Goal: Task Accomplishment & Management: Manage account settings

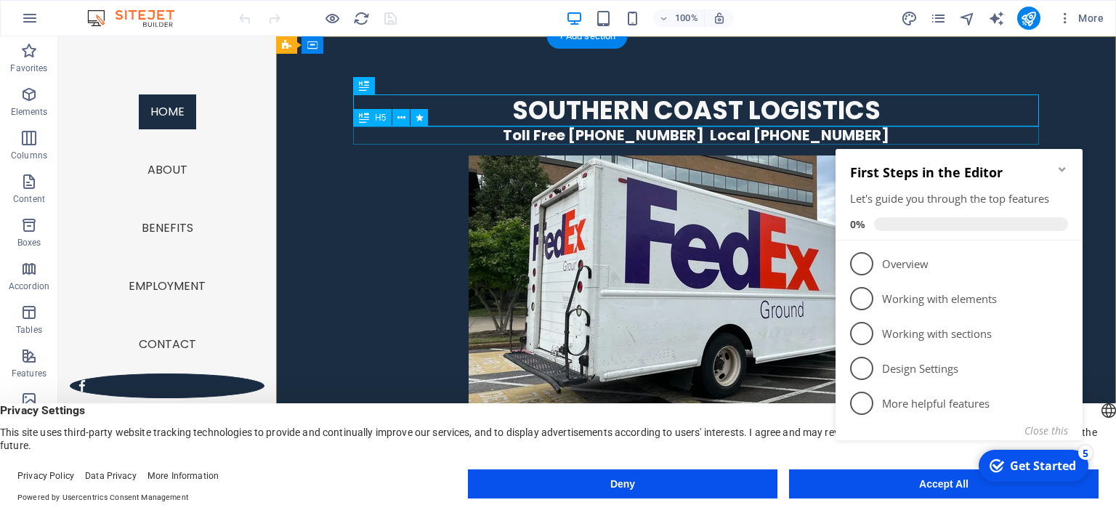
click at [690, 134] on div "Toll Free [PHONE_NUMBER] Local [PHONE_NUMBER]" at bounding box center [696, 135] width 686 height 18
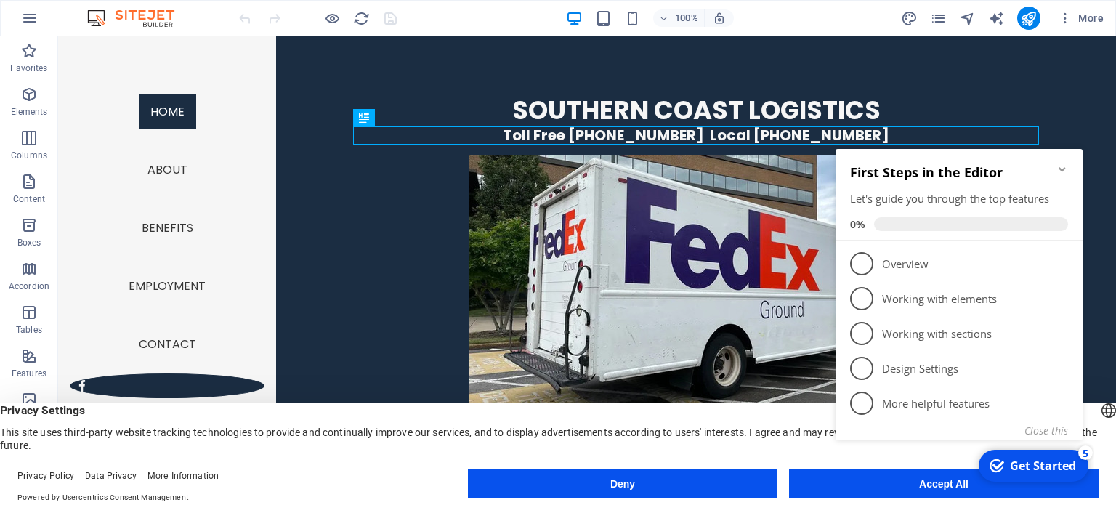
click at [1069, 165] on div "First Steps in the Editor Let's guide you through the top features 0%" at bounding box center [959, 195] width 247 height 92
click at [0, 0] on button "Deny" at bounding box center [0, 0] width 0 height 0
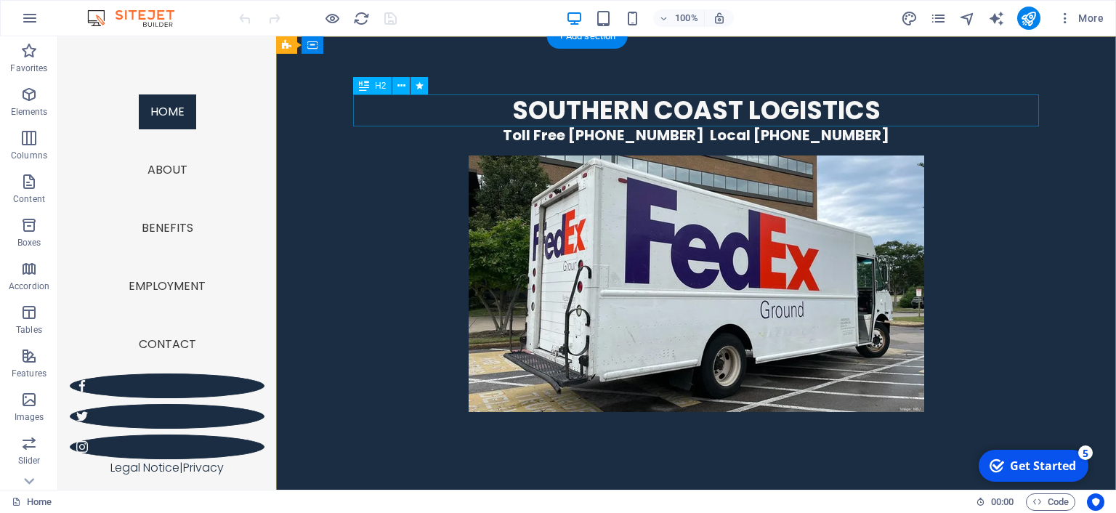
click at [609, 120] on div "SOUTHERN COAST LOGISTICS" at bounding box center [696, 110] width 686 height 32
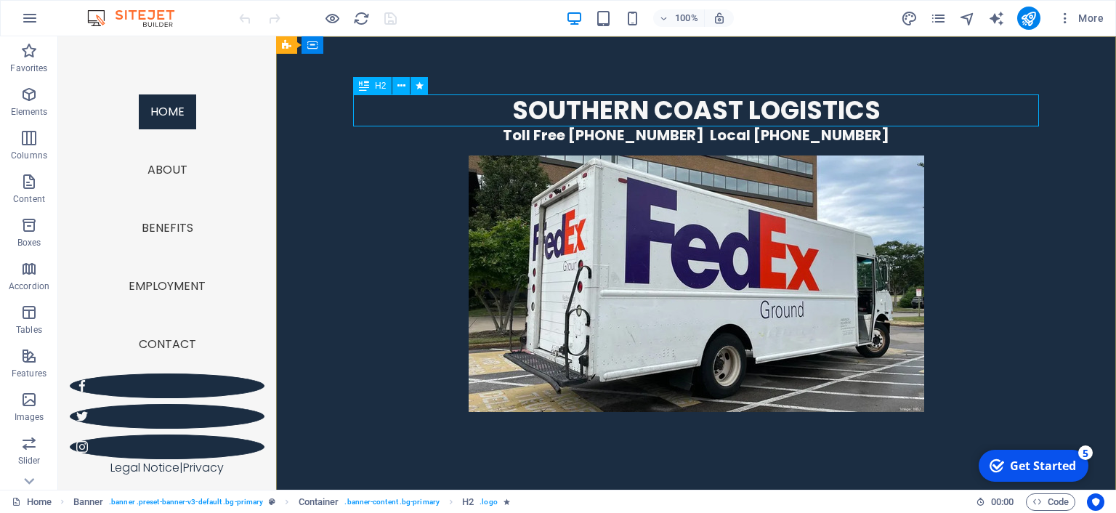
click at [368, 89] on icon at bounding box center [364, 85] width 10 height 17
click at [547, 132] on div "Toll Free [PHONE_NUMBER] Local [PHONE_NUMBER]" at bounding box center [696, 135] width 686 height 18
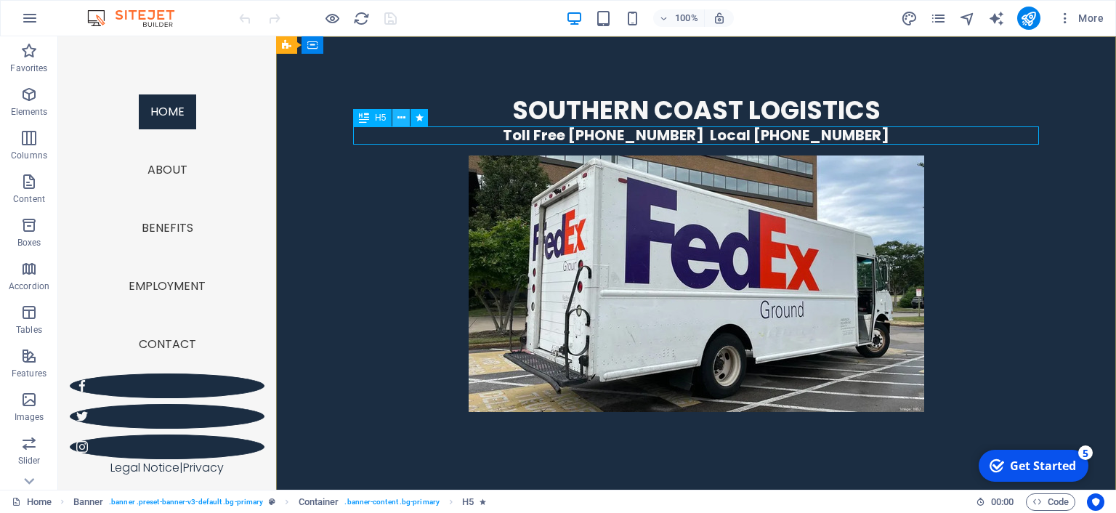
click at [405, 116] on icon at bounding box center [401, 117] width 8 height 15
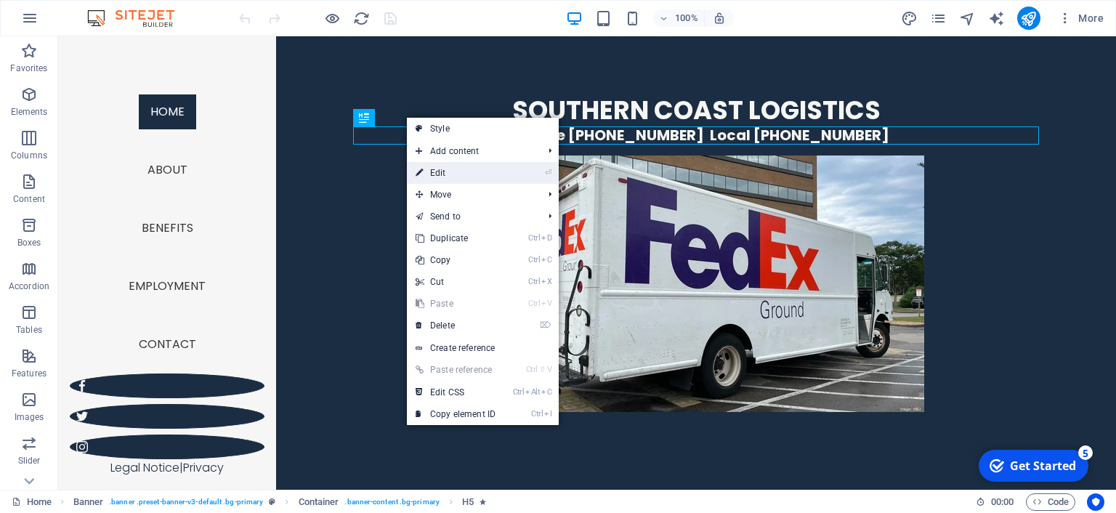
click at [438, 171] on link "⏎ Edit" at bounding box center [455, 173] width 97 height 22
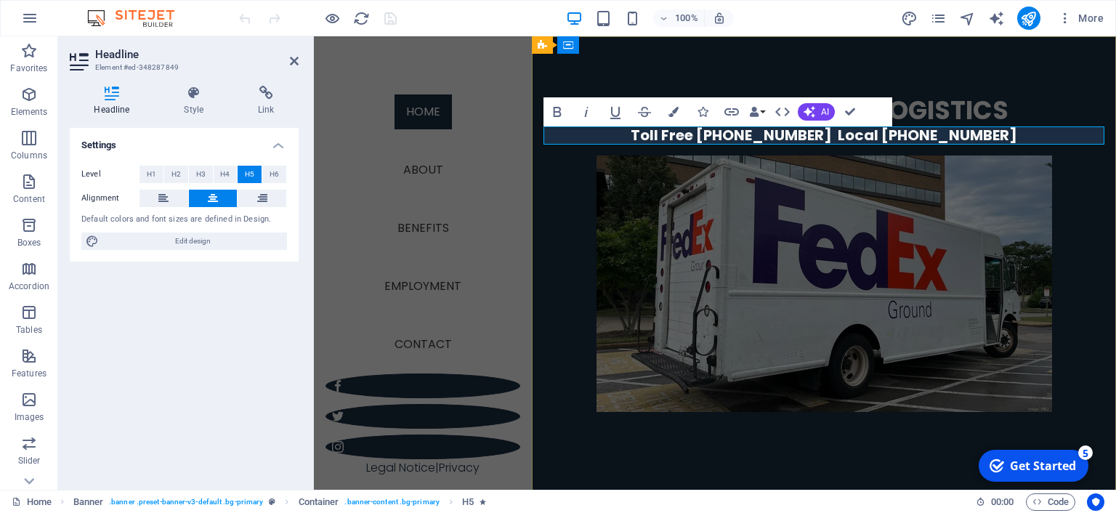
click at [740, 136] on span "Toll Free [PHONE_NUMBER] Local [PHONE_NUMBER]" at bounding box center [824, 135] width 387 height 20
click at [841, 134] on span "Toll Free [PHONE_NUMBER] Local [PHONE_NUMBER]" at bounding box center [824, 135] width 387 height 20
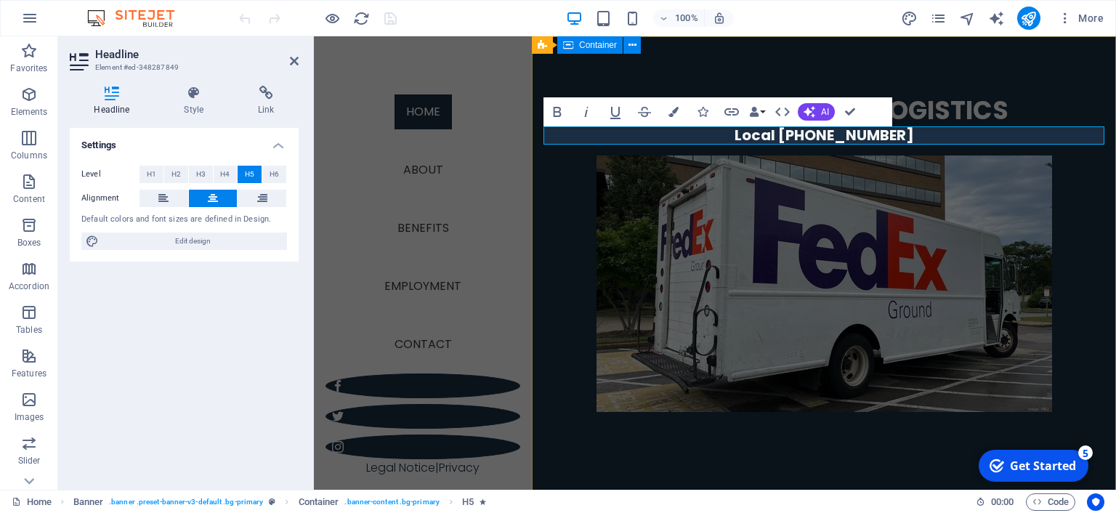
click at [685, 69] on div "SOUTHERN COAST LOGISTICS Local [PHONE_NUMBER]" at bounding box center [824, 271] width 584 height 470
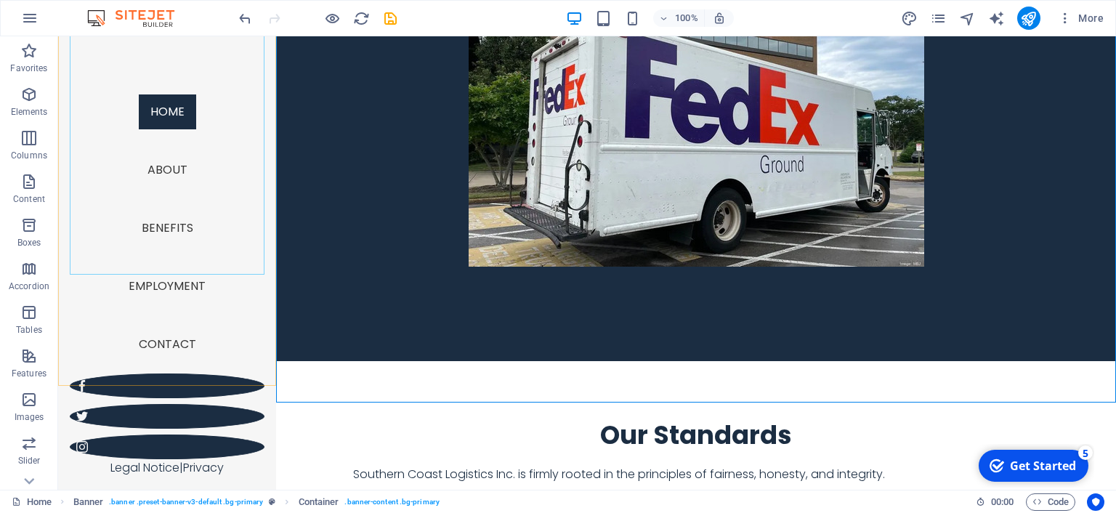
scroll to position [153, 0]
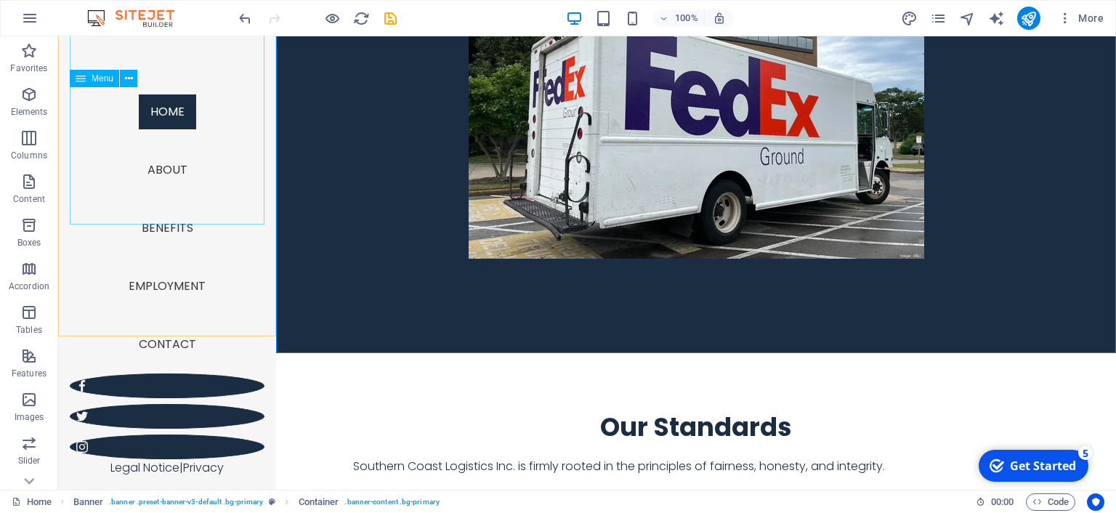
click at [179, 347] on nav "Home About Benefits Employment Contact" at bounding box center [167, 228] width 195 height 291
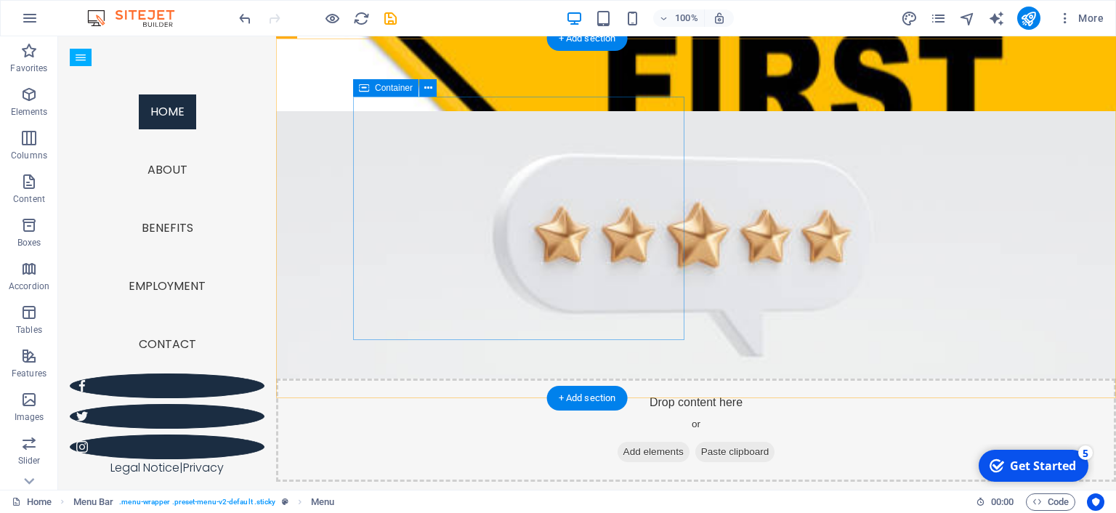
scroll to position [1703, 0]
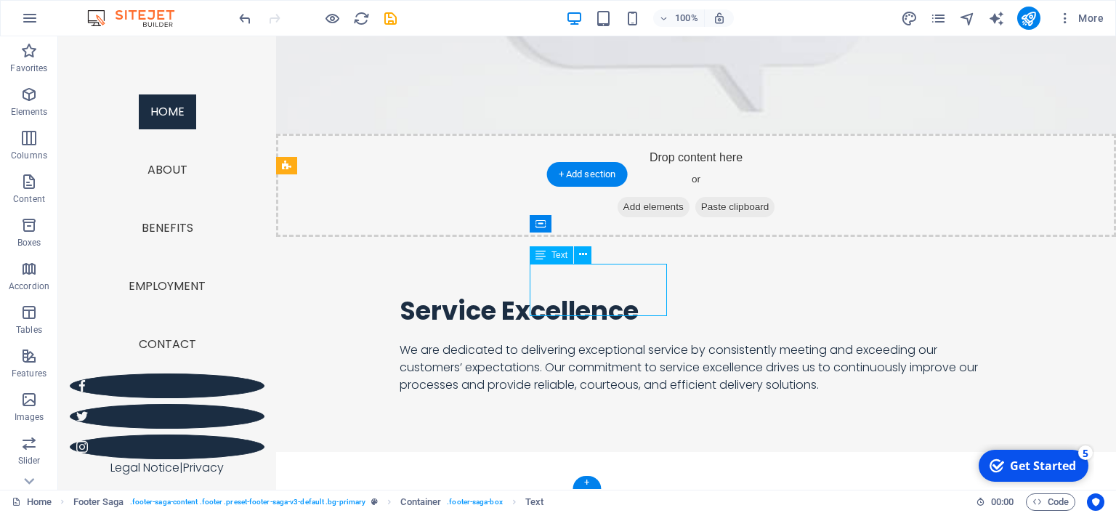
click at [583, 256] on icon at bounding box center [583, 254] width 8 height 15
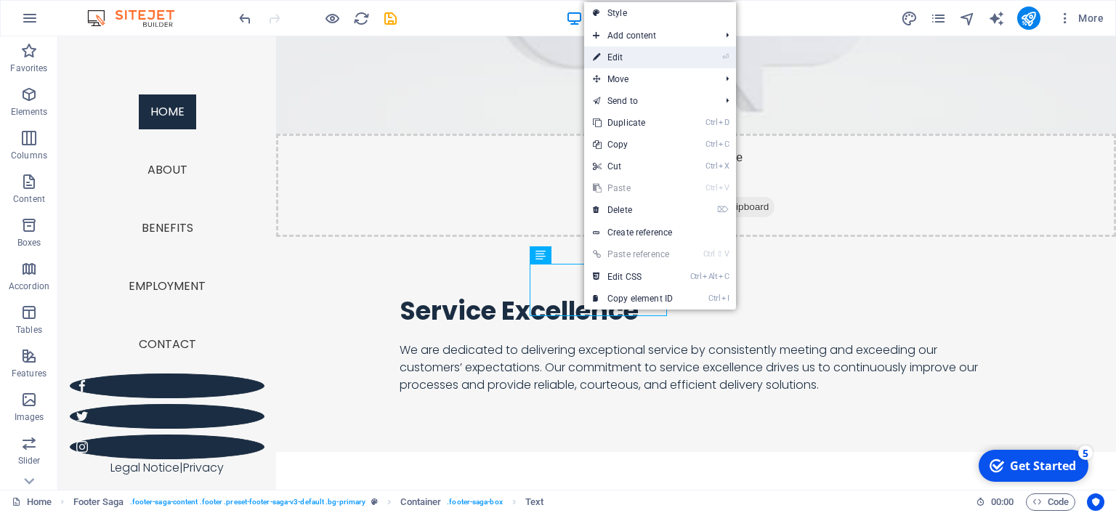
click at [646, 60] on link "⏎ Edit" at bounding box center [632, 58] width 97 height 22
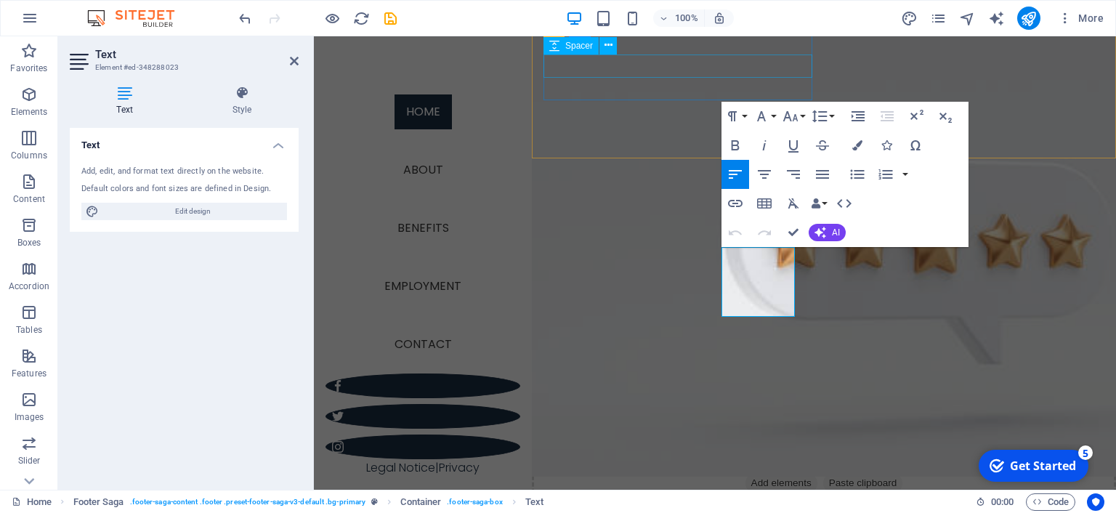
scroll to position [1931, 0]
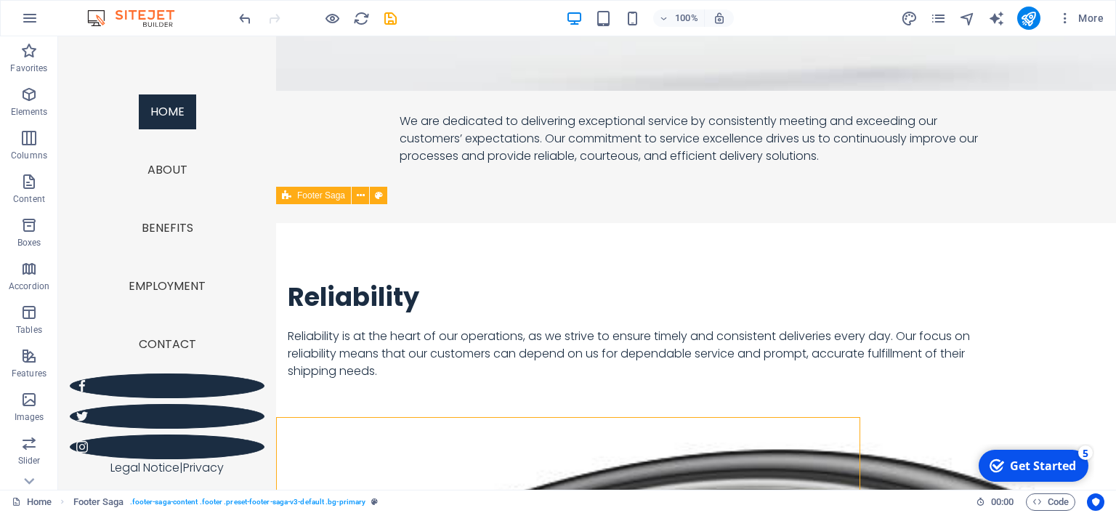
scroll to position [1673, 0]
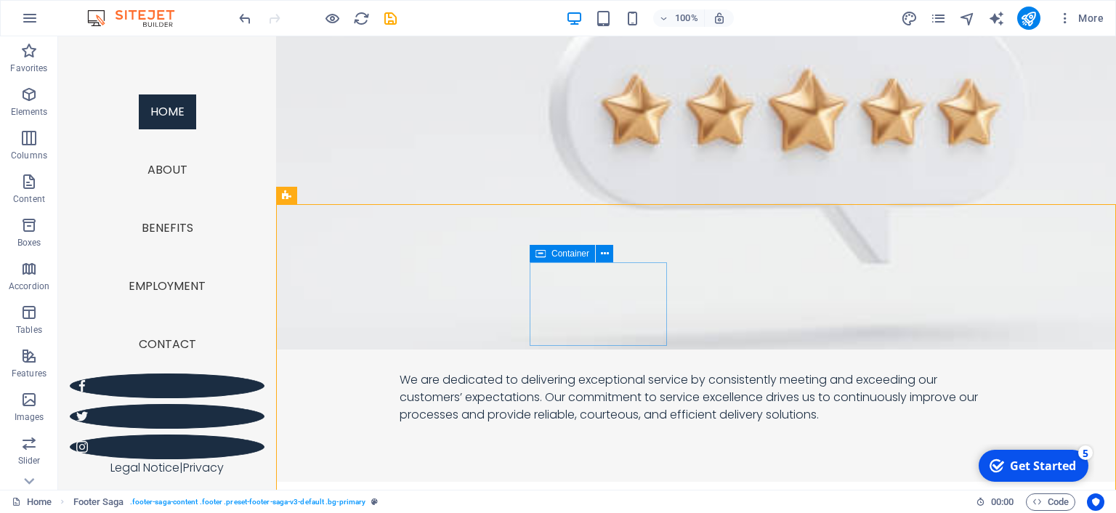
click at [541, 258] on icon at bounding box center [541, 253] width 10 height 17
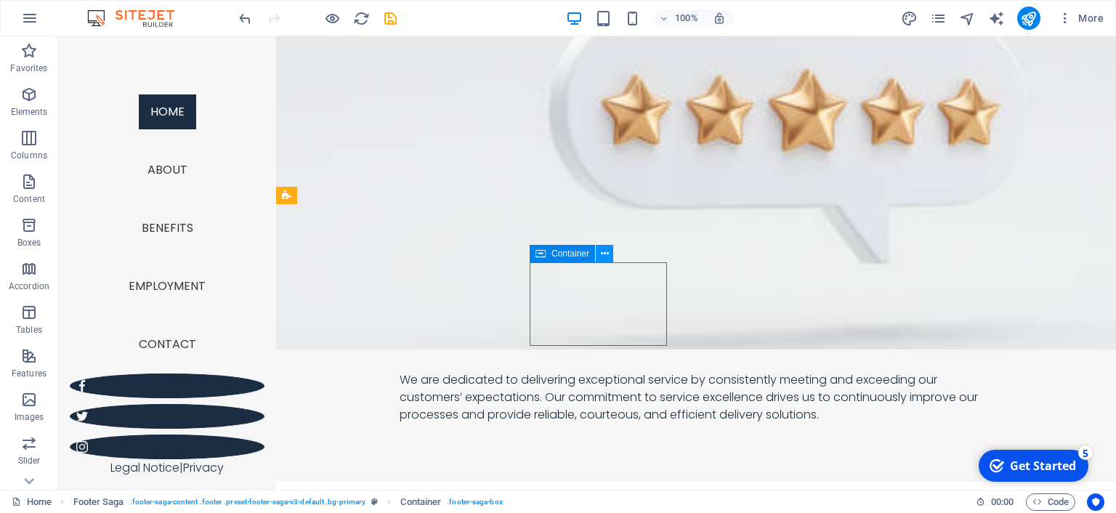
click at [609, 257] on button at bounding box center [604, 253] width 17 height 17
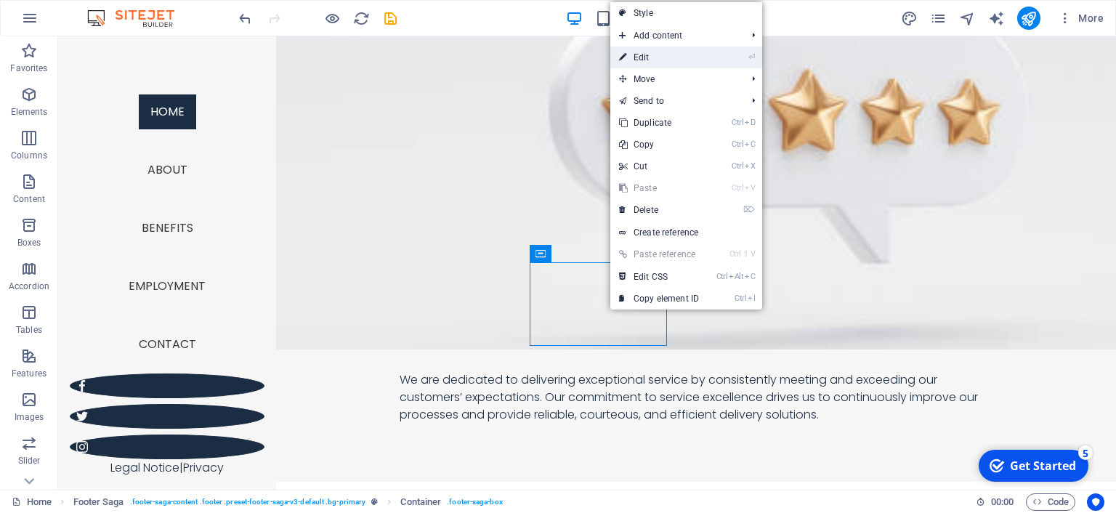
click at [667, 60] on link "⏎ Edit" at bounding box center [658, 58] width 97 height 22
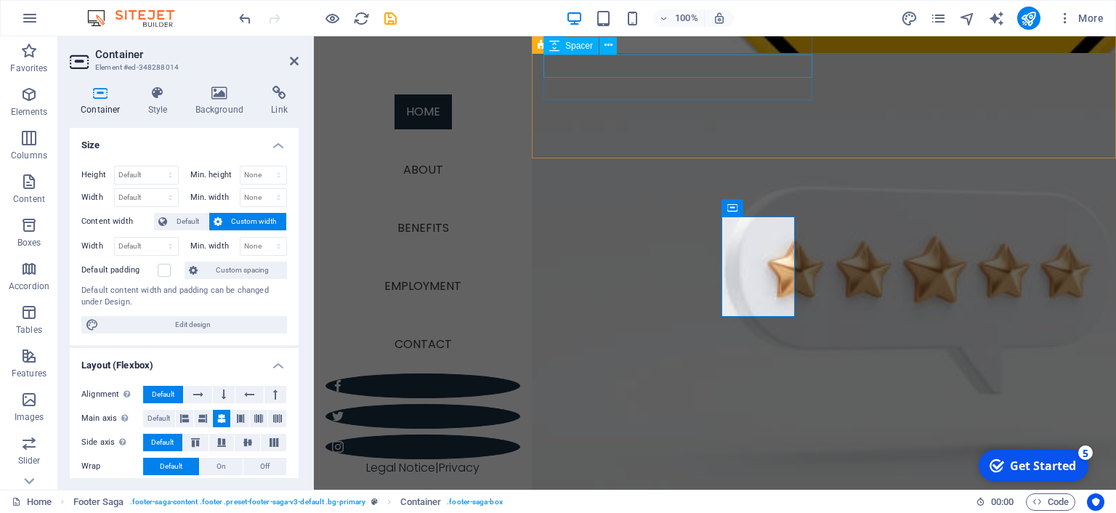
scroll to position [1931, 0]
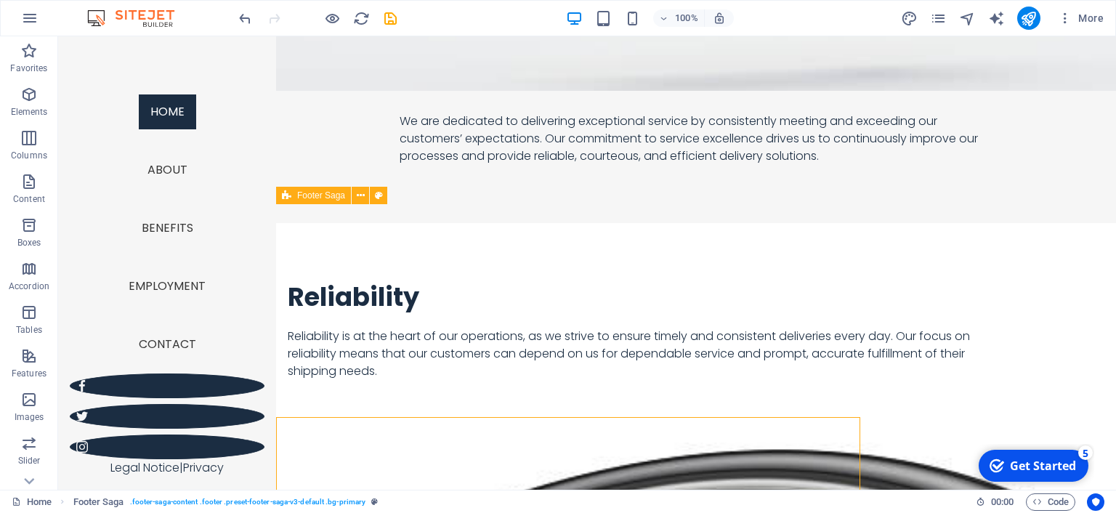
scroll to position [1673, 0]
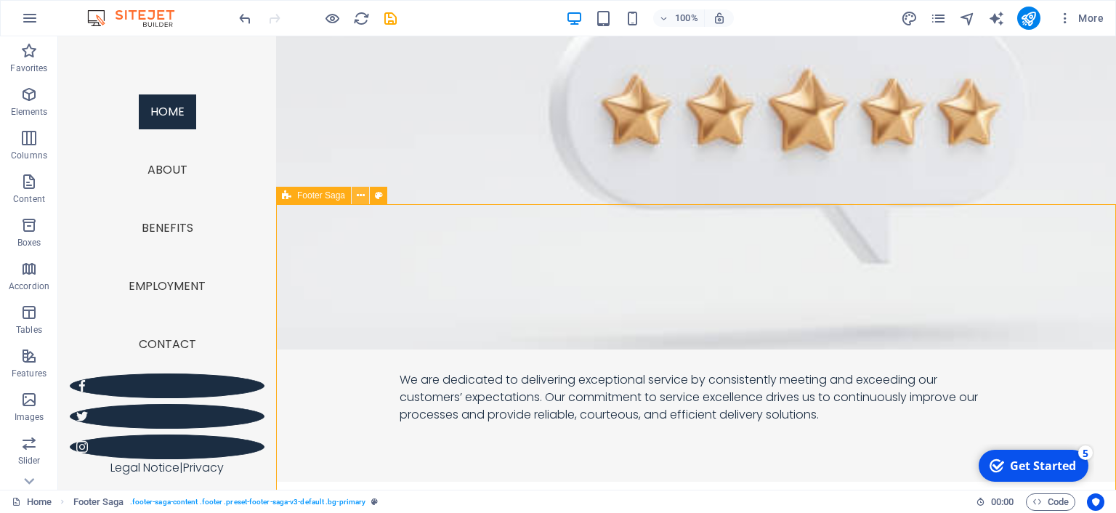
click at [362, 195] on icon at bounding box center [361, 195] width 8 height 15
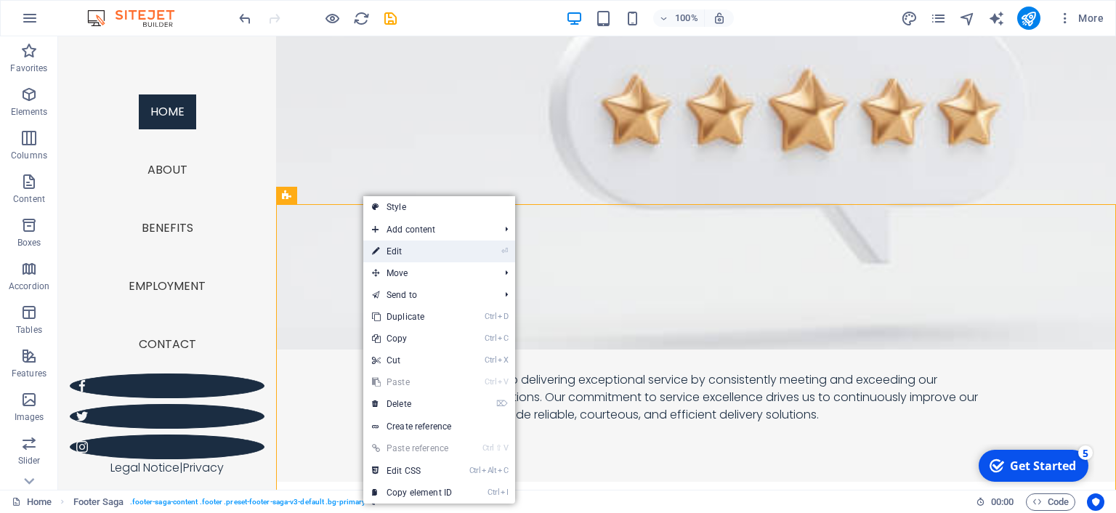
click at [410, 254] on link "⏎ Edit" at bounding box center [411, 252] width 97 height 22
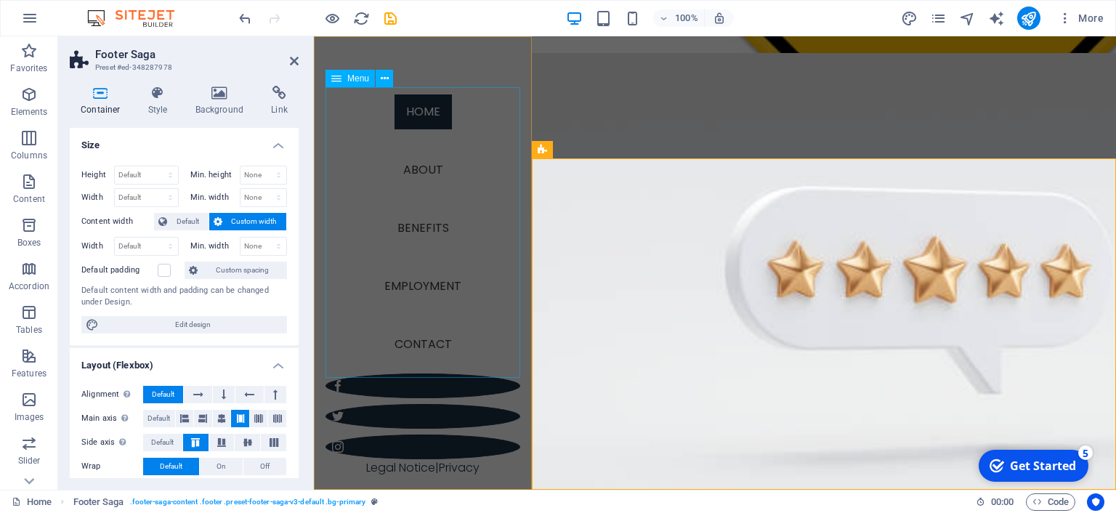
scroll to position [1931, 0]
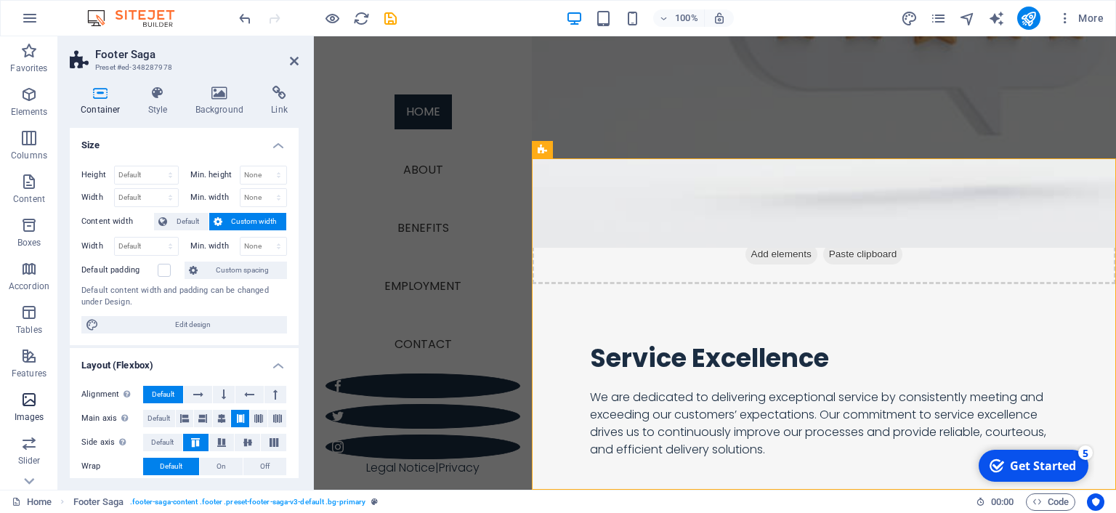
click at [31, 395] on icon "button" at bounding box center [28, 399] width 17 height 17
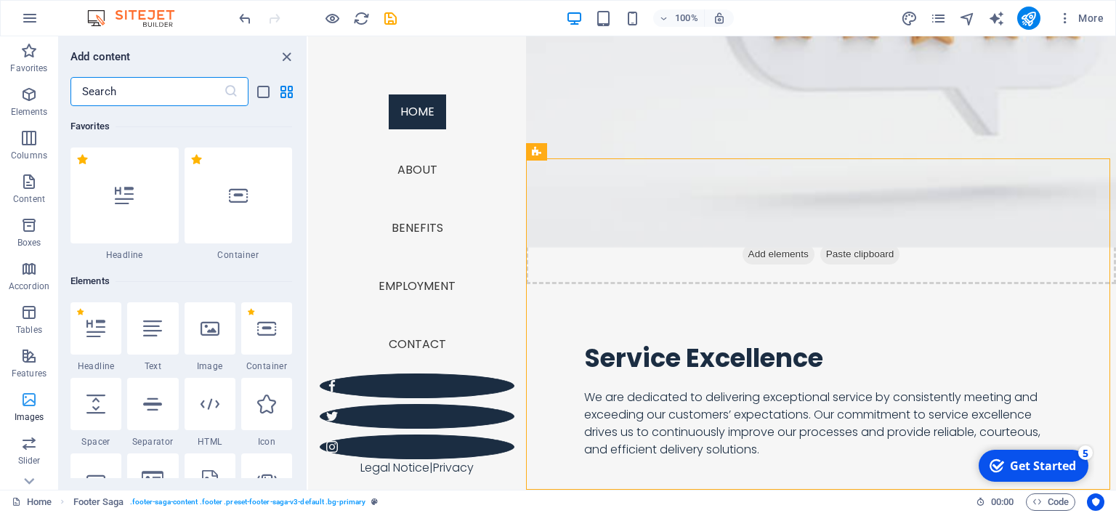
click at [29, 404] on icon "button" at bounding box center [28, 399] width 17 height 17
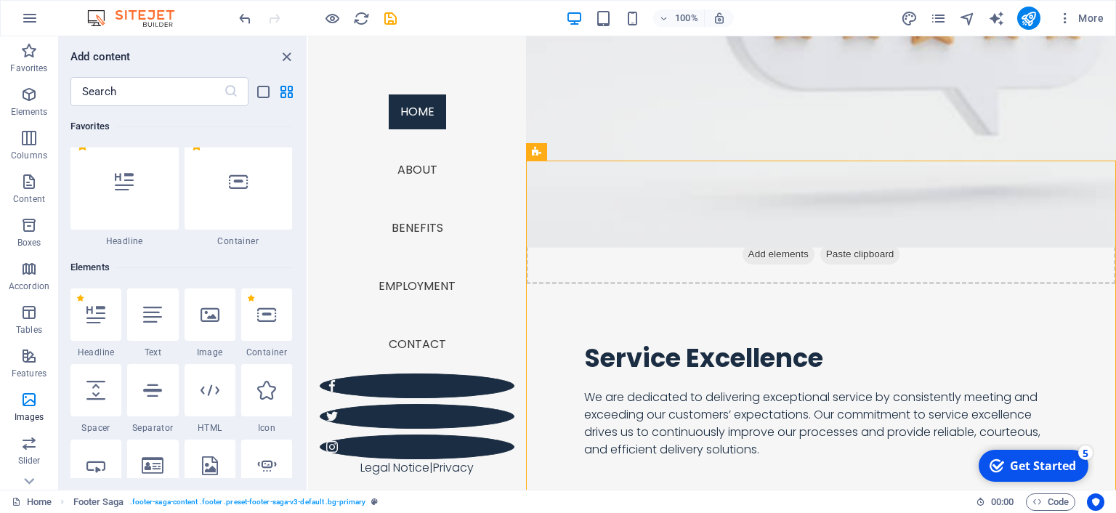
scroll to position [0, 0]
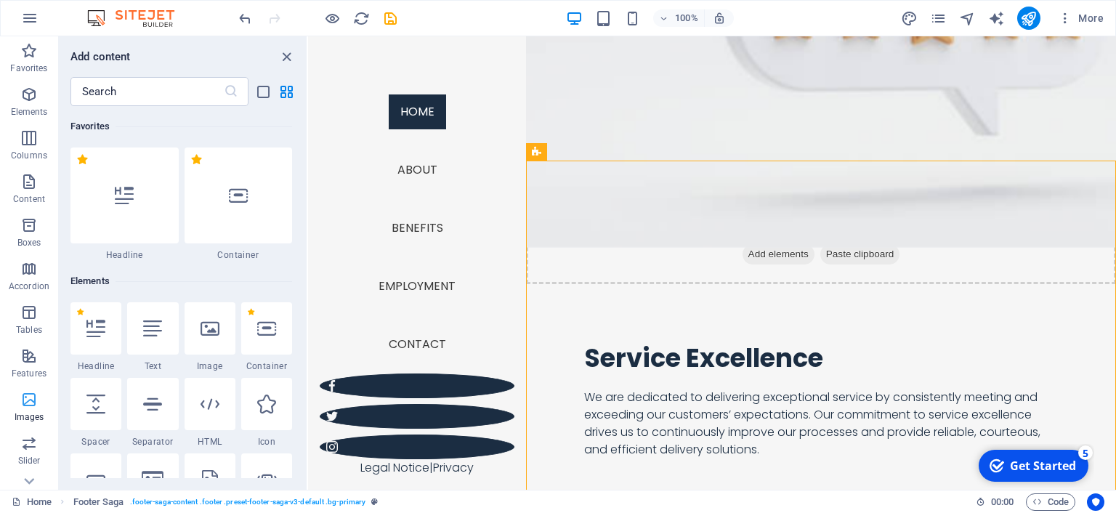
click at [30, 413] on p "Images" at bounding box center [30, 417] width 30 height 12
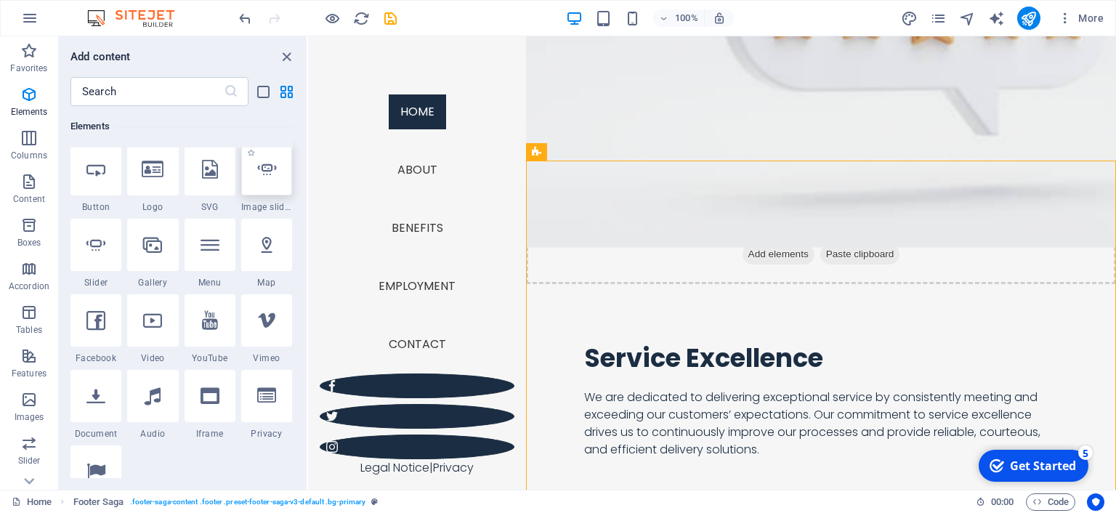
scroll to position [331, 0]
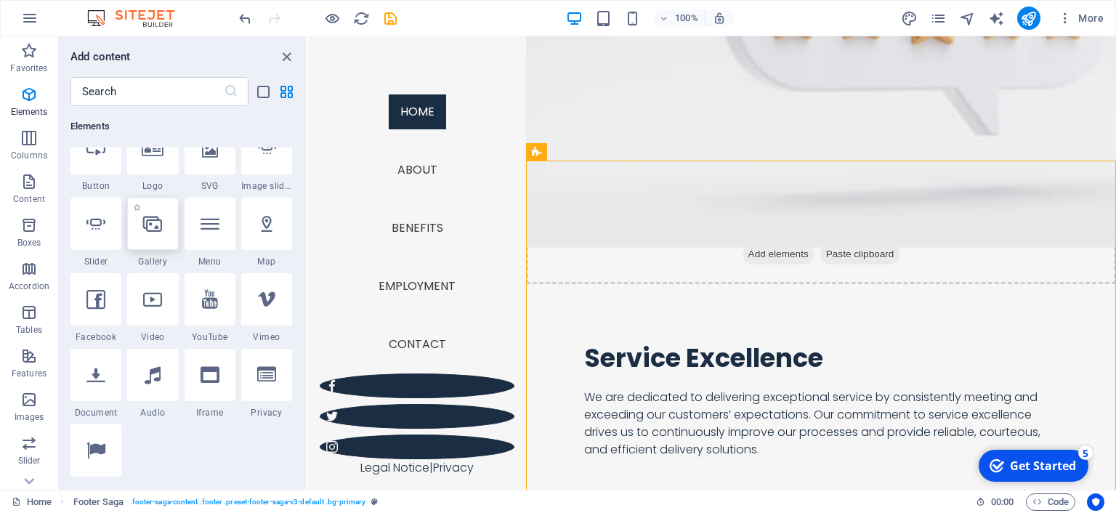
click at [158, 234] on div at bounding box center [152, 224] width 51 height 52
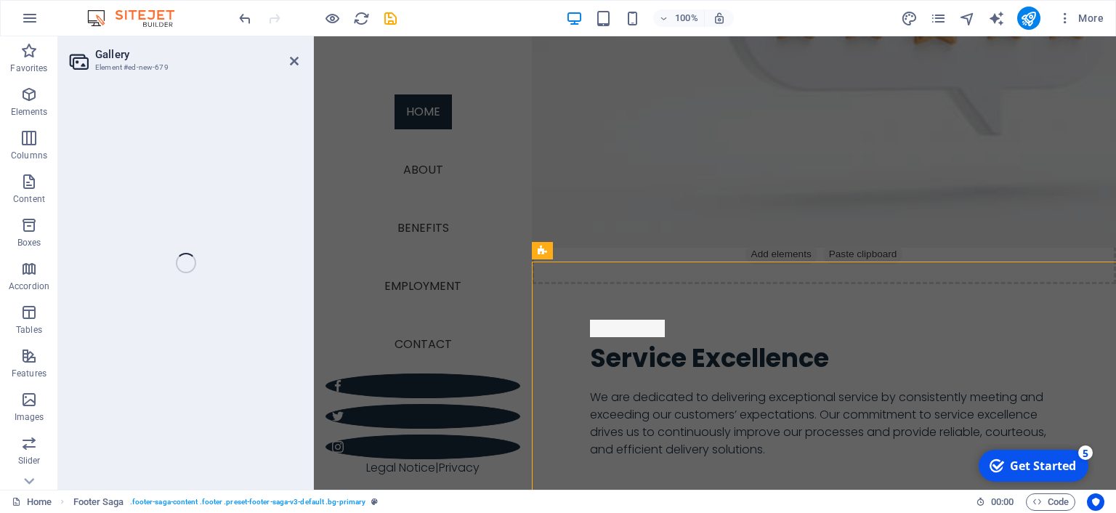
select select "4"
select select "%"
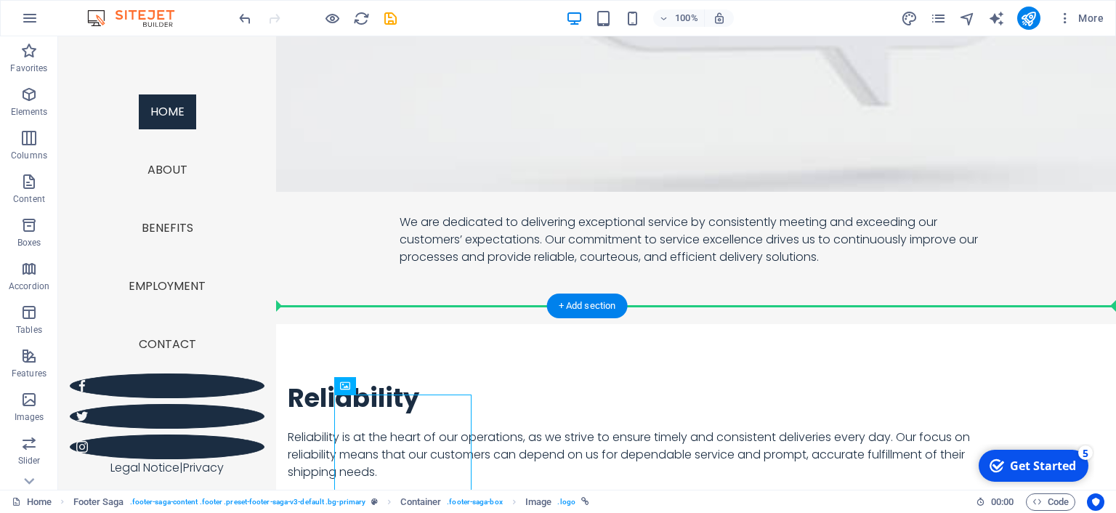
scroll to position [1572, 0]
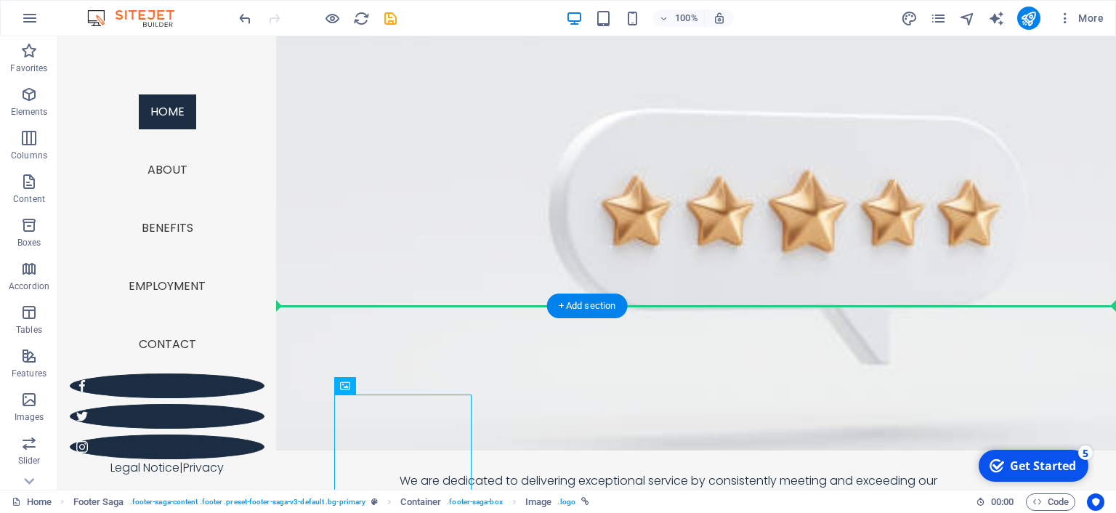
drag, startPoint x: 684, startPoint y: 360, endPoint x: 683, endPoint y: 342, distance: 18.9
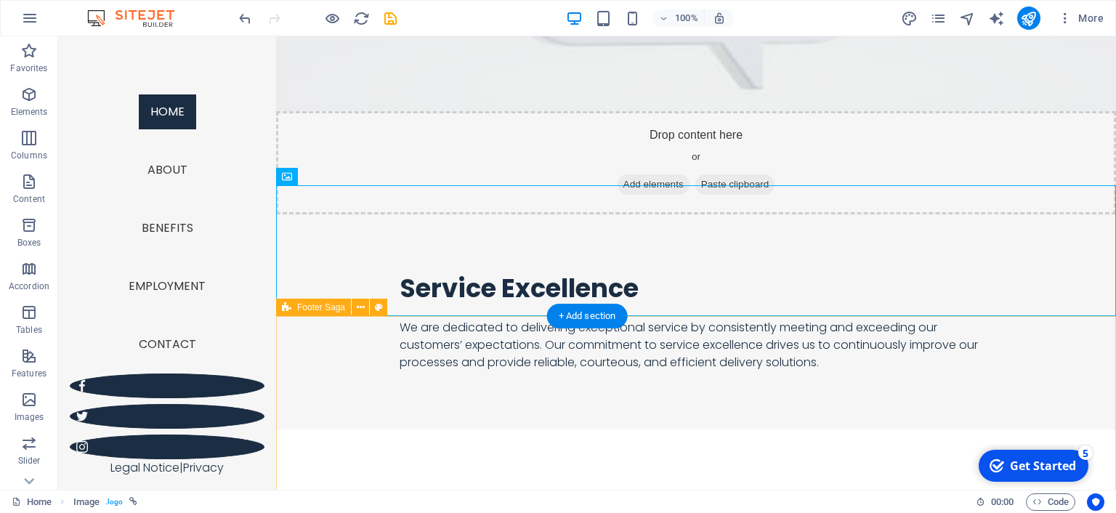
scroll to position [1753, 0]
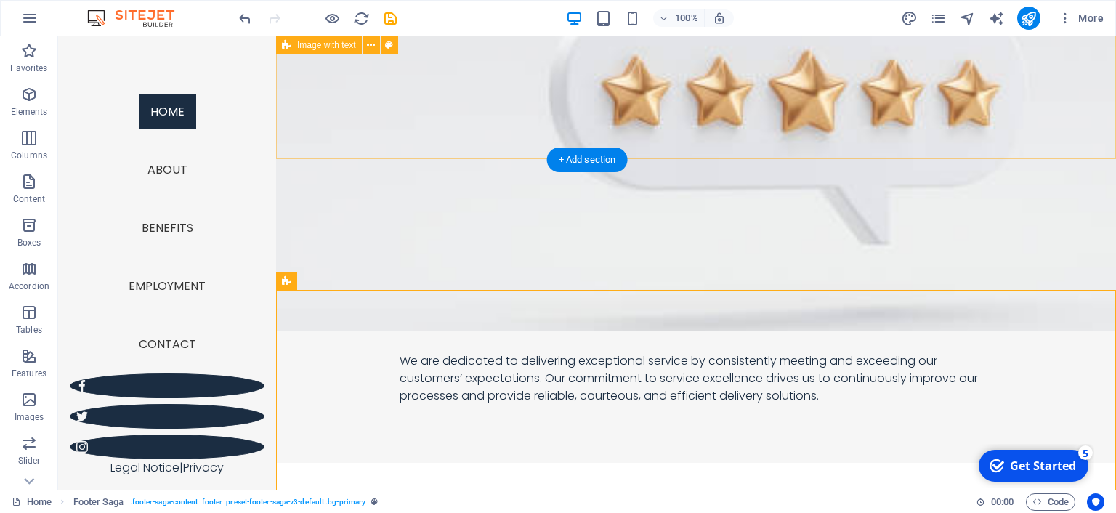
scroll to position [1676, 0]
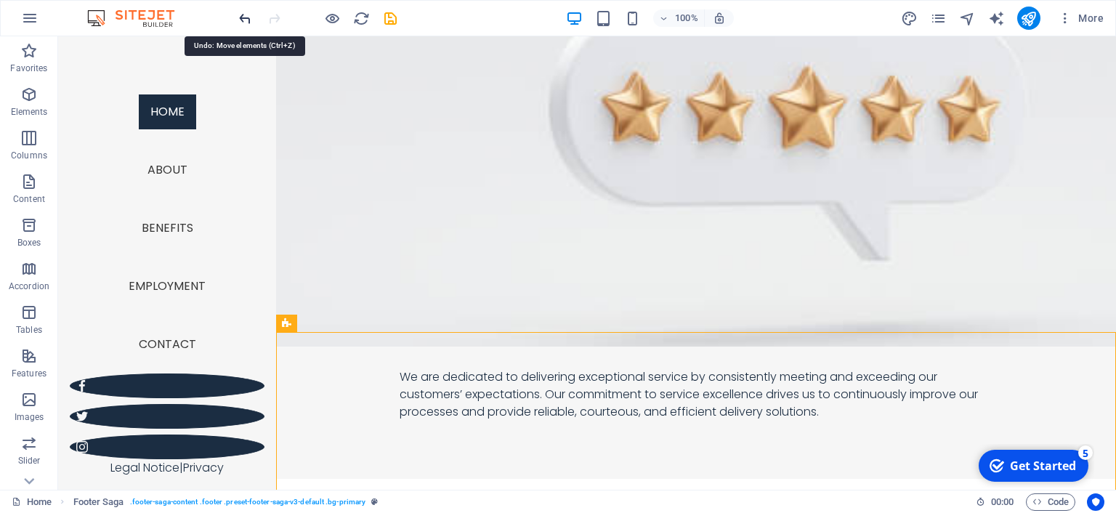
click at [247, 18] on icon "undo" at bounding box center [245, 18] width 17 height 17
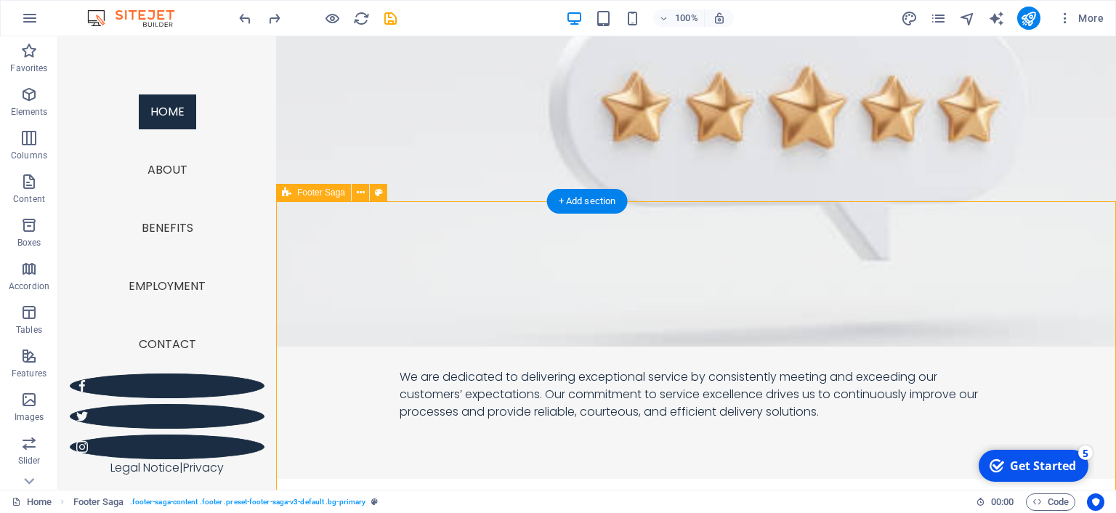
drag, startPoint x: 586, startPoint y: 197, endPoint x: 278, endPoint y: 161, distance: 310.1
click at [586, 197] on div "+ Add section" at bounding box center [587, 201] width 81 height 25
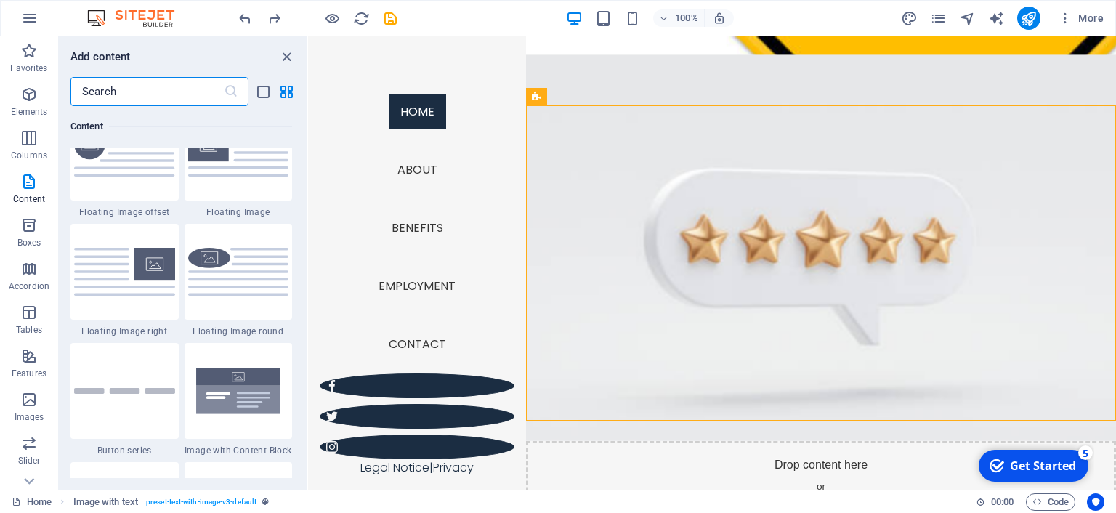
scroll to position [3205, 0]
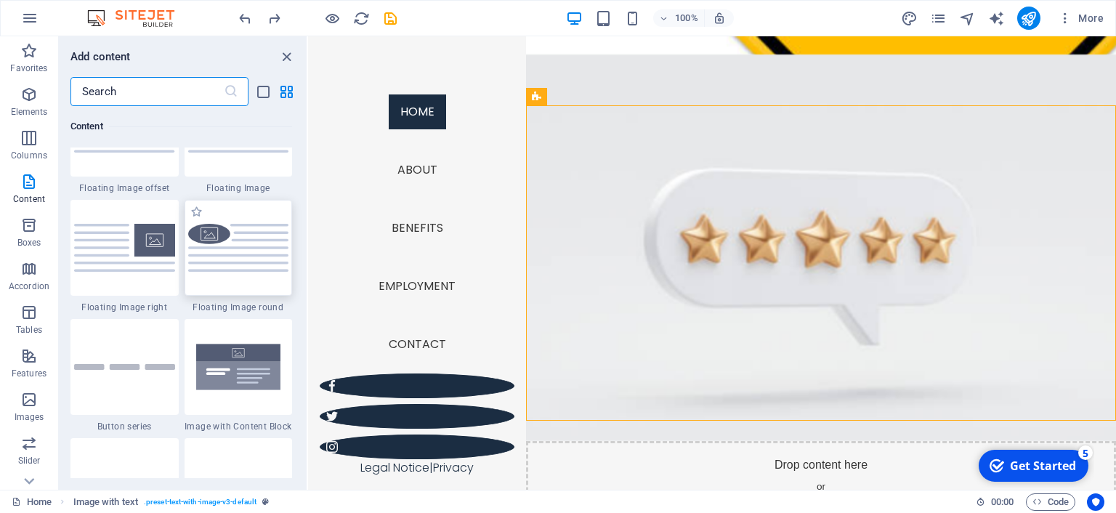
click at [246, 271] on img at bounding box center [238, 247] width 101 height 47
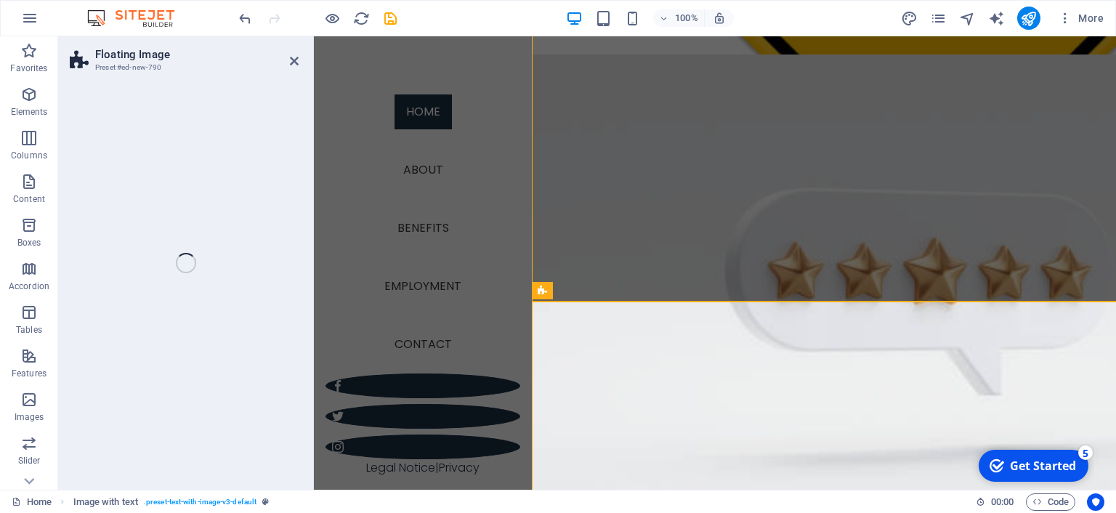
scroll to position [1790, 0]
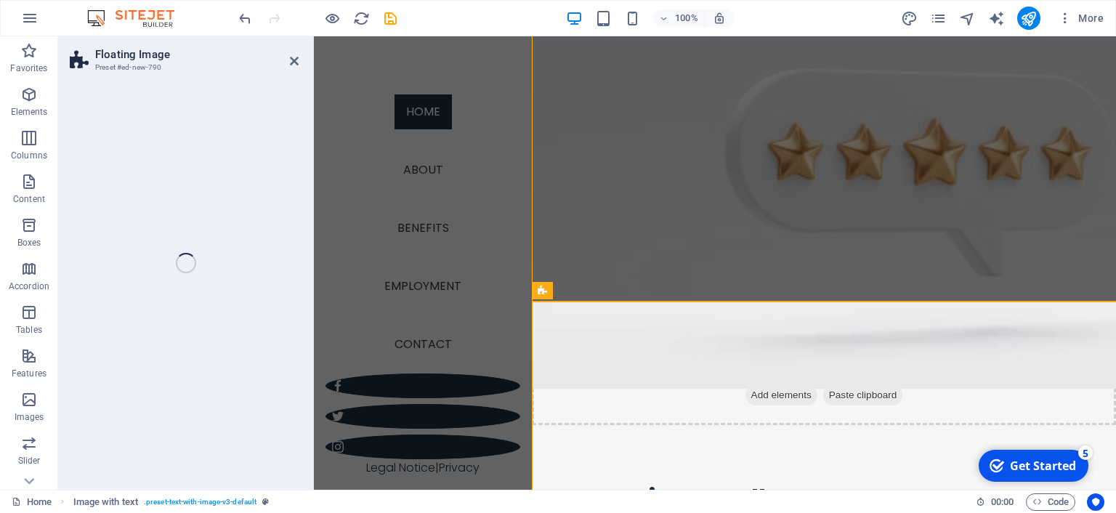
select select "%"
select select "rem"
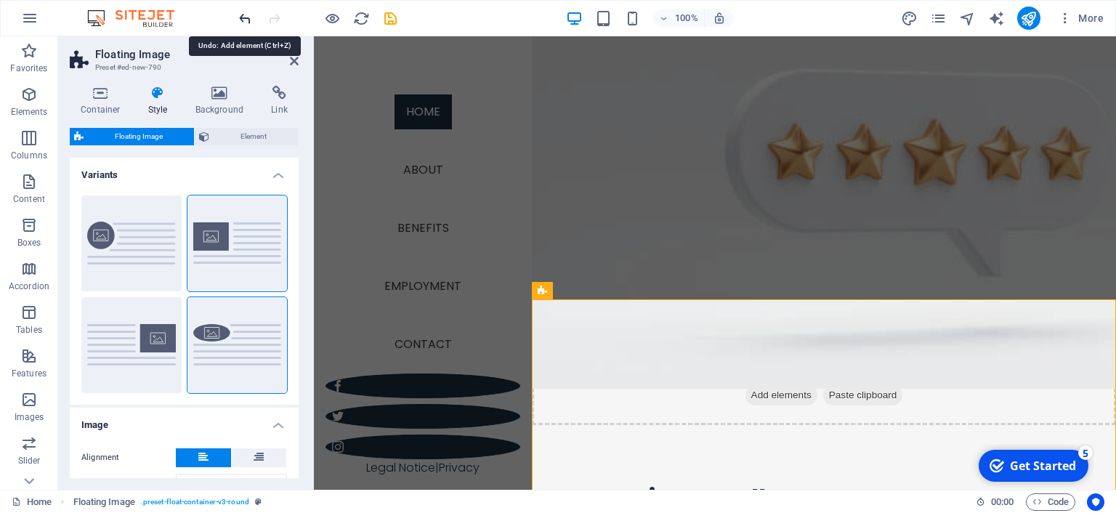
click at [242, 20] on icon "undo" at bounding box center [245, 18] width 17 height 17
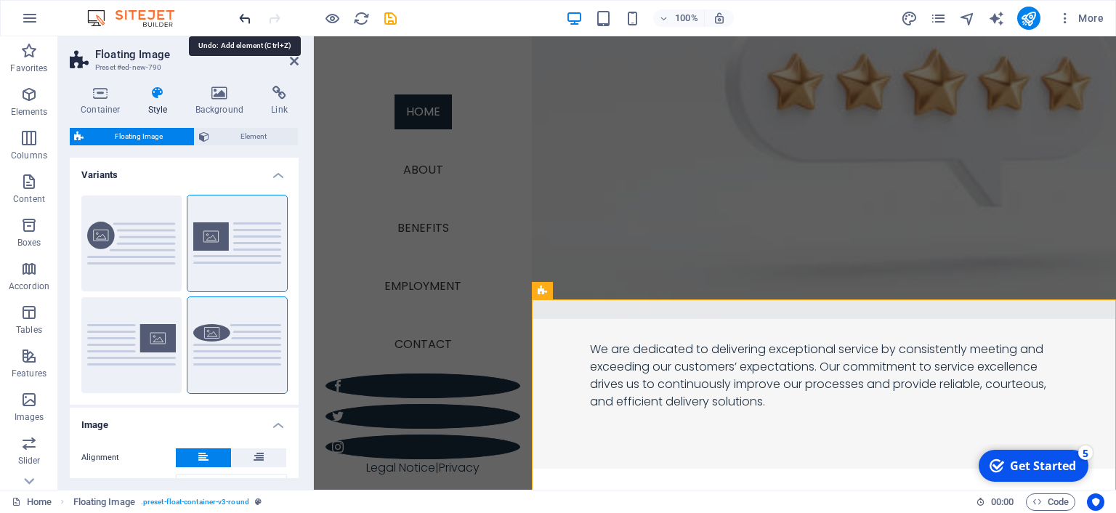
scroll to position [1532, 0]
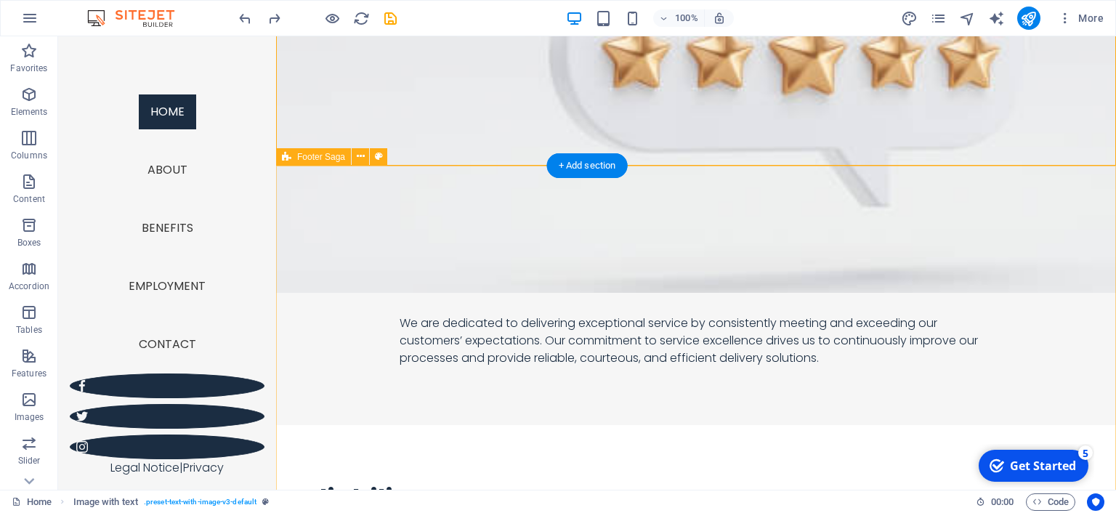
scroll to position [1733, 0]
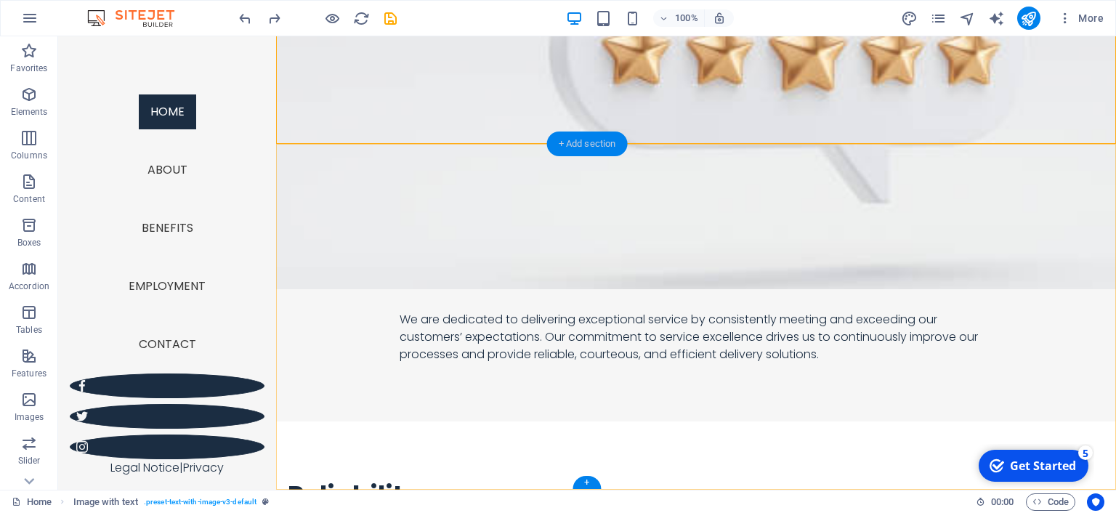
click at [588, 149] on div "+ Add section" at bounding box center [587, 144] width 81 height 25
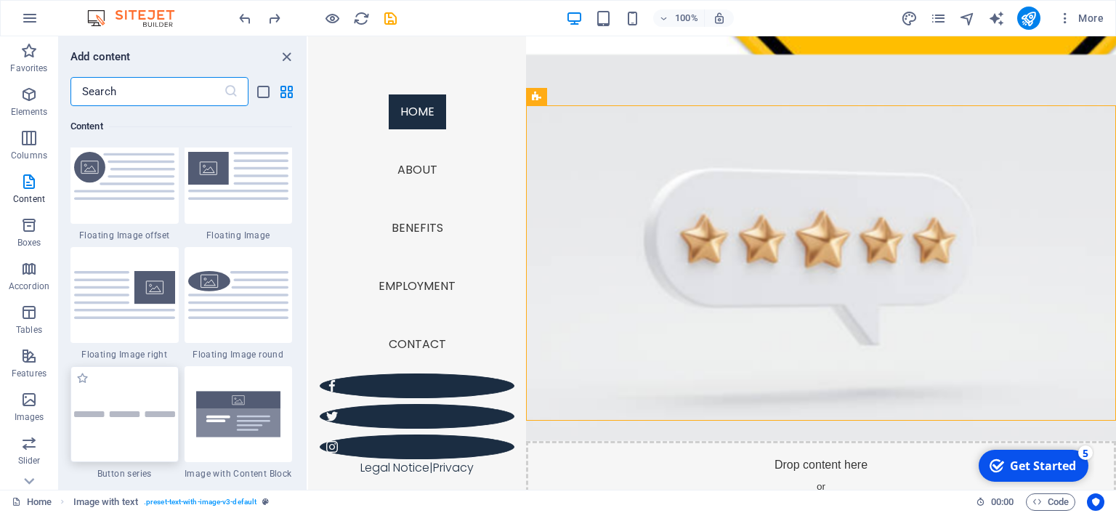
scroll to position [3139, 0]
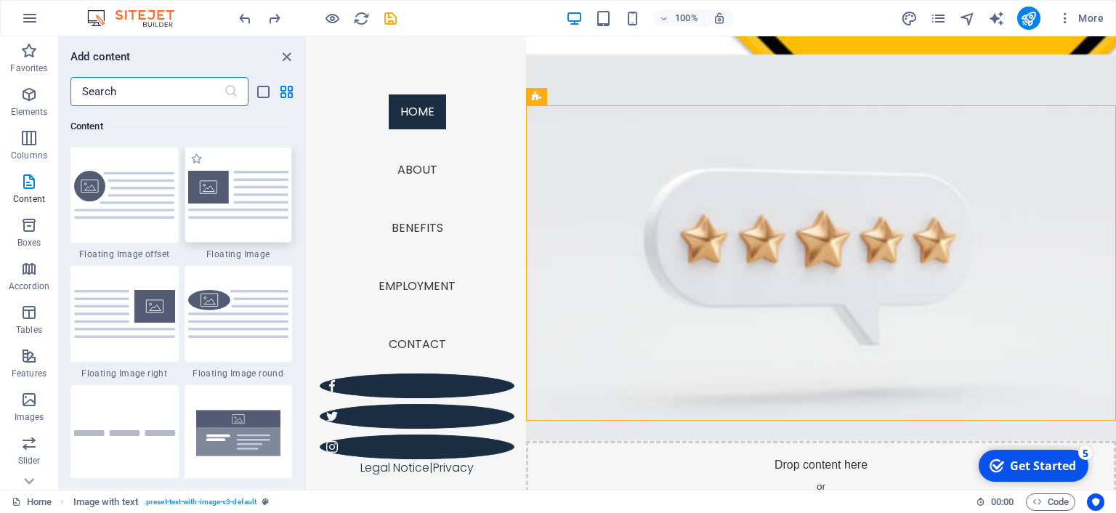
click at [238, 218] on img at bounding box center [238, 194] width 101 height 47
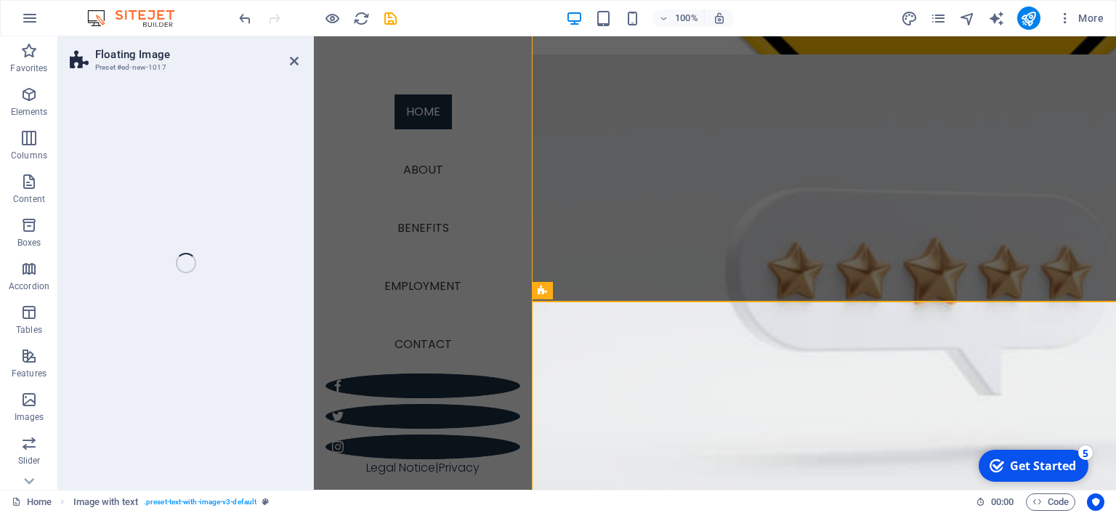
scroll to position [1790, 0]
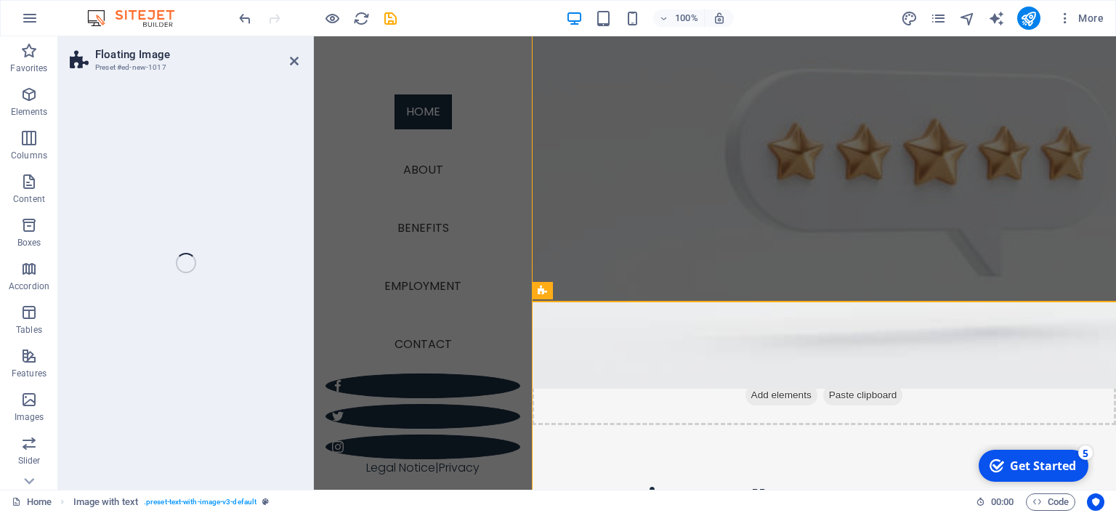
select select "%"
select select "rem"
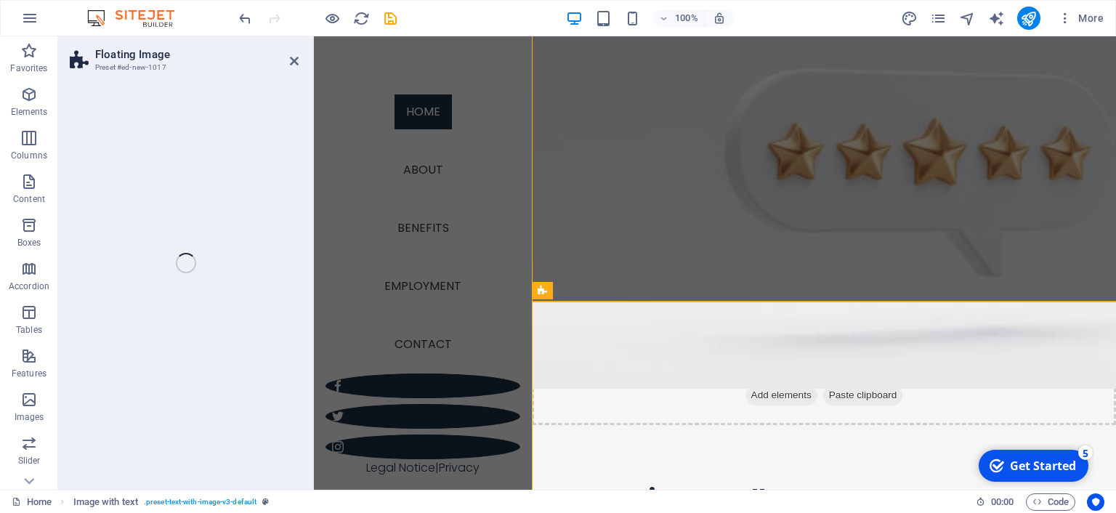
select select "preset-float-container-v3-default"
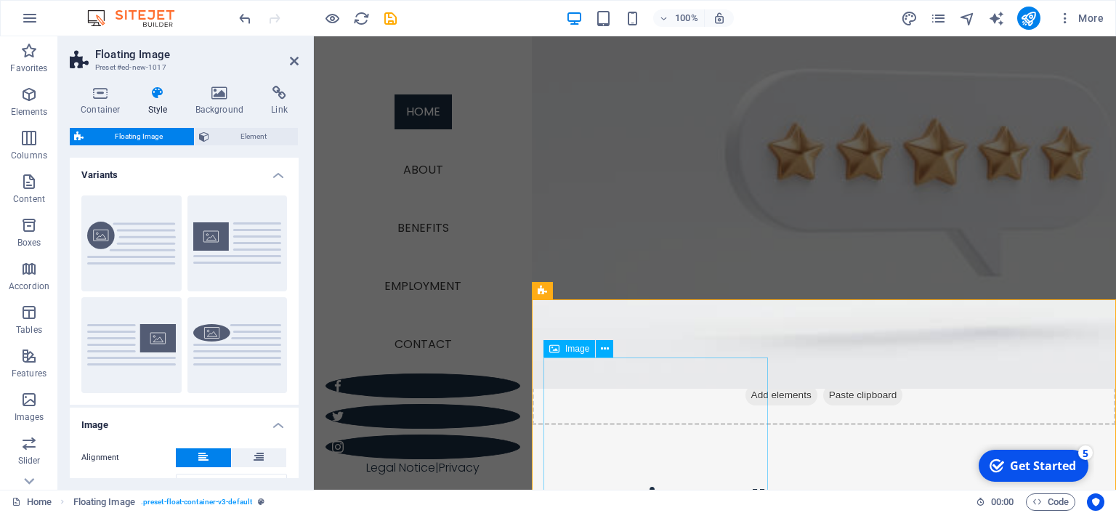
click at [606, 348] on icon at bounding box center [605, 349] width 8 height 15
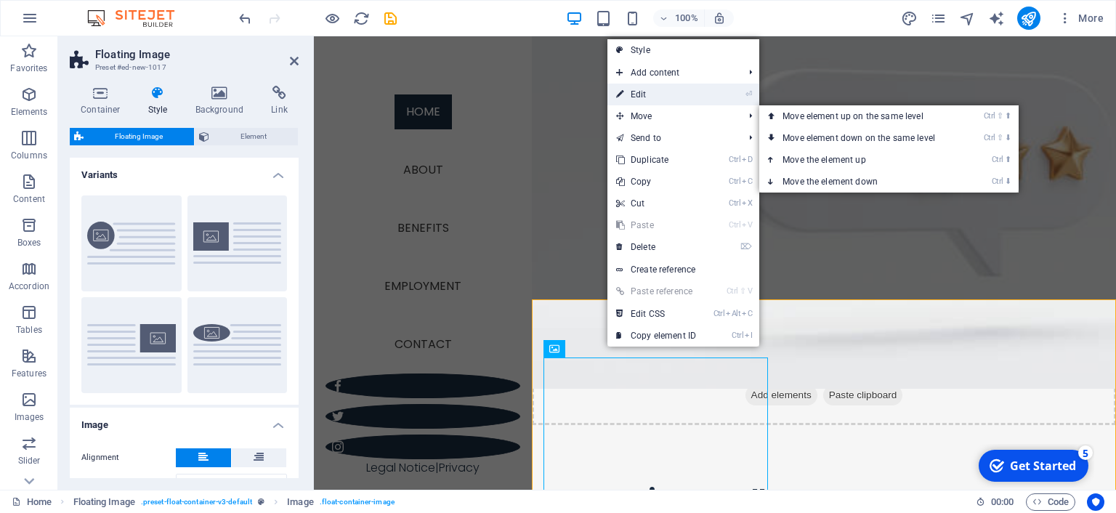
click at [650, 94] on link "⏎ Edit" at bounding box center [655, 95] width 97 height 22
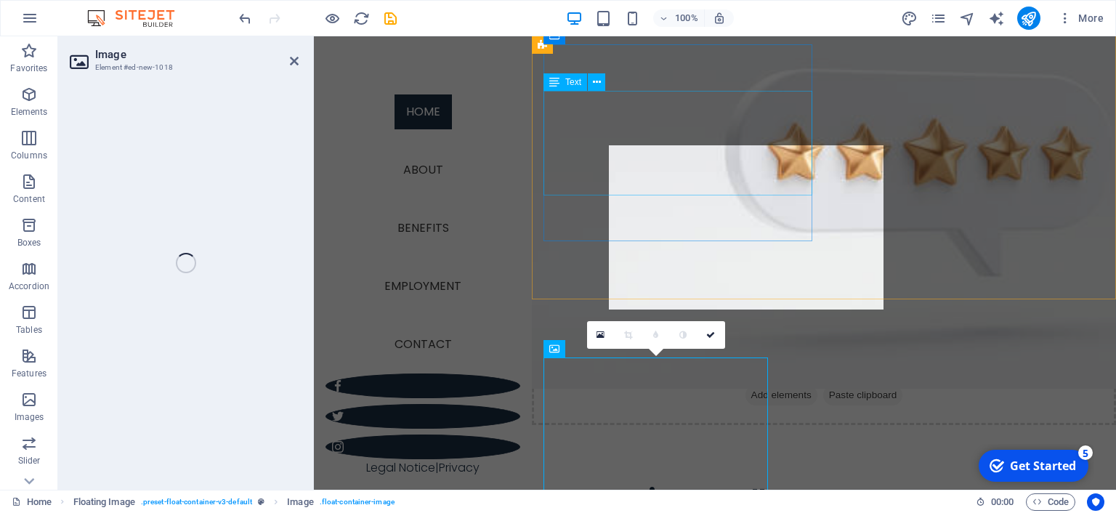
select select "%"
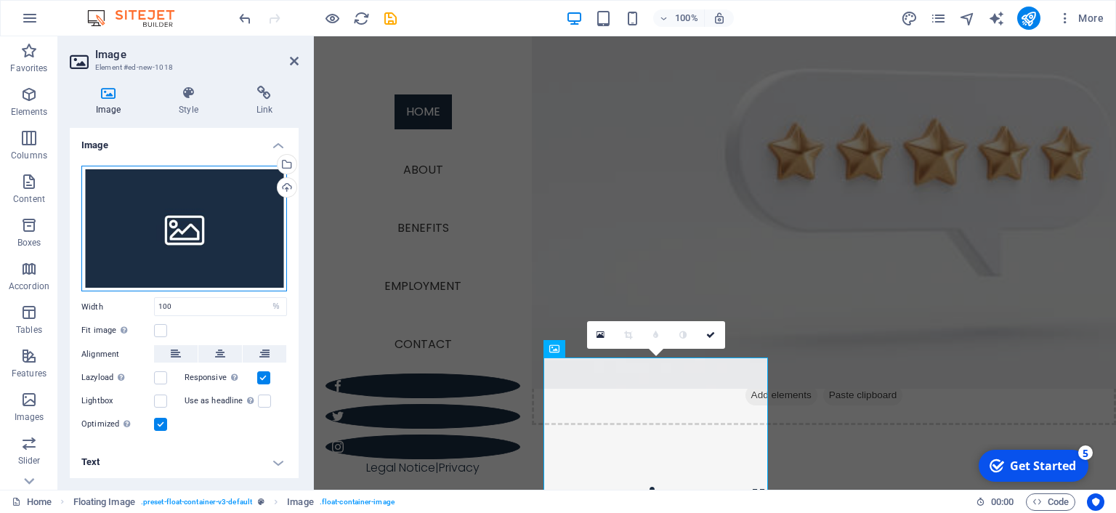
click at [217, 220] on div "Drag files here, click to choose files or select files from Files or our free s…" at bounding box center [184, 229] width 206 height 126
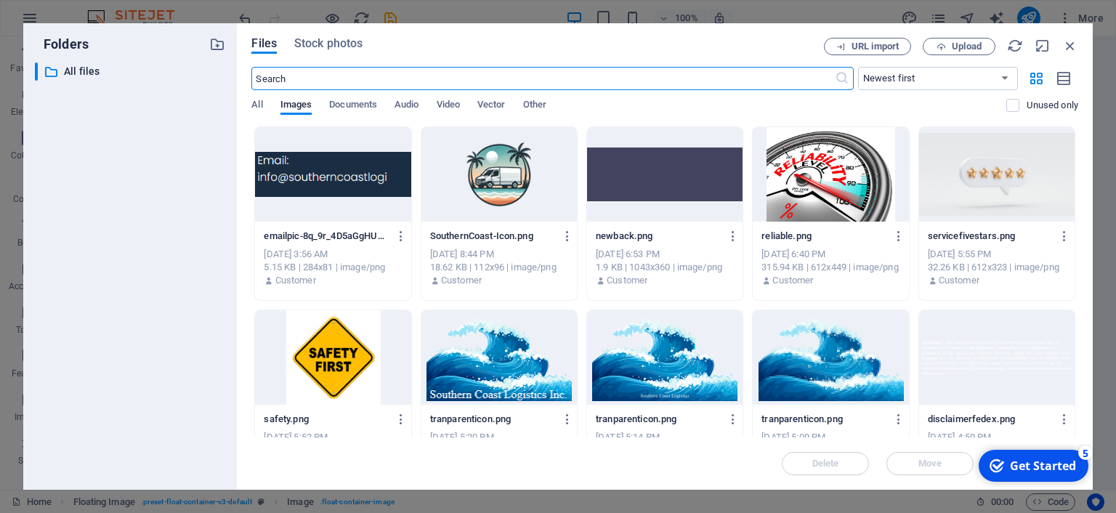
scroll to position [2180, 0]
click at [345, 182] on div at bounding box center [332, 174] width 155 height 94
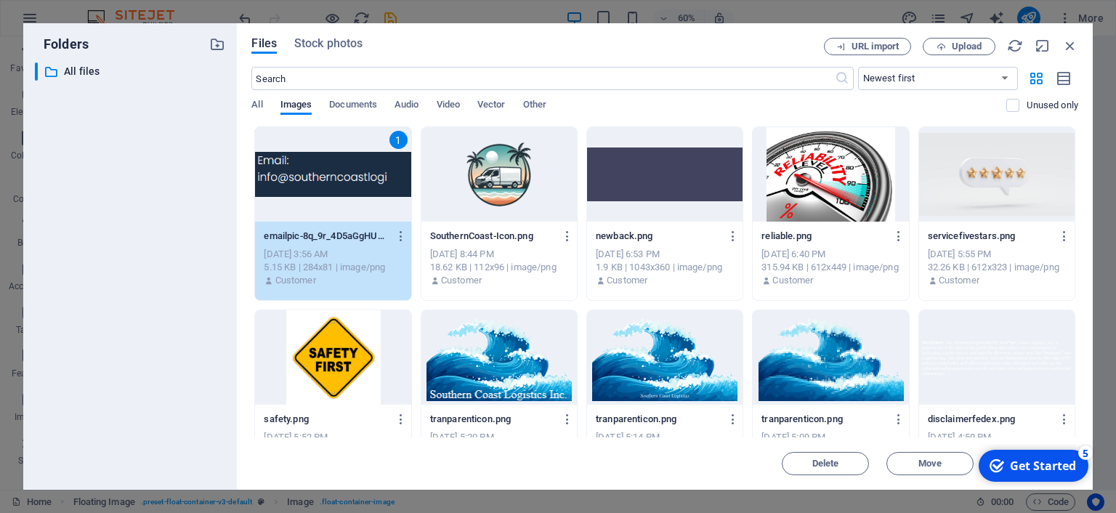
click at [358, 171] on div "1" at bounding box center [332, 174] width 155 height 94
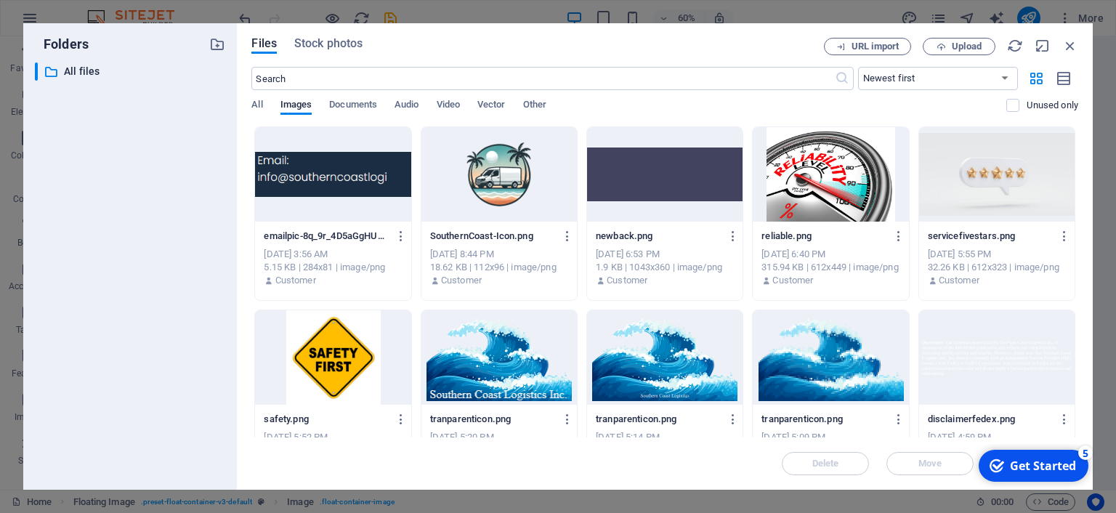
click at [389, 177] on div at bounding box center [332, 174] width 155 height 94
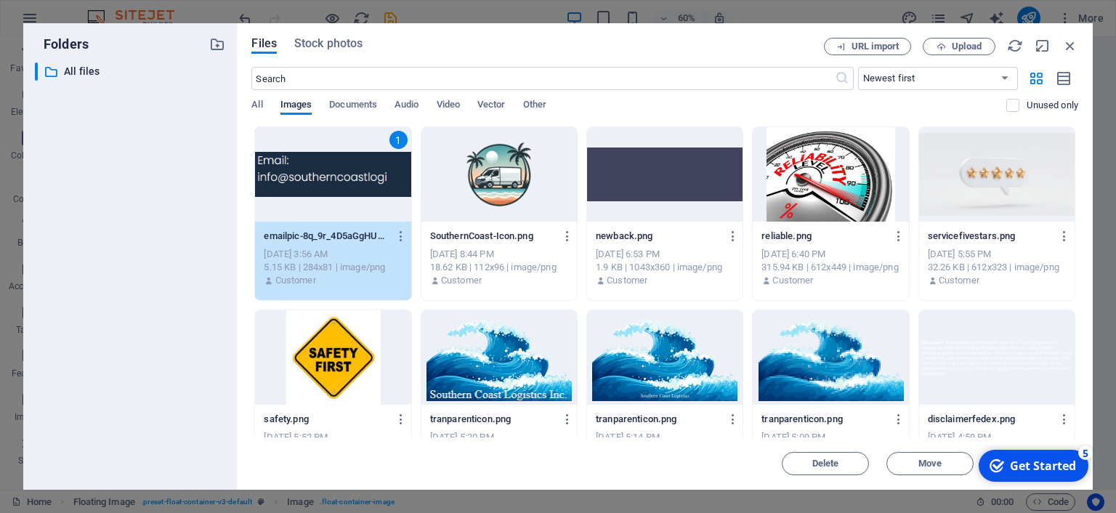
click at [389, 177] on div "1" at bounding box center [332, 174] width 155 height 94
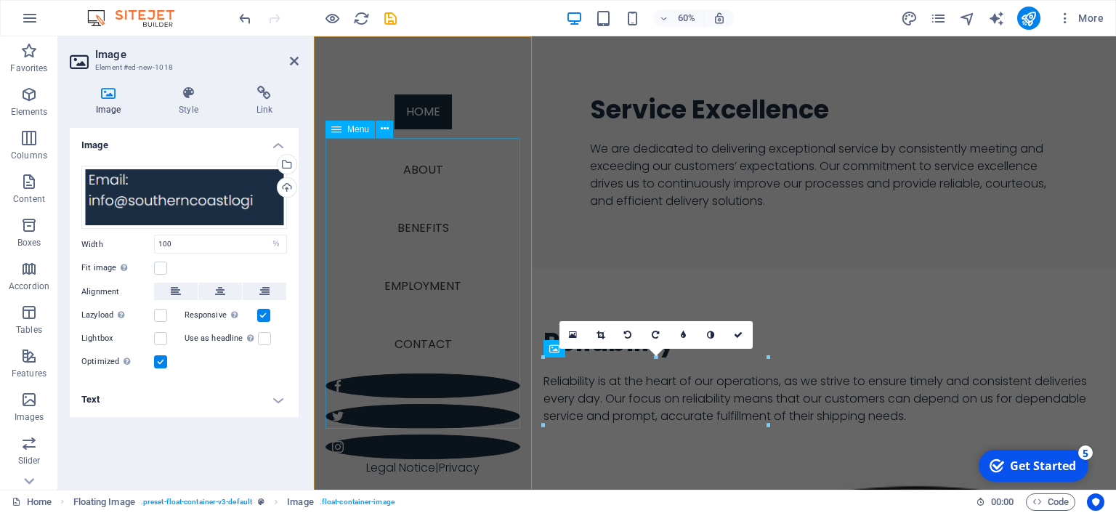
scroll to position [1790, 0]
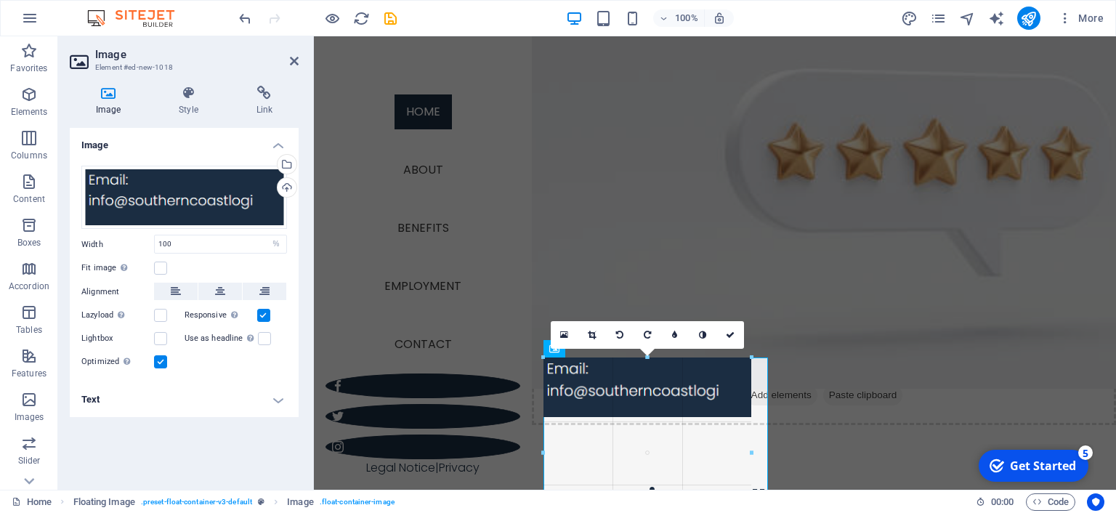
drag, startPoint x: 769, startPoint y: 394, endPoint x: 751, endPoint y: 391, distance: 17.7
type input "286"
select select "px"
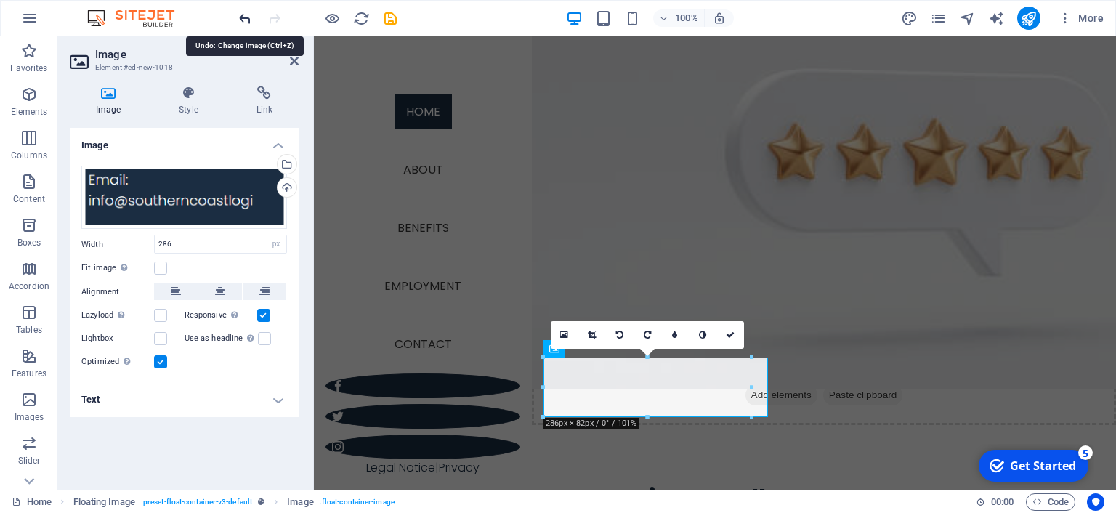
click at [241, 16] on icon "undo" at bounding box center [245, 18] width 17 height 17
type input "100"
select select "%"
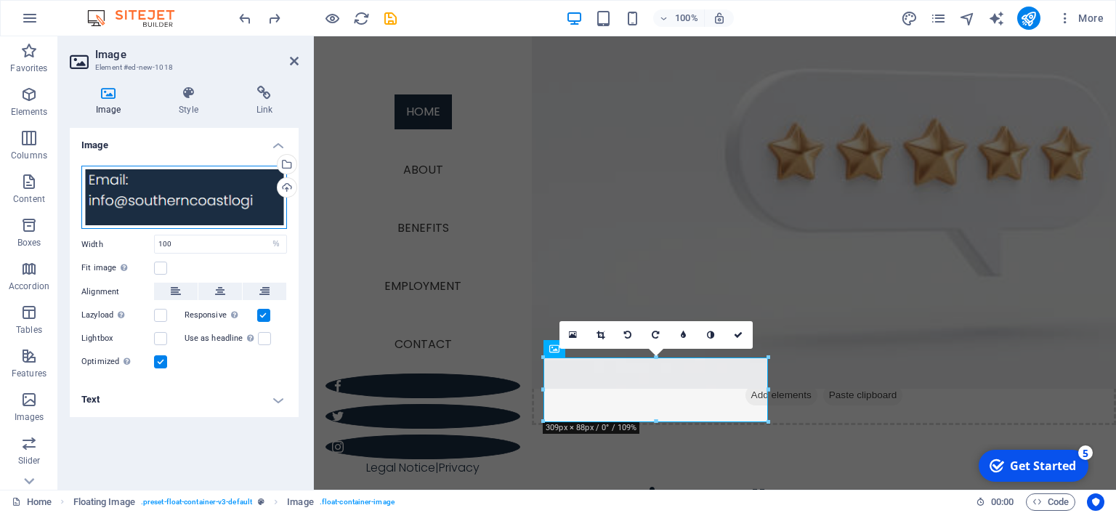
click at [265, 201] on div "Drag files here, click to choose files or select files from Files or our free s…" at bounding box center [184, 198] width 206 height 64
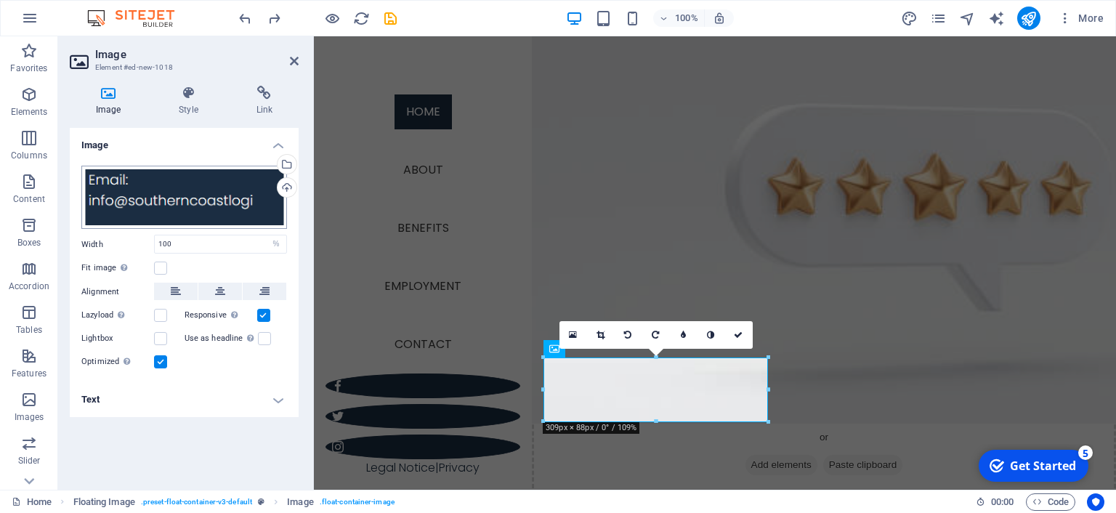
scroll to position [2180, 0]
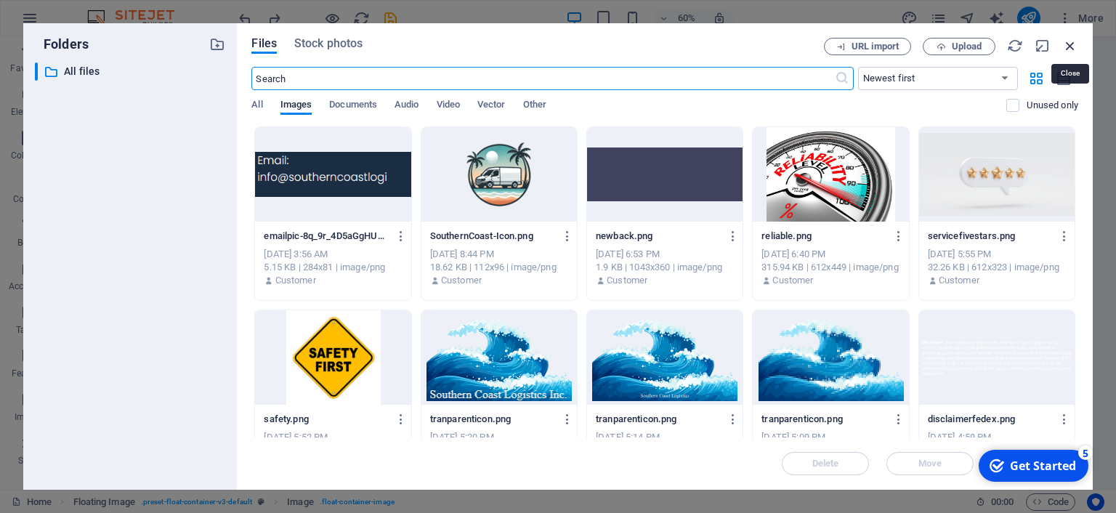
click at [1072, 43] on icon "button" at bounding box center [1070, 46] width 16 height 16
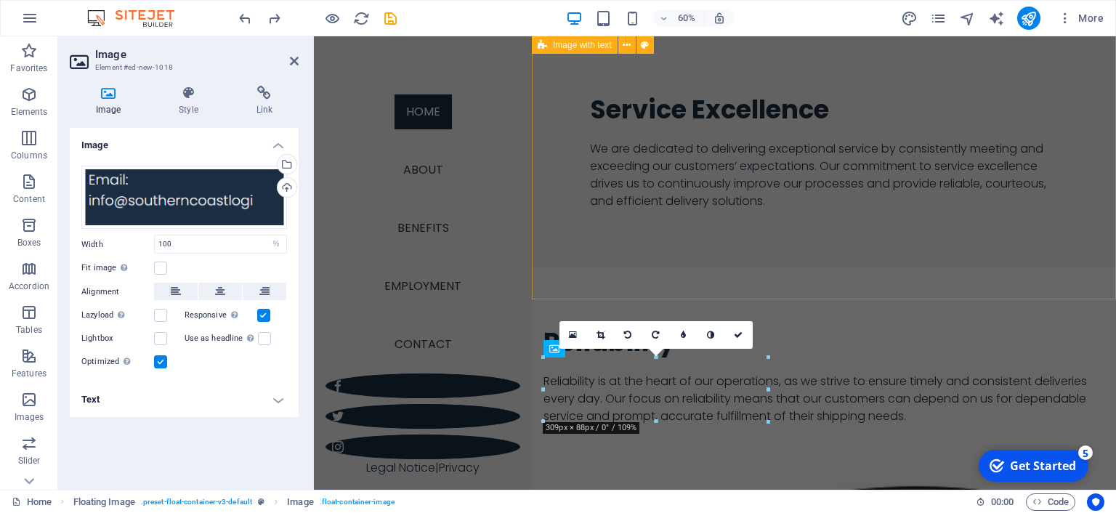
scroll to position [1790, 0]
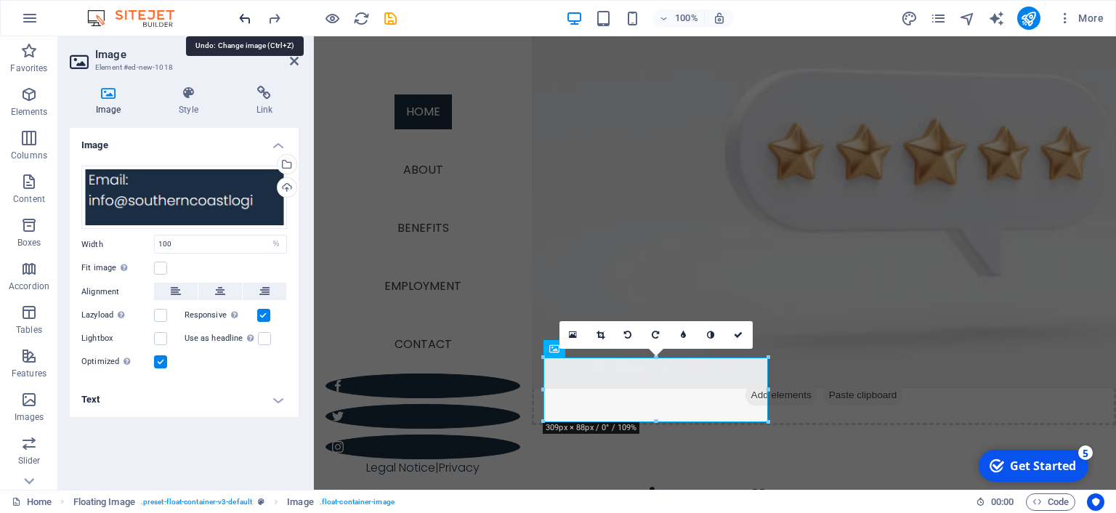
click at [246, 18] on icon "undo" at bounding box center [245, 18] width 17 height 17
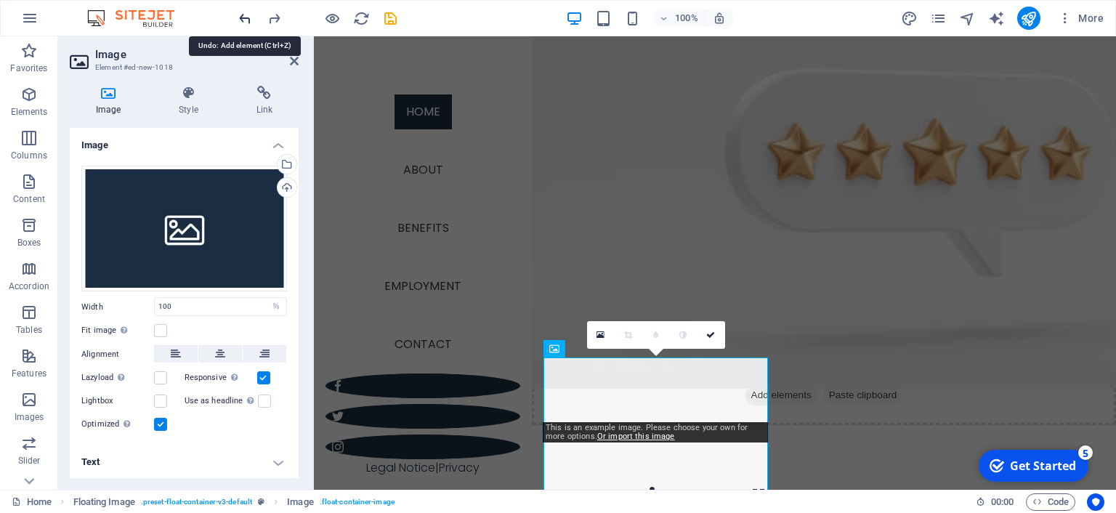
click at [246, 18] on icon "undo" at bounding box center [245, 18] width 17 height 17
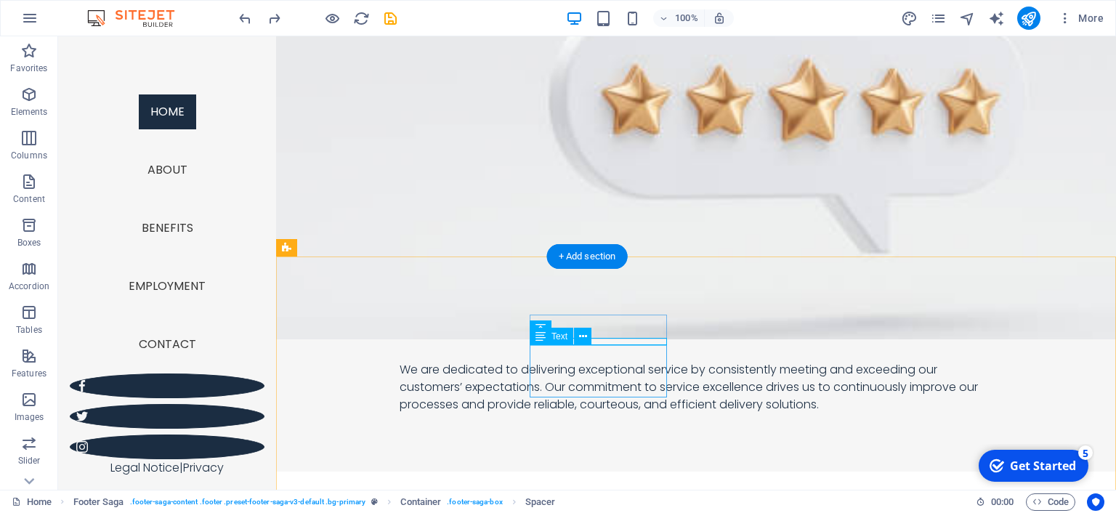
scroll to position [1685, 0]
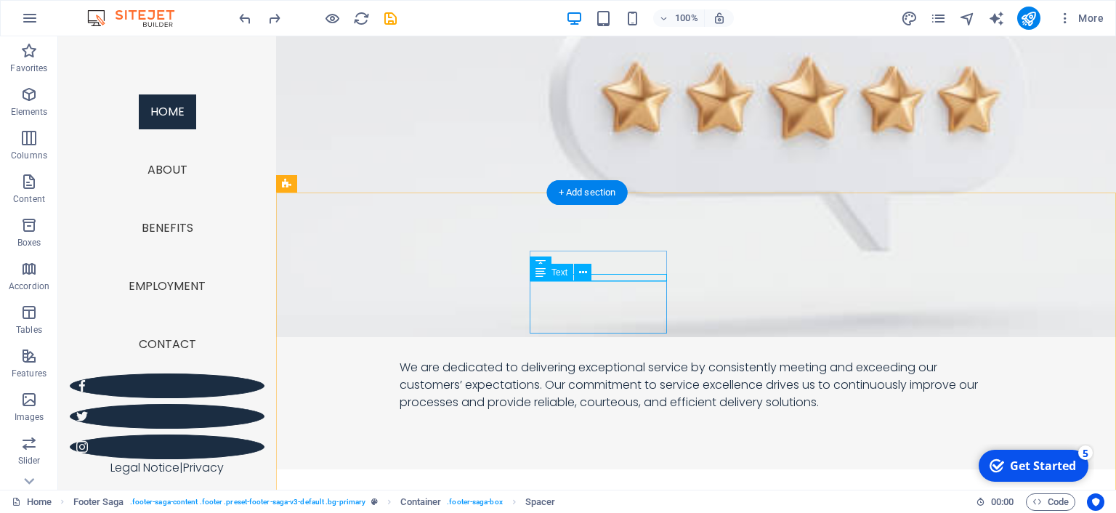
click at [581, 274] on icon at bounding box center [583, 272] width 8 height 15
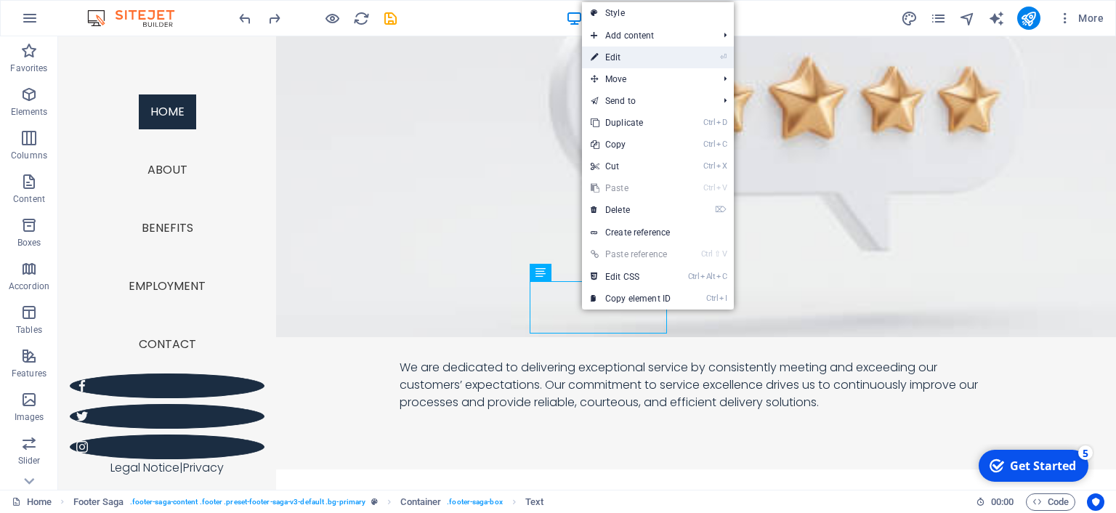
click at [624, 51] on link "⏎ Edit" at bounding box center [630, 58] width 97 height 22
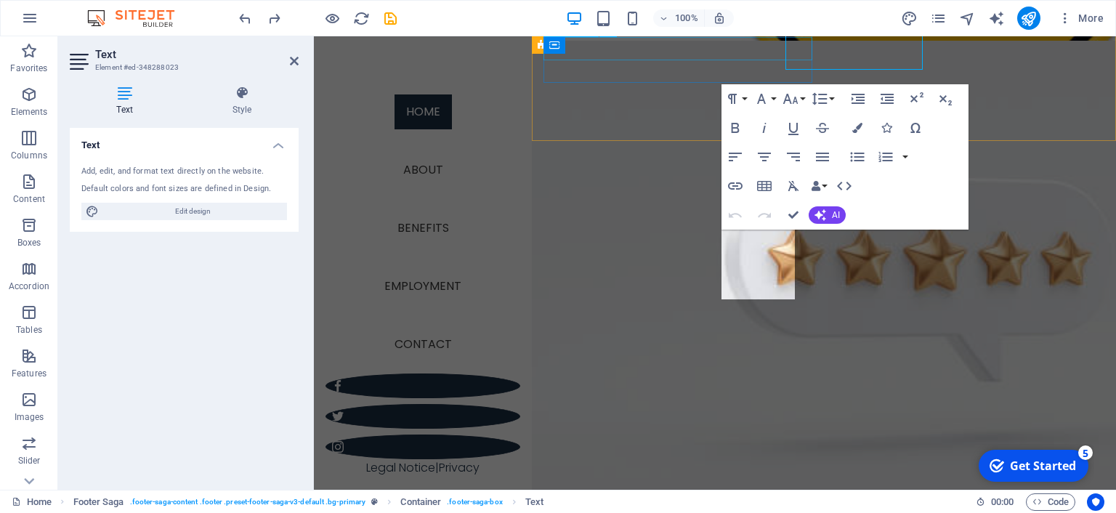
scroll to position [1949, 0]
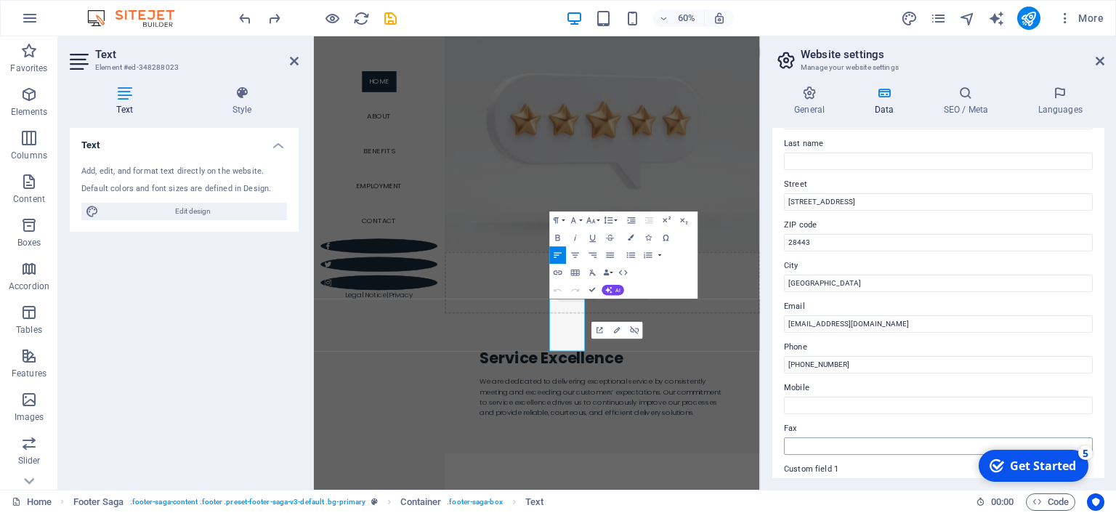
scroll to position [132, 0]
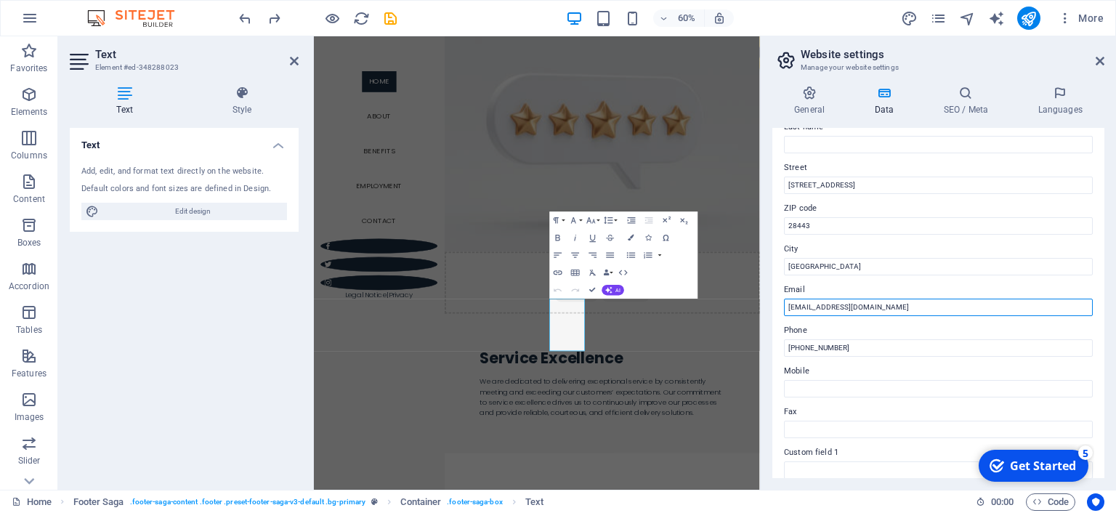
drag, startPoint x: 932, startPoint y: 311, endPoint x: 691, endPoint y: 288, distance: 241.6
click at [691, 288] on div "Home Favorites Elements Columns Content Boxes Accordion Tables Features Images …" at bounding box center [558, 262] width 1116 height 453
click at [839, 307] on input "[EMAIL_ADDRESS][DOMAIN_NAME]" at bounding box center [938, 307] width 309 height 17
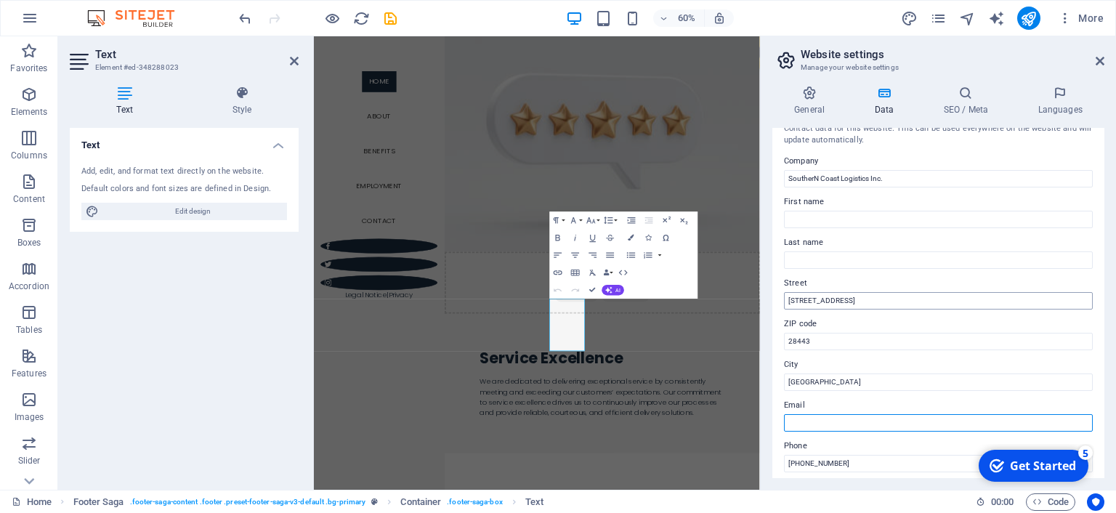
scroll to position [0, 0]
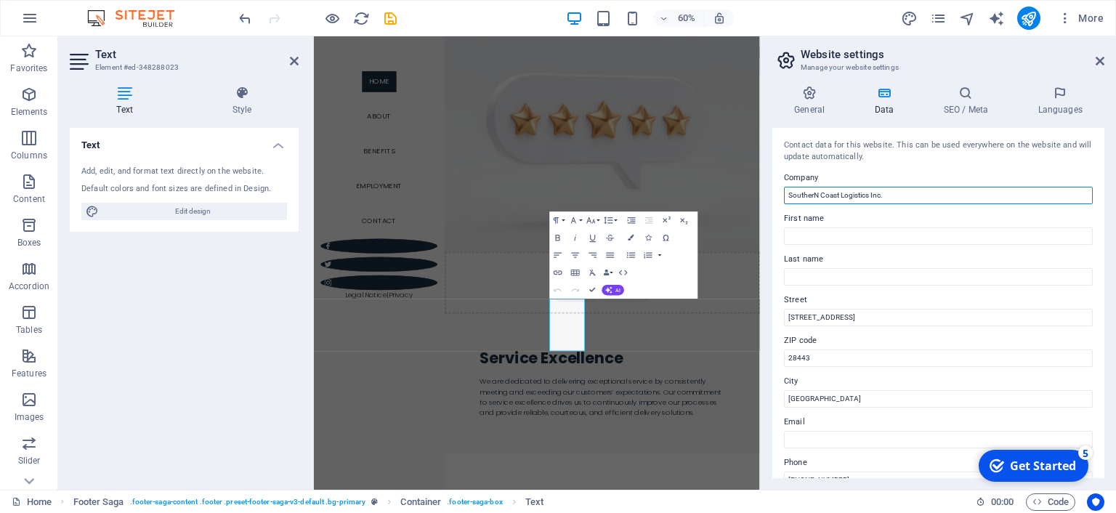
click at [813, 194] on input "SoutherN Coast Logistics Inc." at bounding box center [938, 195] width 309 height 17
type input "Southern Coast Logistics Inc."
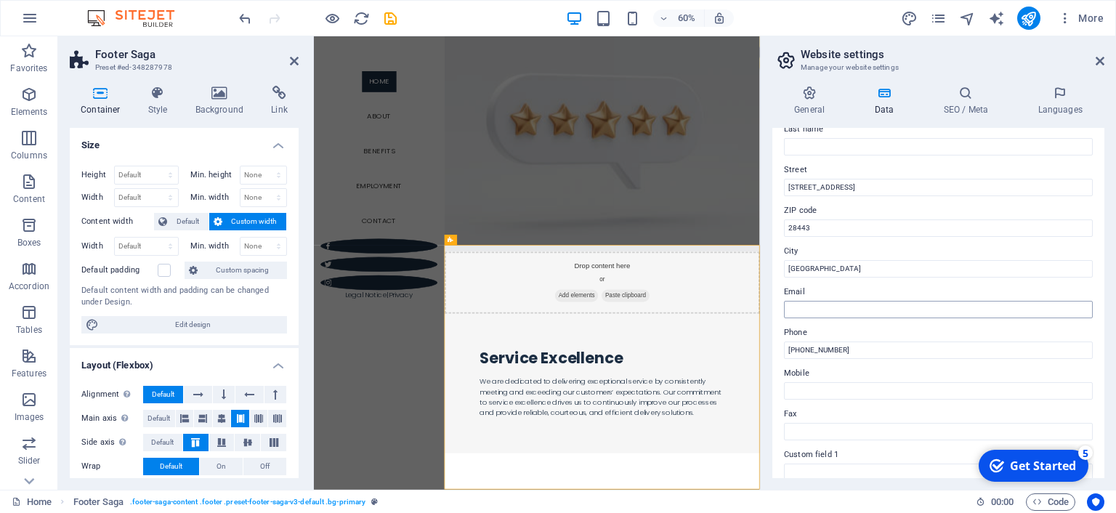
scroll to position [132, 0]
click at [820, 307] on input "Email" at bounding box center [938, 307] width 309 height 17
type input "call for info"
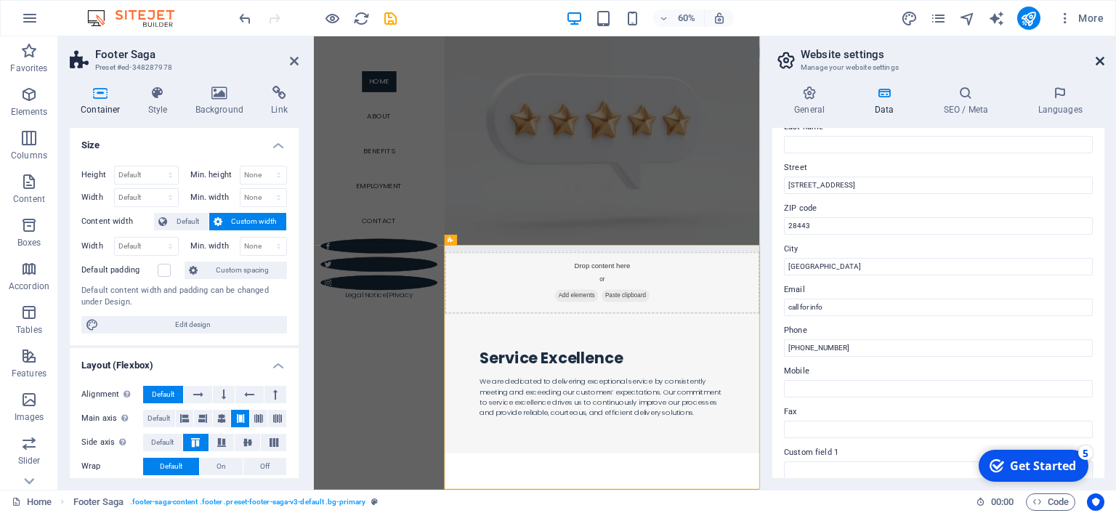
click at [1100, 61] on icon at bounding box center [1100, 61] width 9 height 12
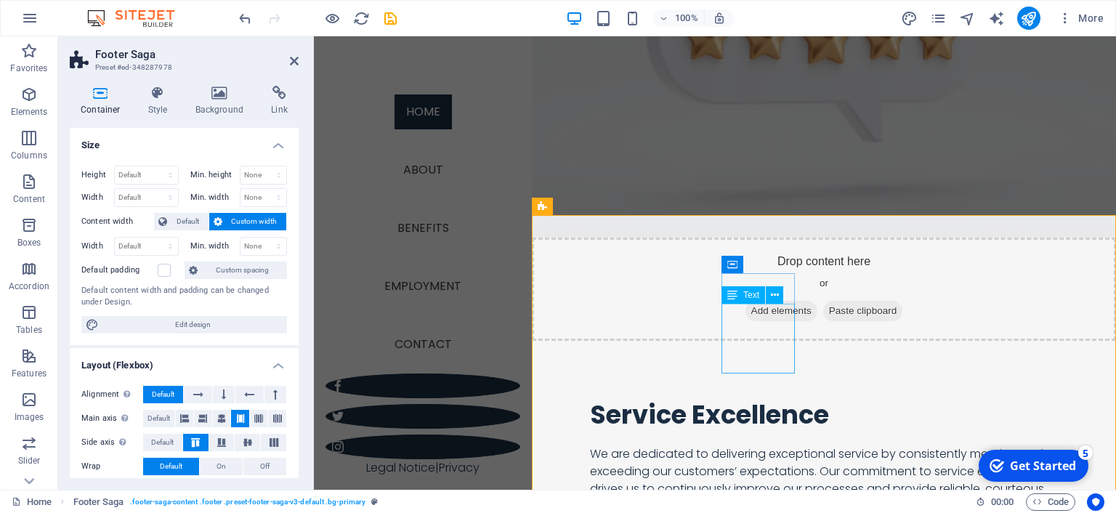
scroll to position [1912, 0]
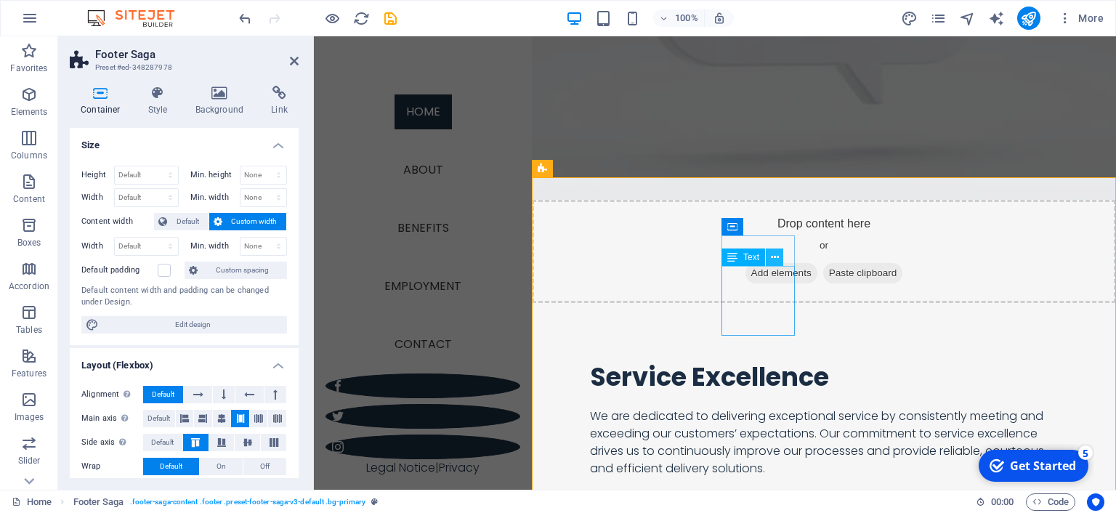
click at [777, 260] on icon at bounding box center [775, 257] width 8 height 15
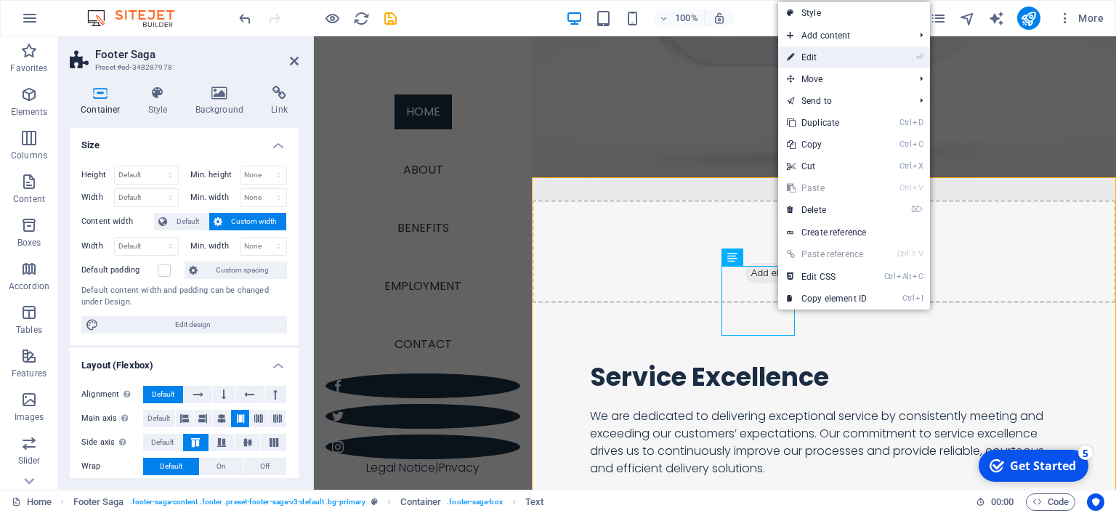
click at [841, 56] on link "⏎ Edit" at bounding box center [826, 58] width 97 height 22
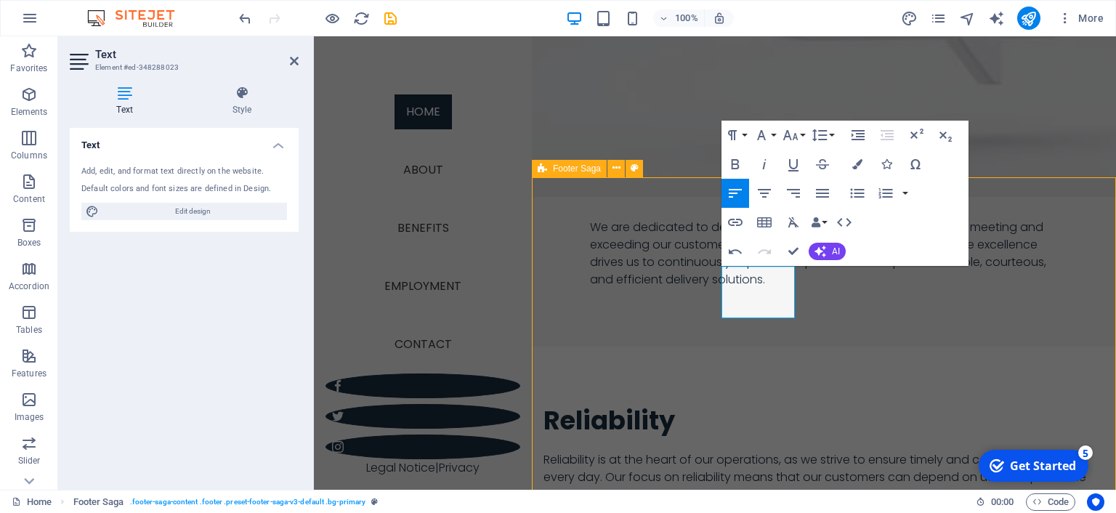
scroll to position [1654, 0]
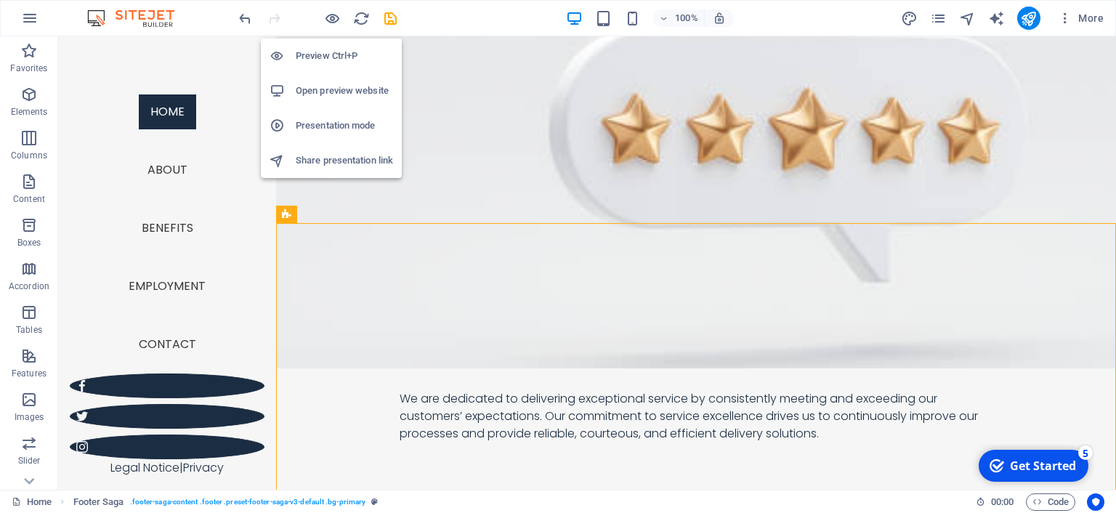
click at [327, 51] on h6 "Preview Ctrl+P" at bounding box center [344, 55] width 97 height 17
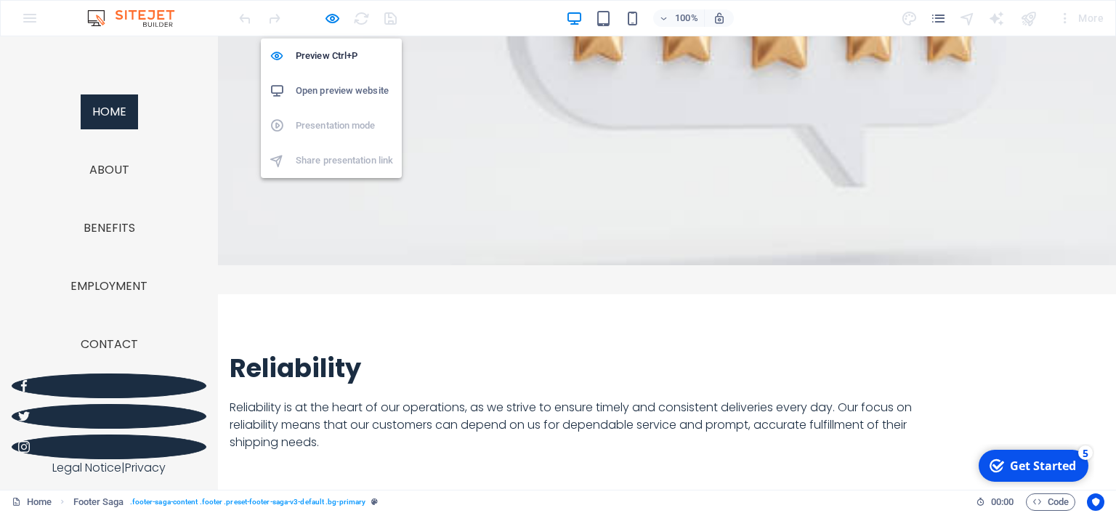
click at [336, 93] on h6 "Open preview website" at bounding box center [344, 90] width 97 height 17
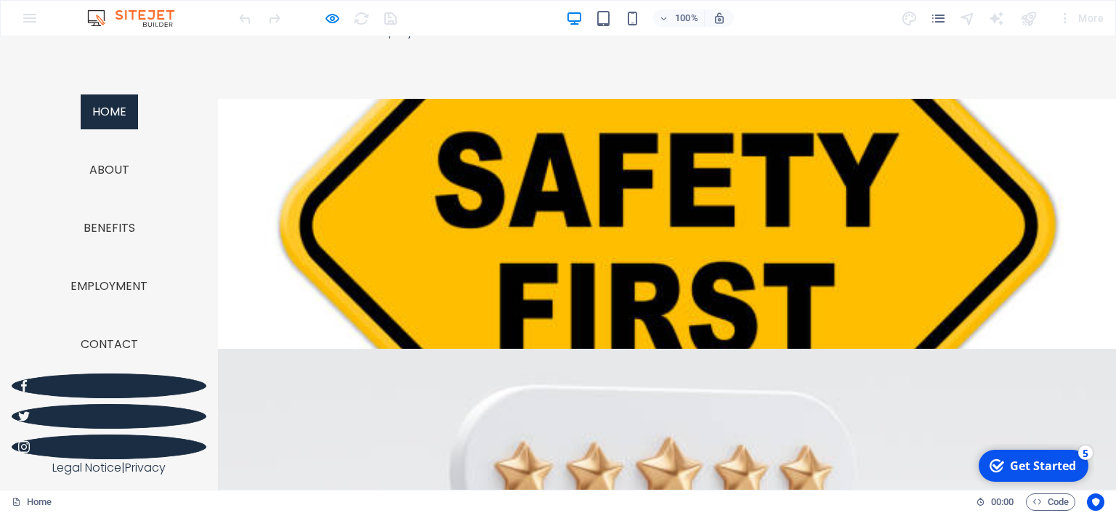
scroll to position [1500, 0]
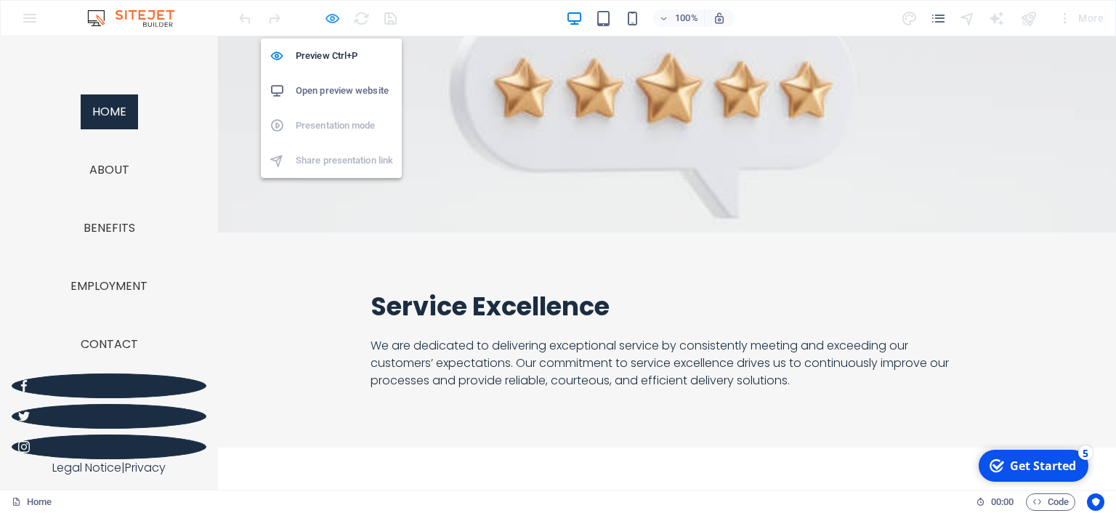
click at [333, 18] on icon "button" at bounding box center [332, 18] width 17 height 17
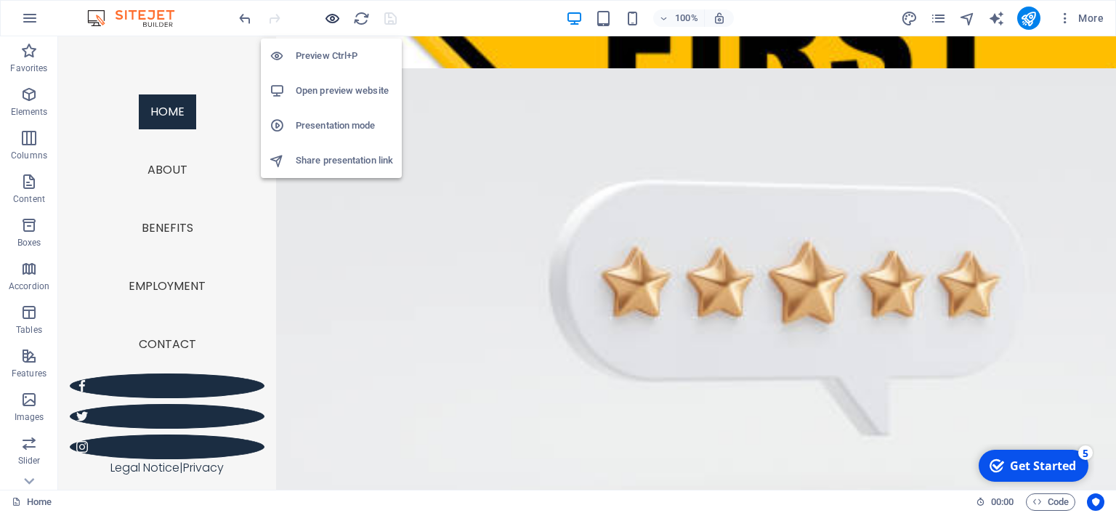
click at [334, 16] on icon "button" at bounding box center [332, 18] width 17 height 17
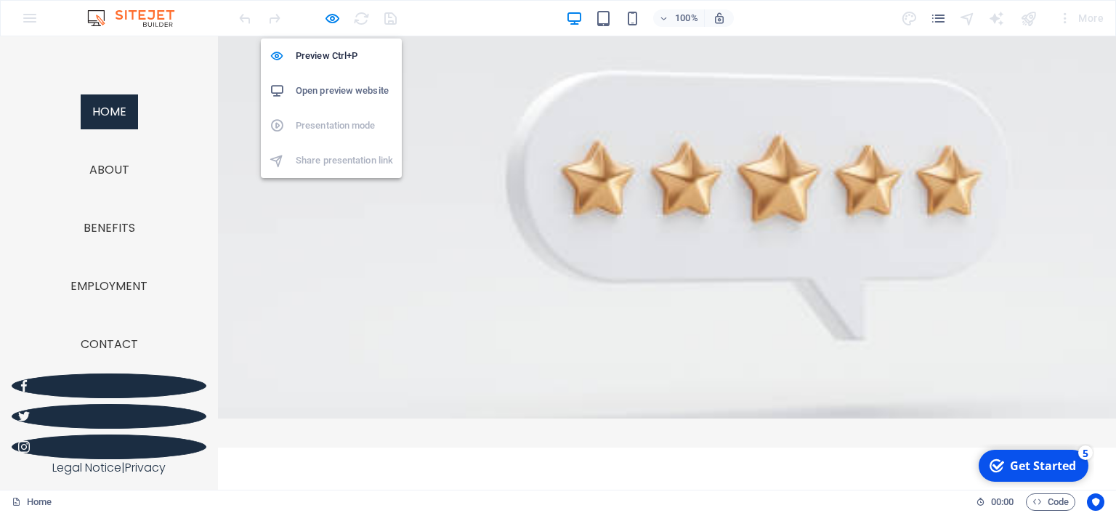
click at [333, 91] on h6 "Open preview website" at bounding box center [344, 90] width 97 height 17
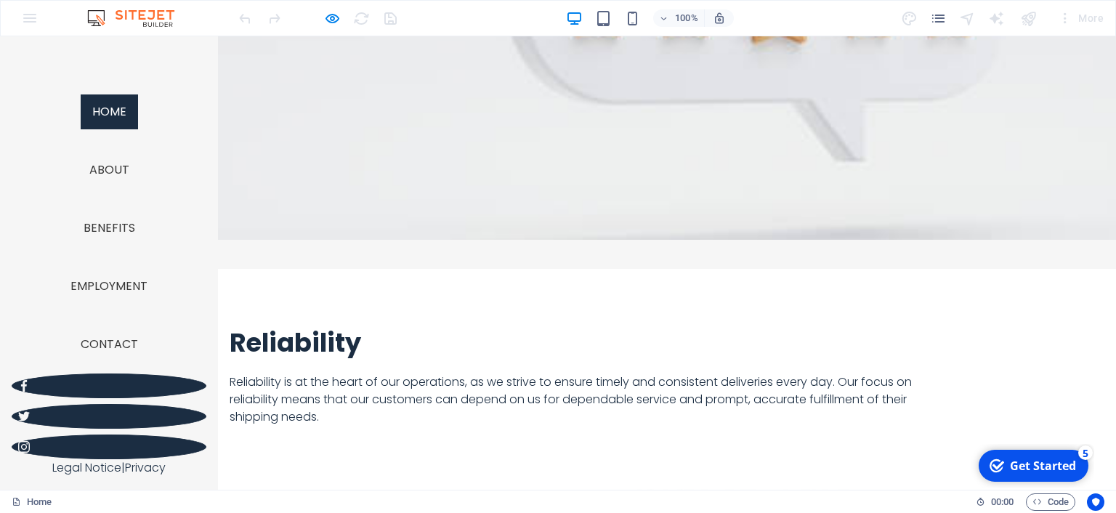
scroll to position [1693, 0]
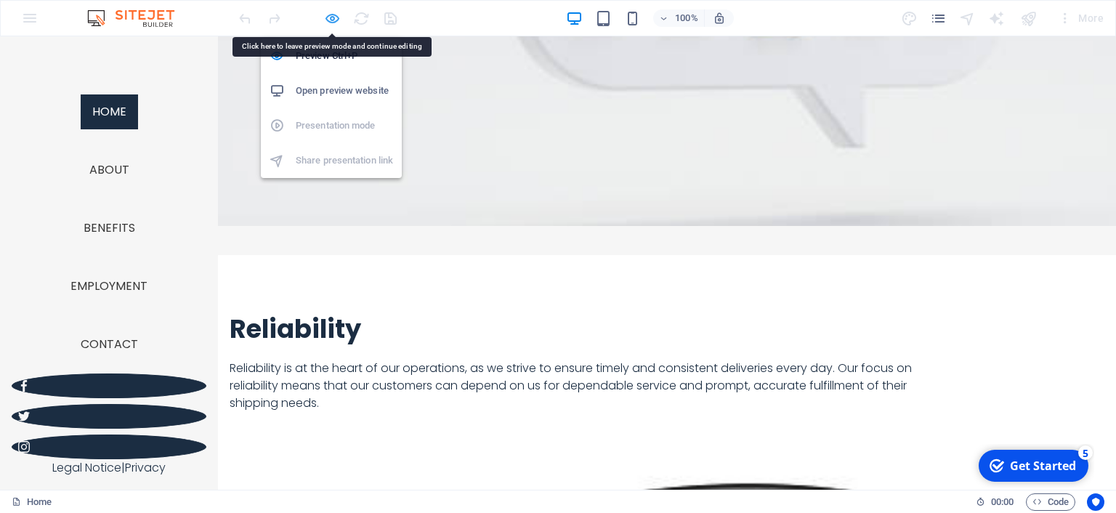
click at [333, 19] on icon "button" at bounding box center [332, 18] width 17 height 17
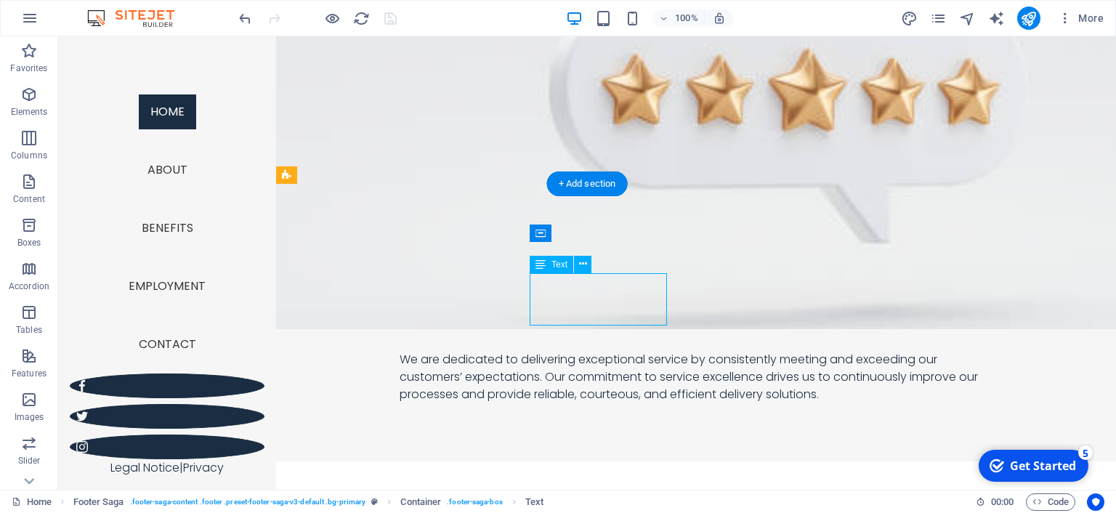
click at [583, 263] on icon at bounding box center [583, 264] width 8 height 15
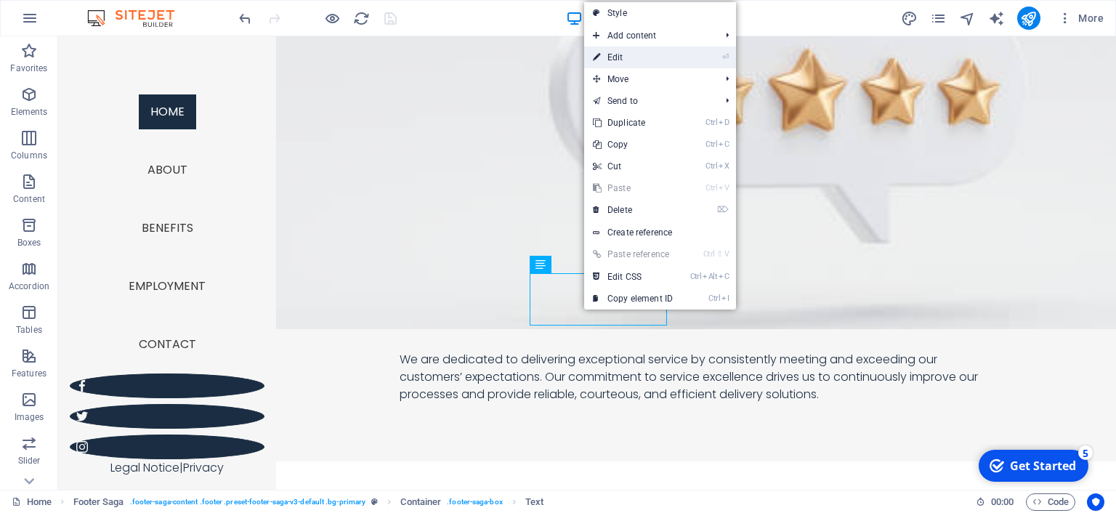
click at [626, 57] on link "⏎ Edit" at bounding box center [632, 58] width 97 height 22
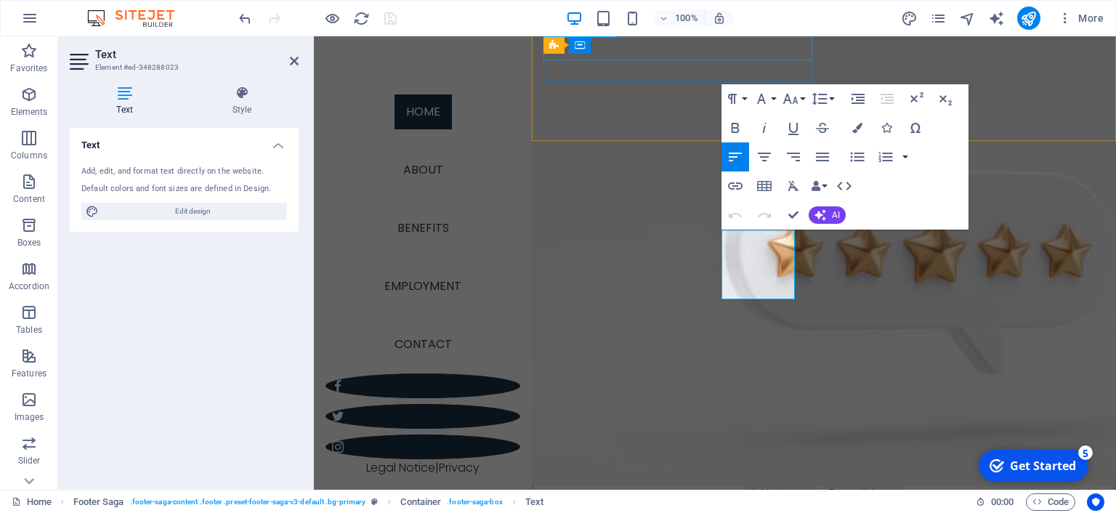
scroll to position [1949, 0]
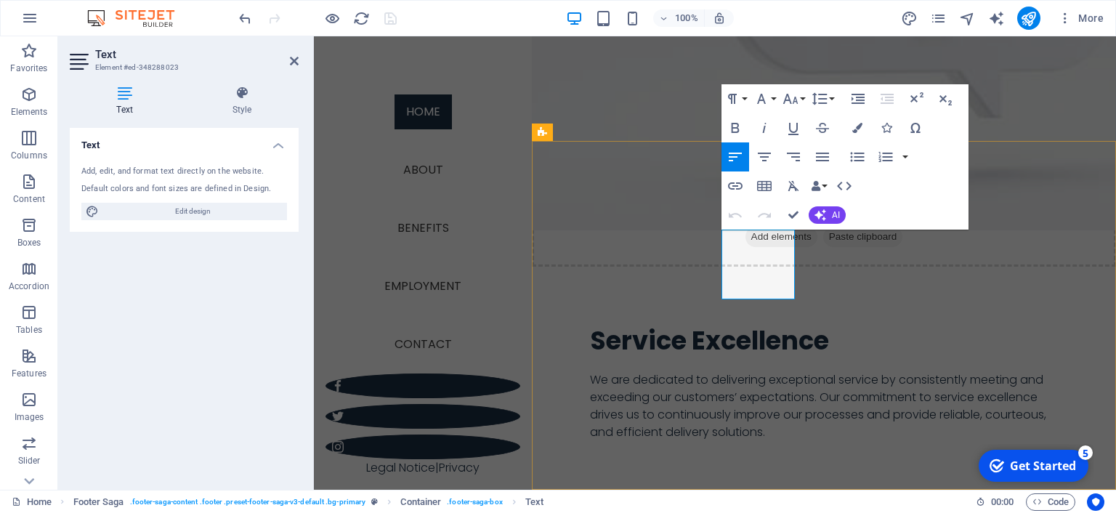
click at [782, 257] on icon "button" at bounding box center [782, 253] width 17 height 17
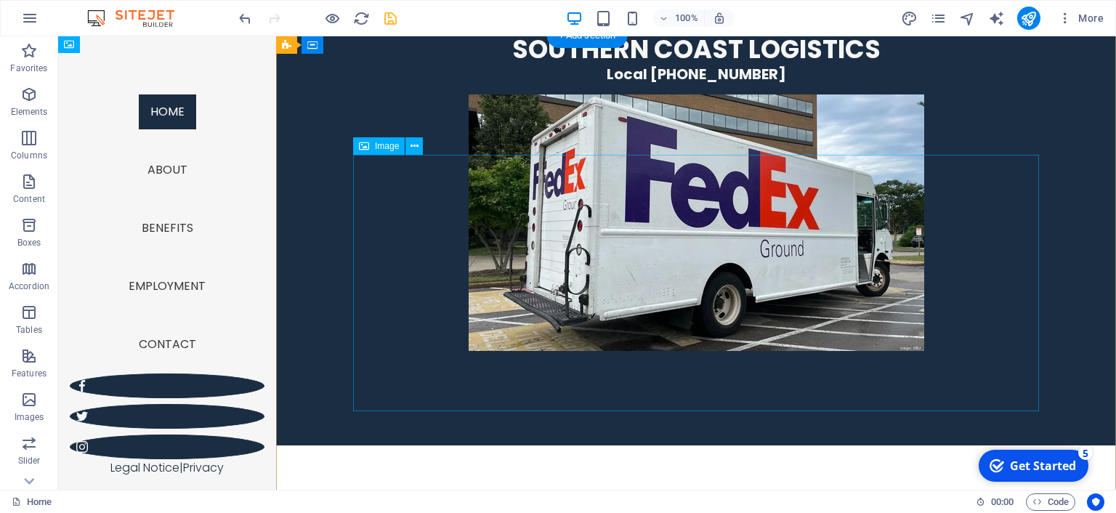
scroll to position [0, 0]
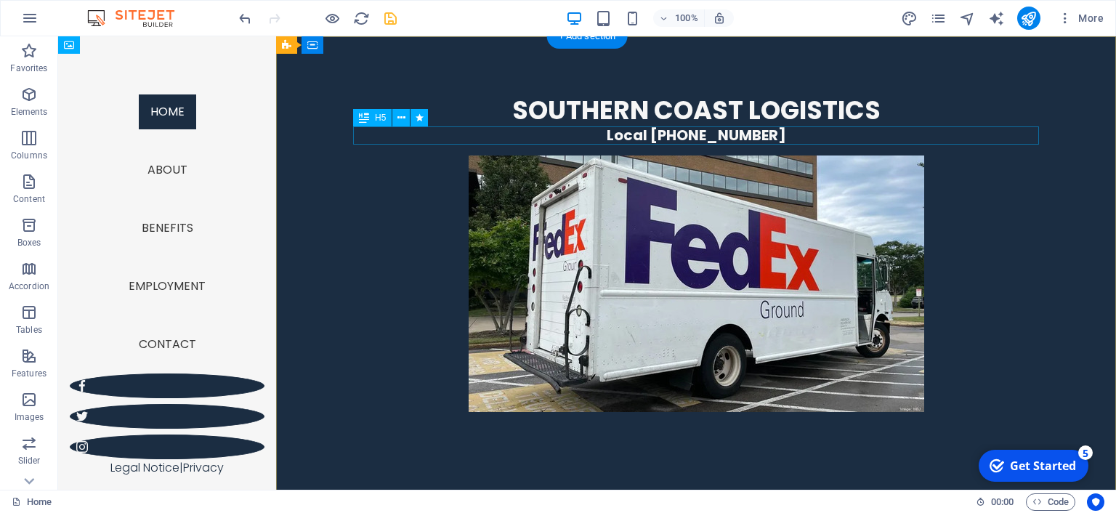
click at [680, 130] on div "Local [PHONE_NUMBER]" at bounding box center [696, 135] width 686 height 18
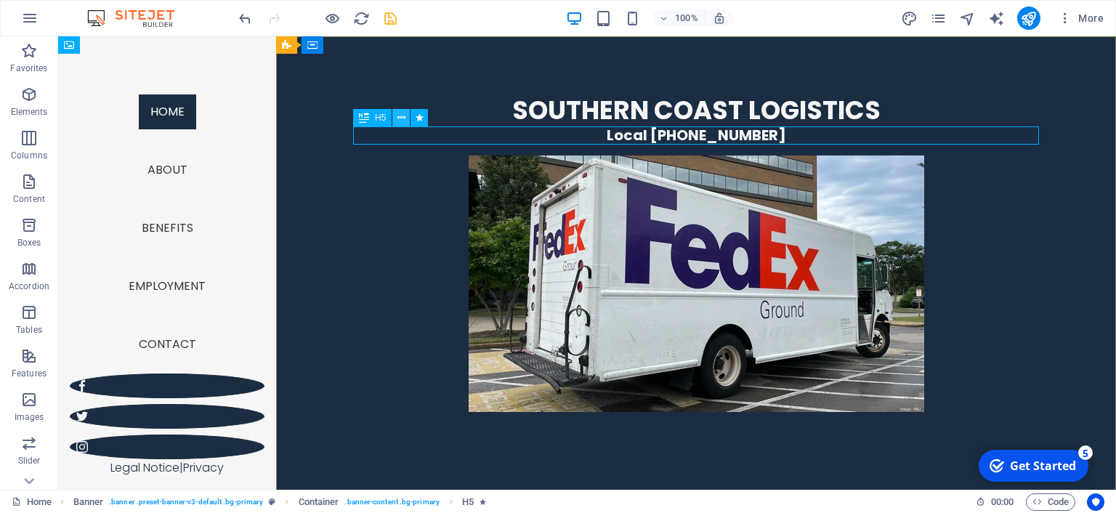
click at [403, 114] on icon at bounding box center [401, 117] width 8 height 15
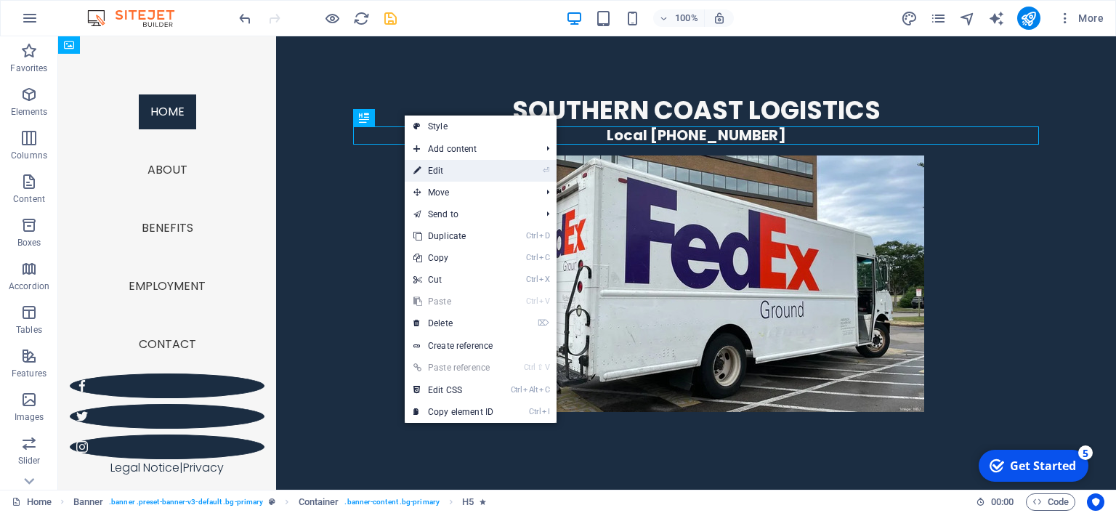
click at [448, 174] on link "⏎ Edit" at bounding box center [453, 171] width 97 height 22
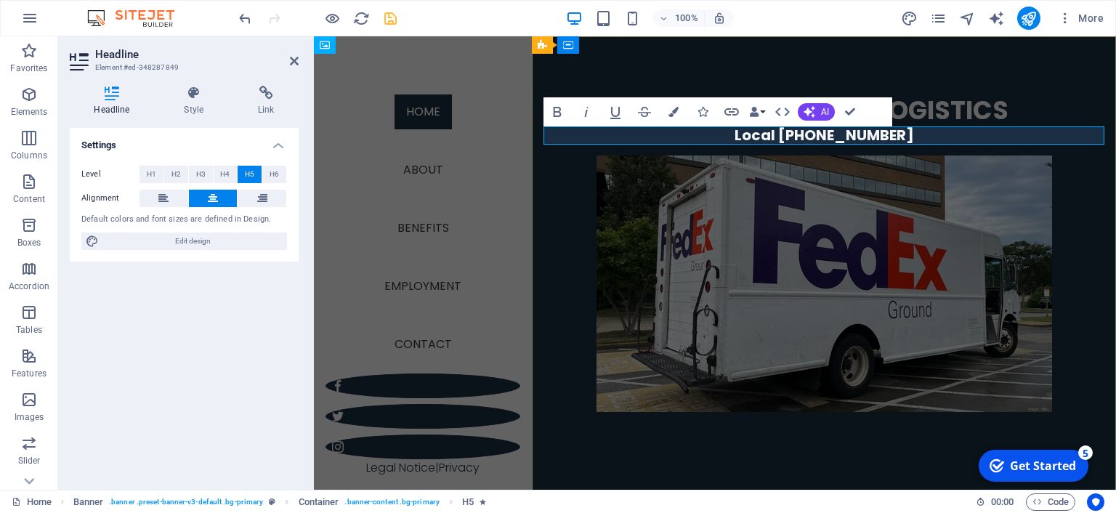
click at [794, 135] on span "Local [PHONE_NUMBER]" at bounding box center [824, 135] width 179 height 20
click at [754, 435] on div at bounding box center [824, 430] width 561 height 36
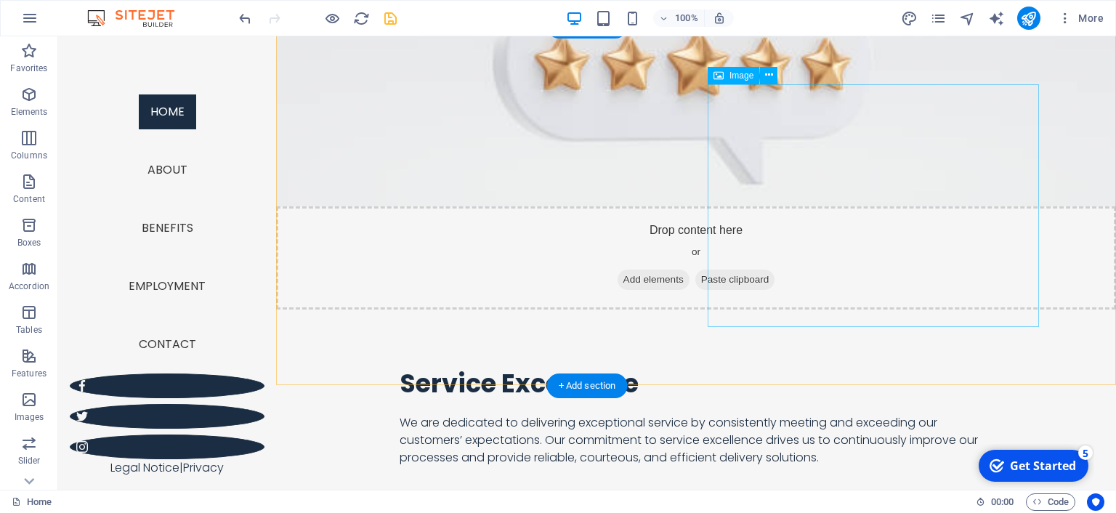
scroll to position [1688, 0]
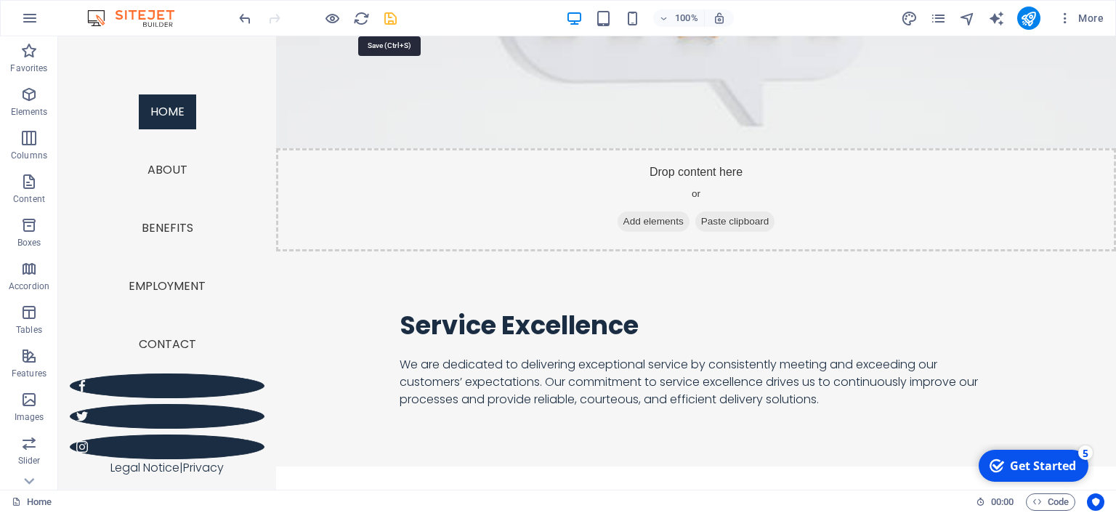
click at [394, 19] on icon "save" at bounding box center [390, 18] width 17 height 17
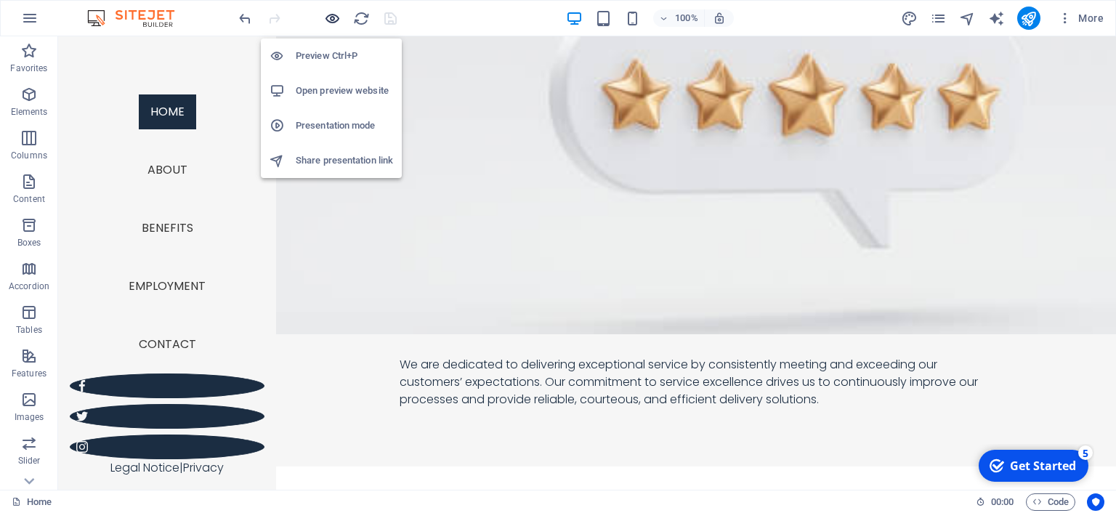
click at [330, 19] on icon "button" at bounding box center [332, 18] width 17 height 17
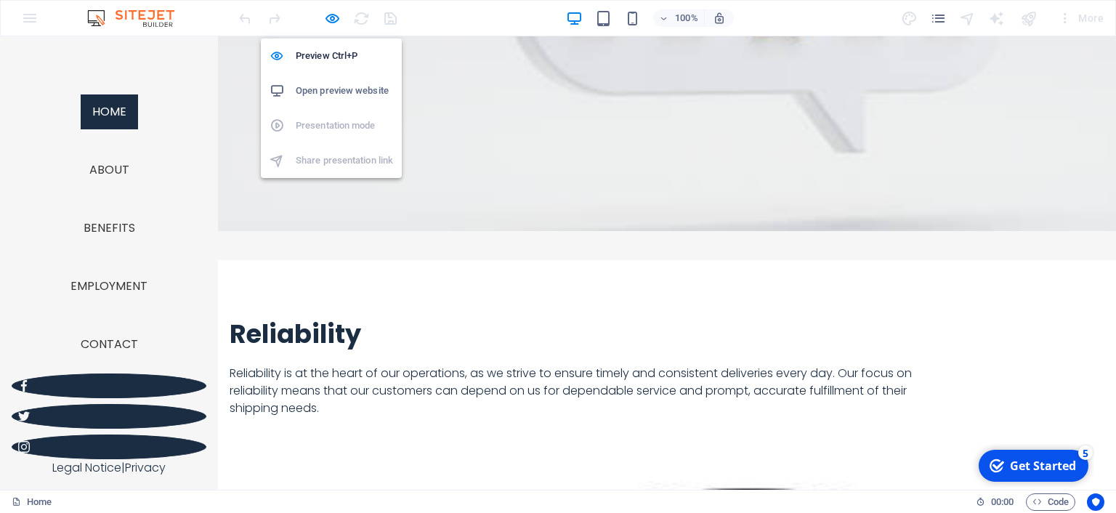
click at [322, 86] on h6 "Open preview website" at bounding box center [344, 90] width 97 height 17
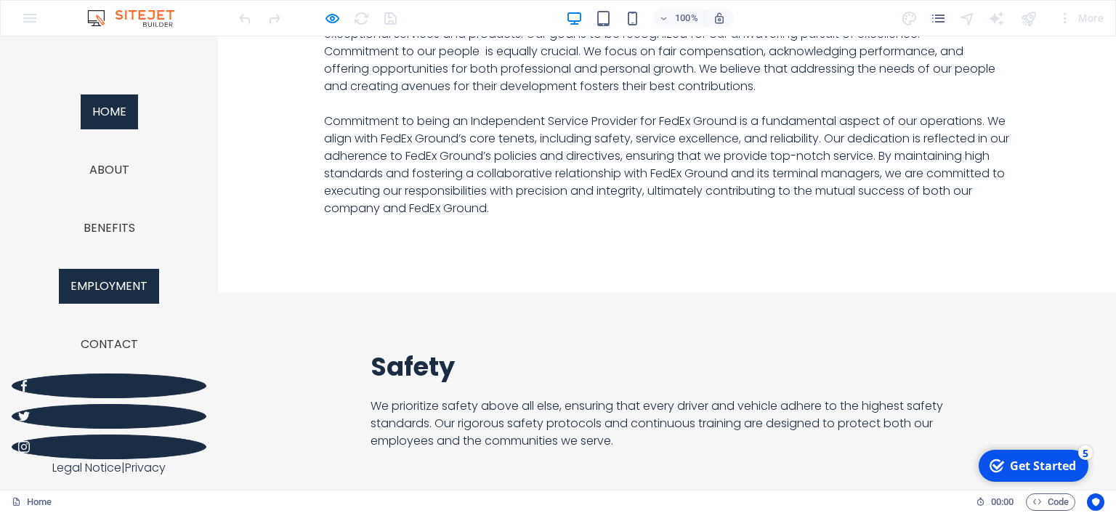
scroll to position [690, 0]
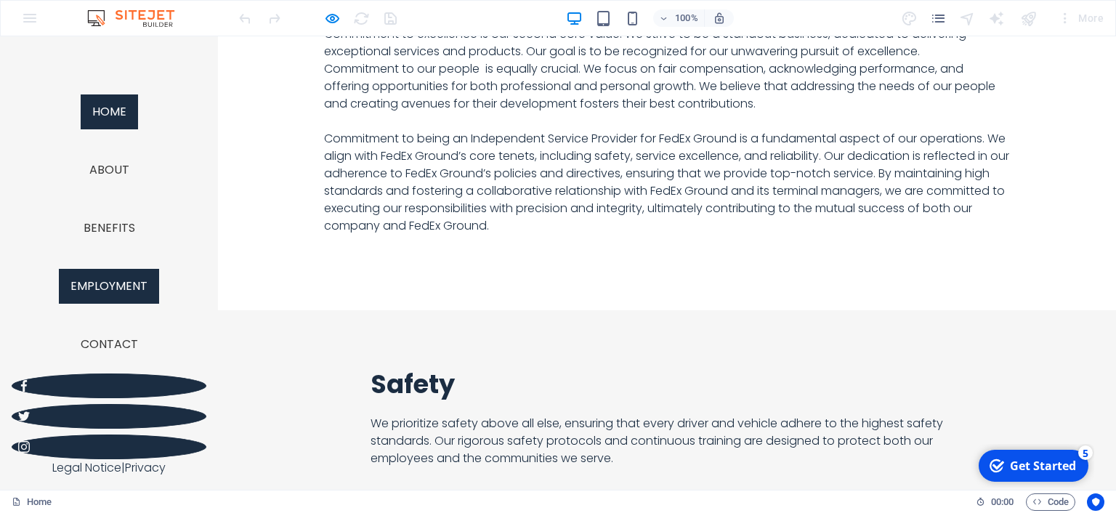
click at [118, 294] on link "Employment" at bounding box center [109, 286] width 100 height 35
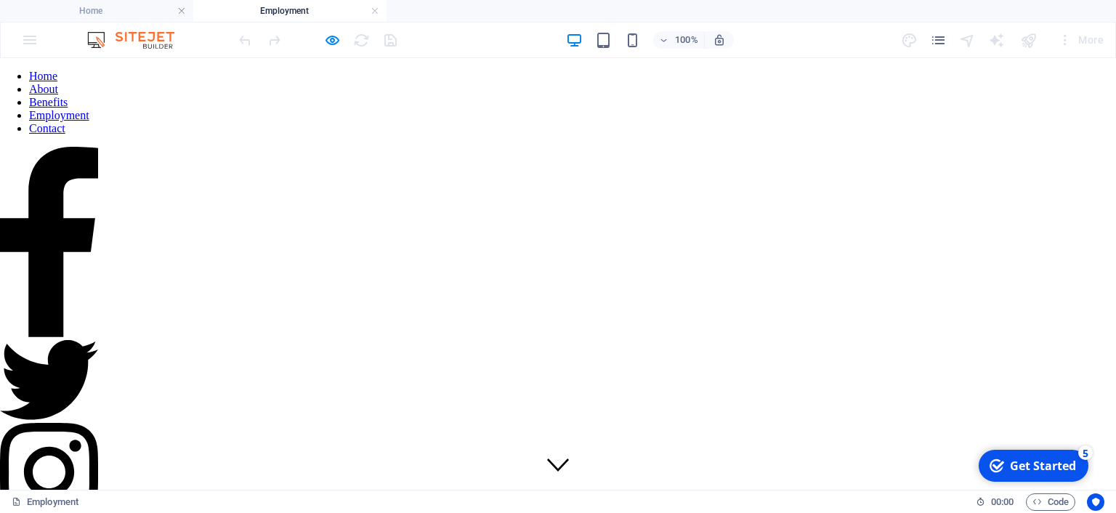
scroll to position [0, 0]
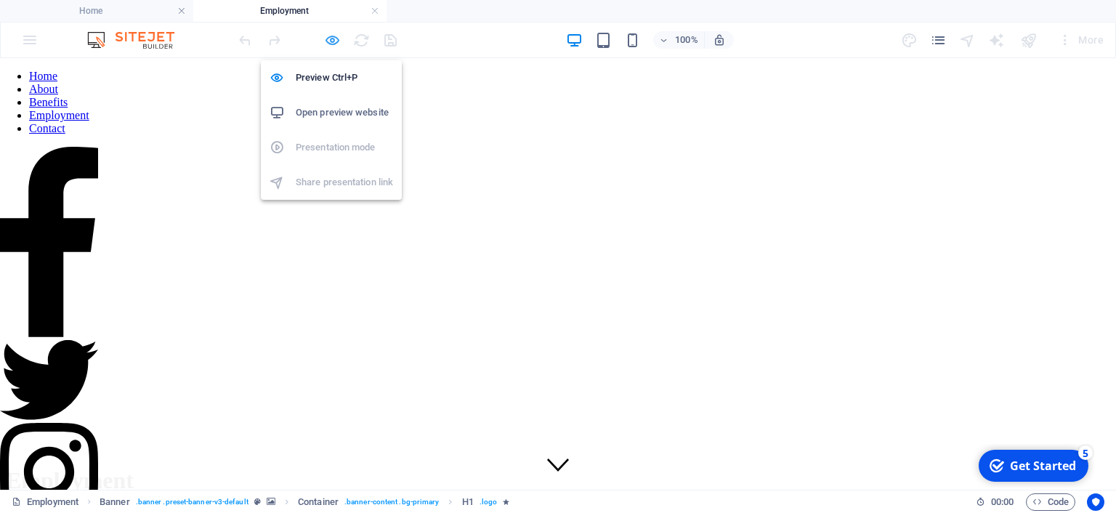
click at [335, 36] on icon "button" at bounding box center [332, 40] width 17 height 17
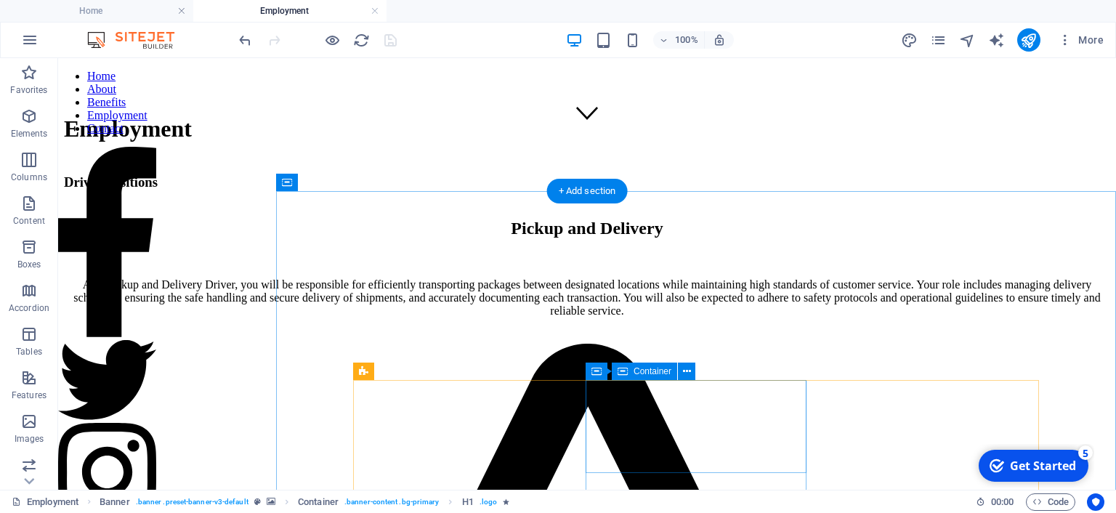
scroll to position [460, 0]
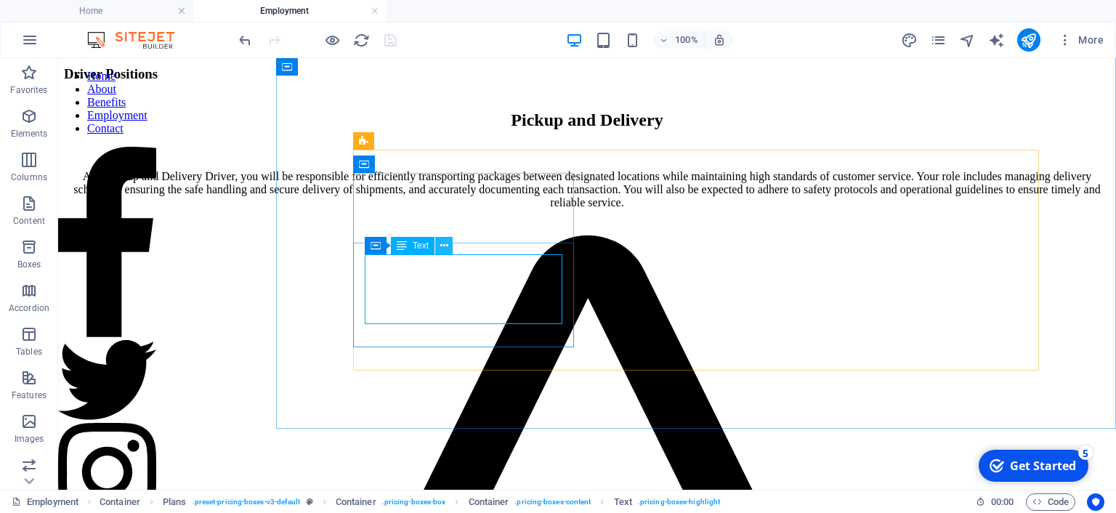
click at [448, 244] on button at bounding box center [443, 245] width 17 height 17
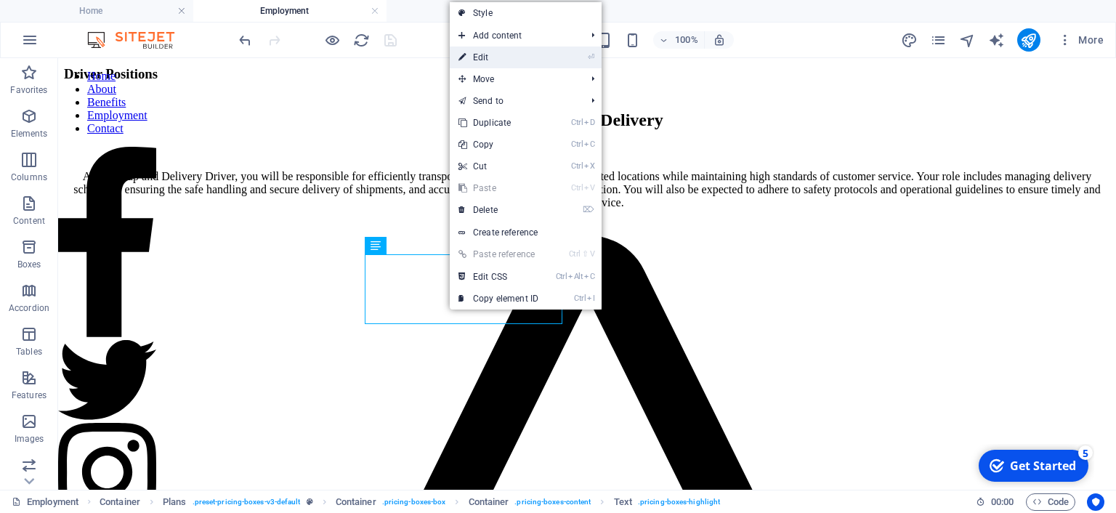
click at [507, 55] on link "⏎ Edit" at bounding box center [498, 58] width 97 height 22
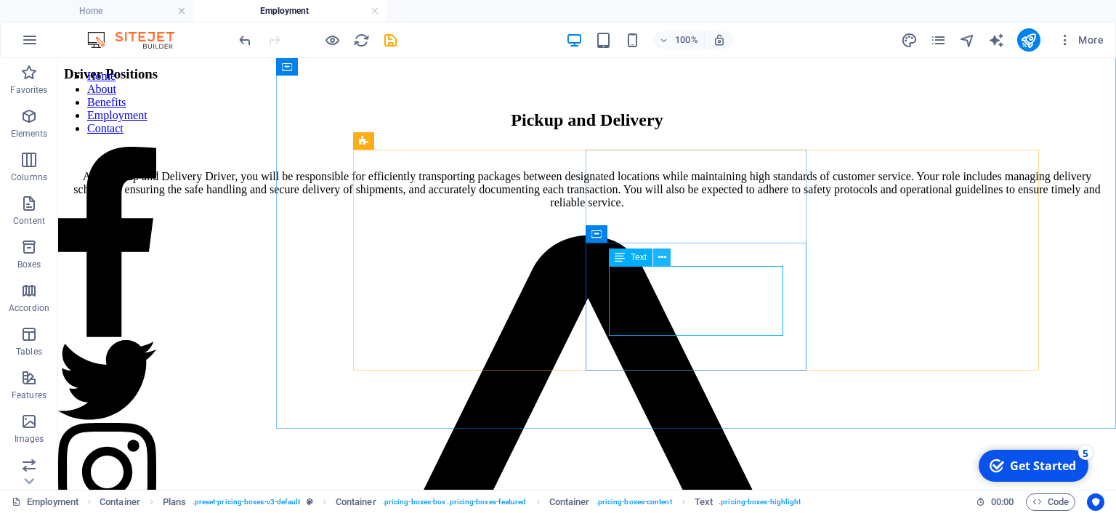
click at [666, 258] on button at bounding box center [661, 257] width 17 height 17
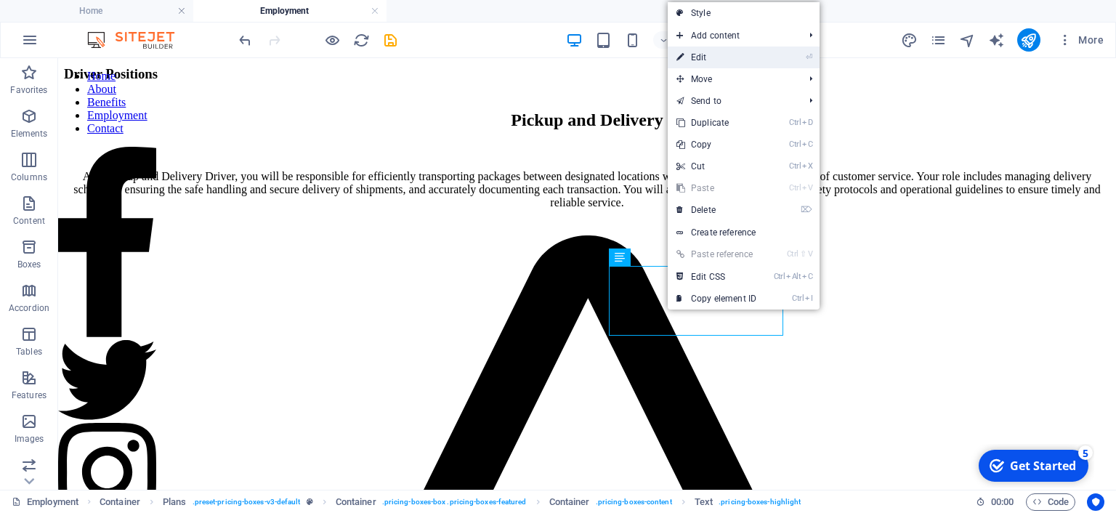
click at [709, 49] on link "⏎ Edit" at bounding box center [716, 58] width 97 height 22
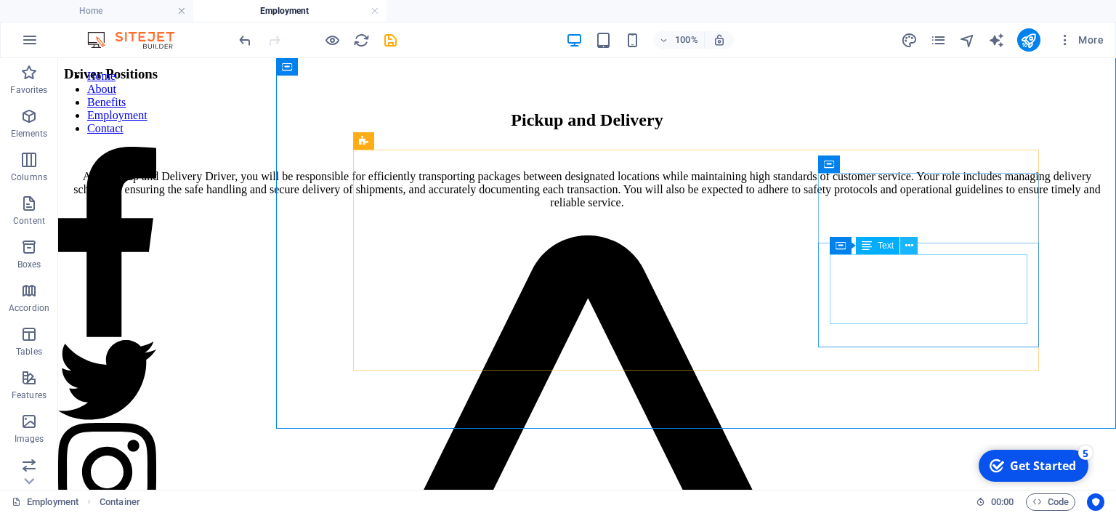
click at [911, 246] on icon at bounding box center [909, 245] width 8 height 15
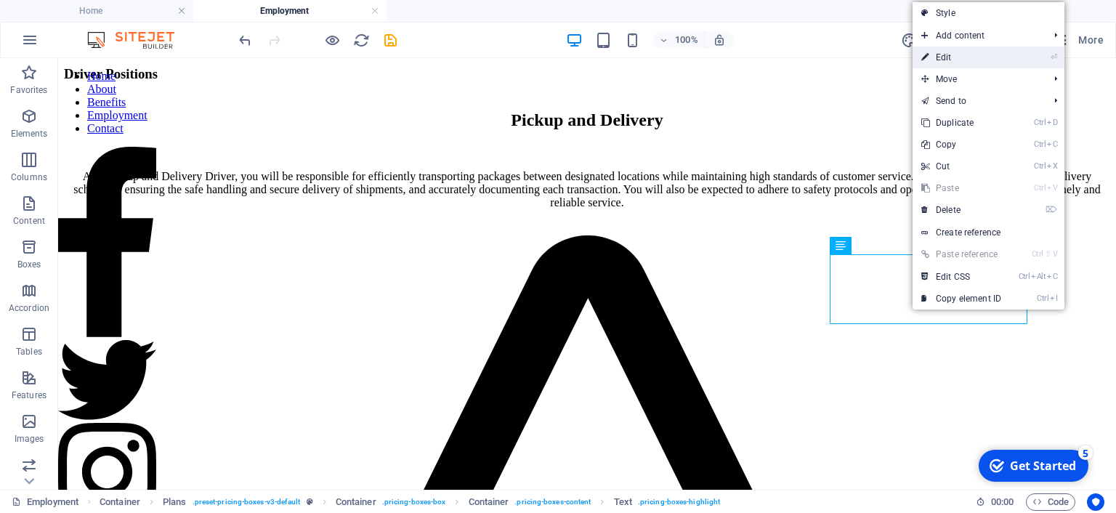
click at [964, 63] on link "⏎ Edit" at bounding box center [961, 58] width 97 height 22
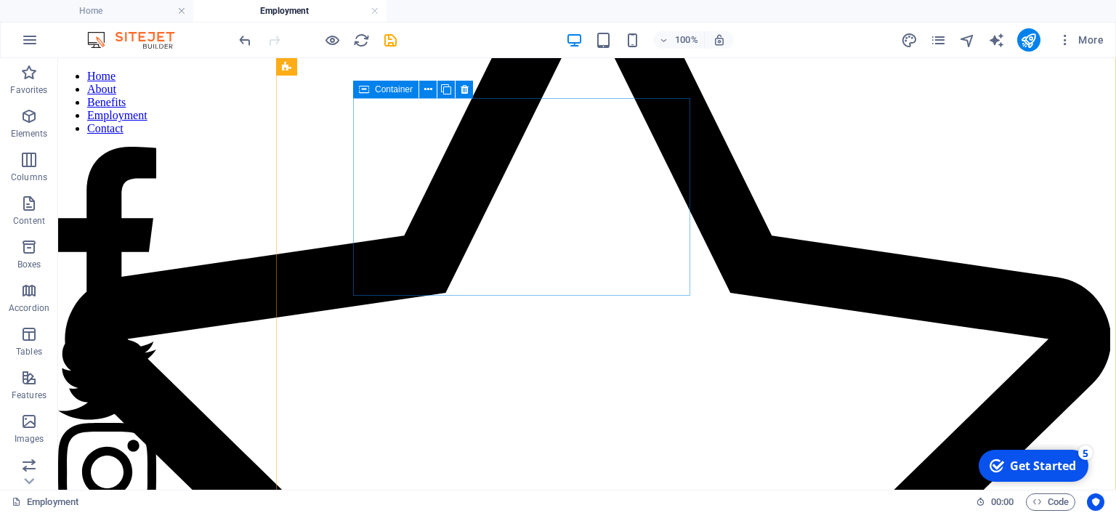
scroll to position [750, 0]
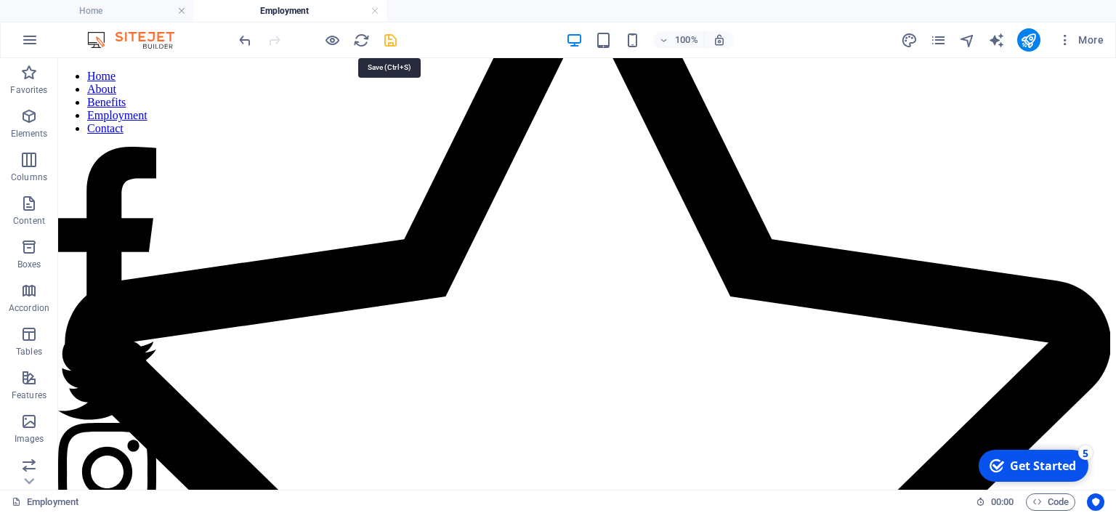
click at [391, 39] on icon "save" at bounding box center [390, 40] width 17 height 17
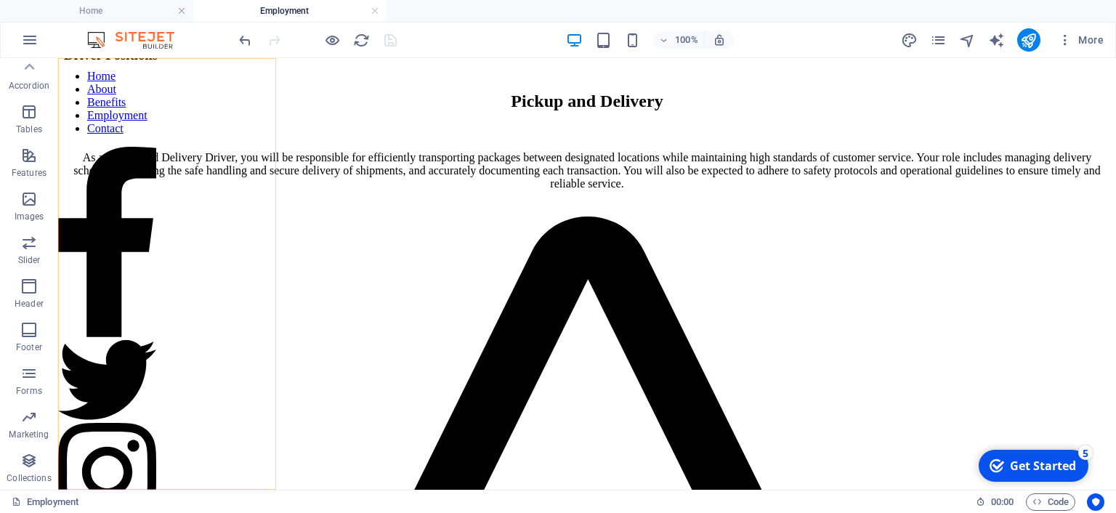
scroll to position [289, 0]
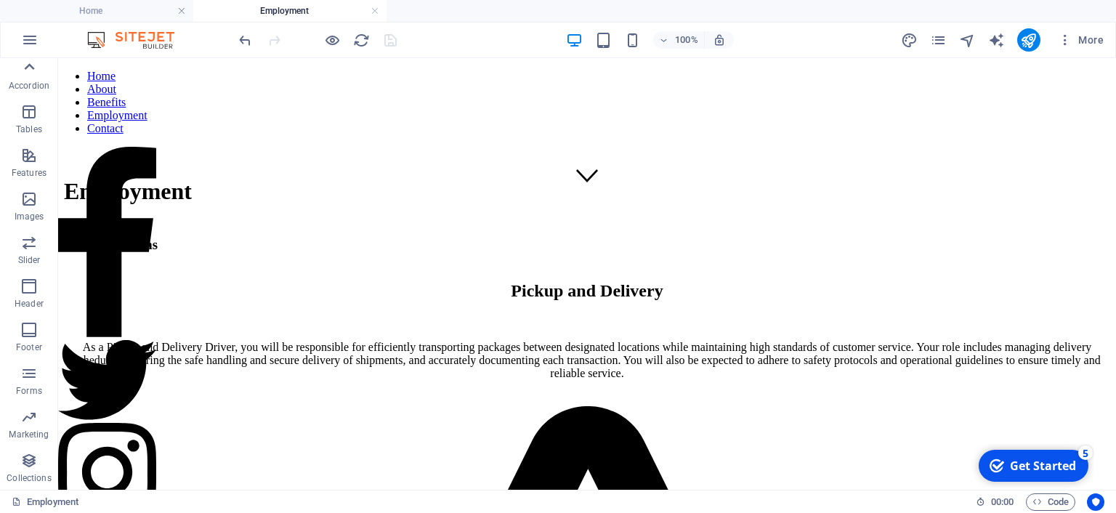
click at [33, 68] on icon at bounding box center [30, 66] width 10 height 7
click at [1071, 38] on icon "button" at bounding box center [1065, 40] width 15 height 15
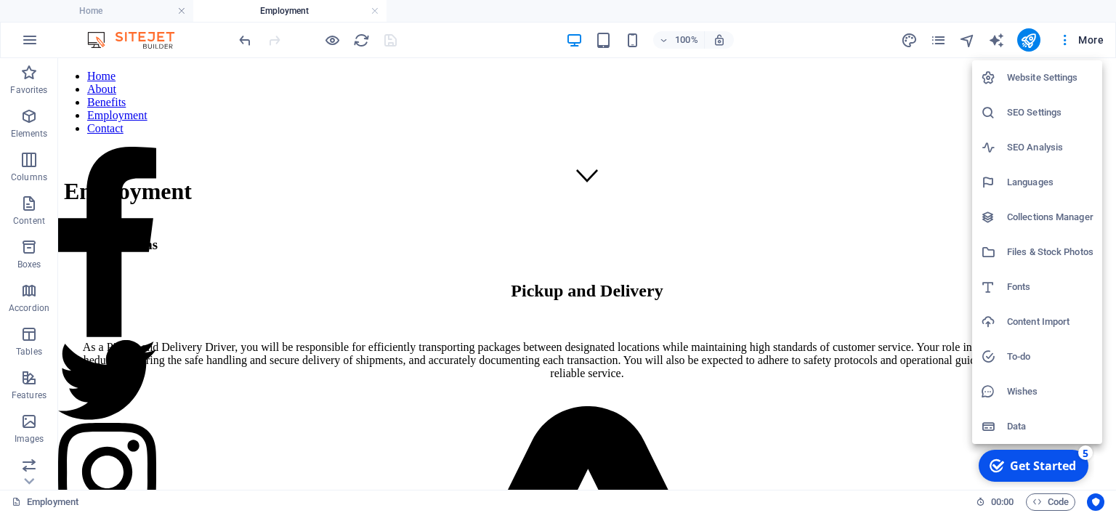
click at [25, 37] on div at bounding box center [558, 256] width 1116 height 513
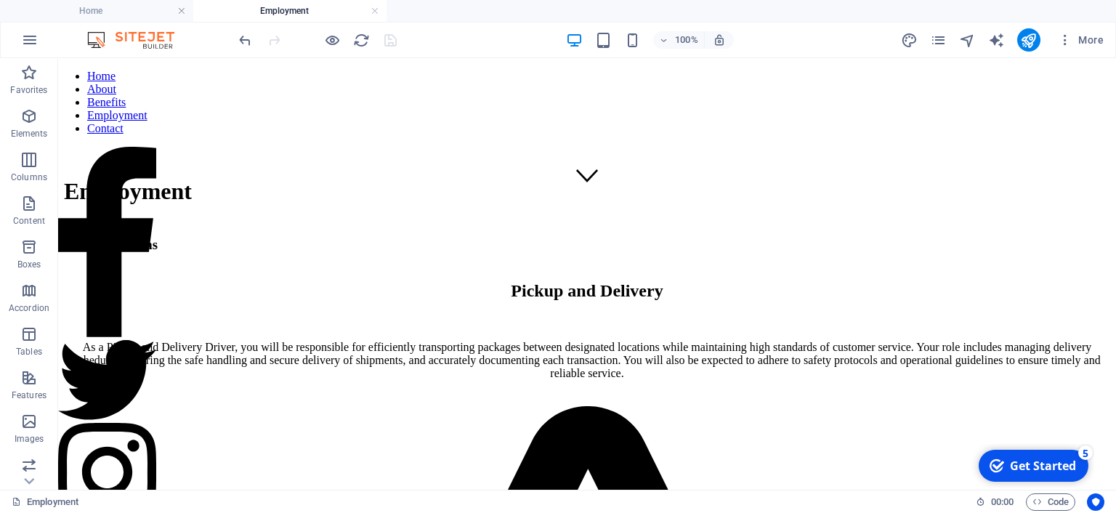
click at [25, 39] on icon "button" at bounding box center [29, 39] width 17 height 17
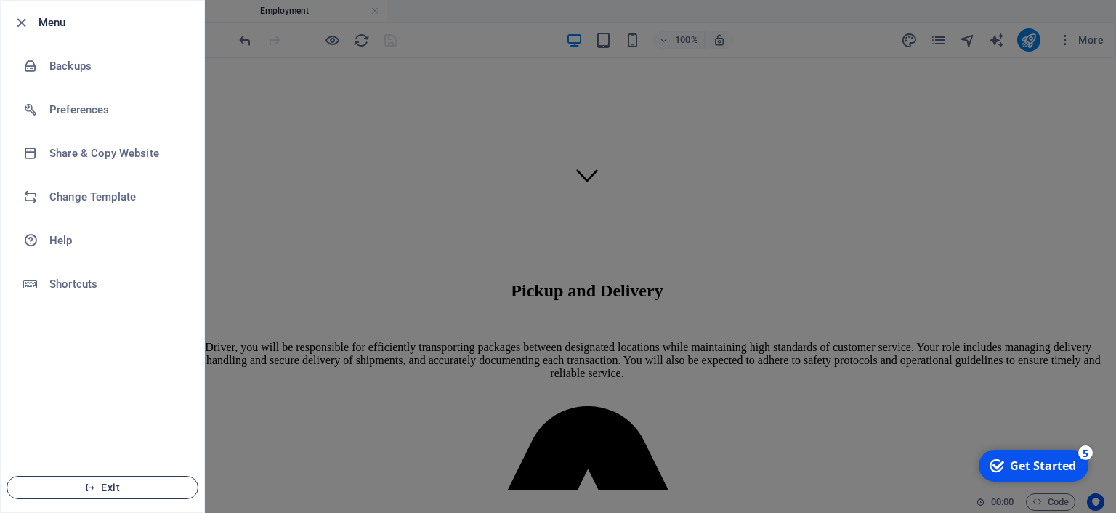
click at [110, 483] on span "Exit" at bounding box center [102, 488] width 167 height 12
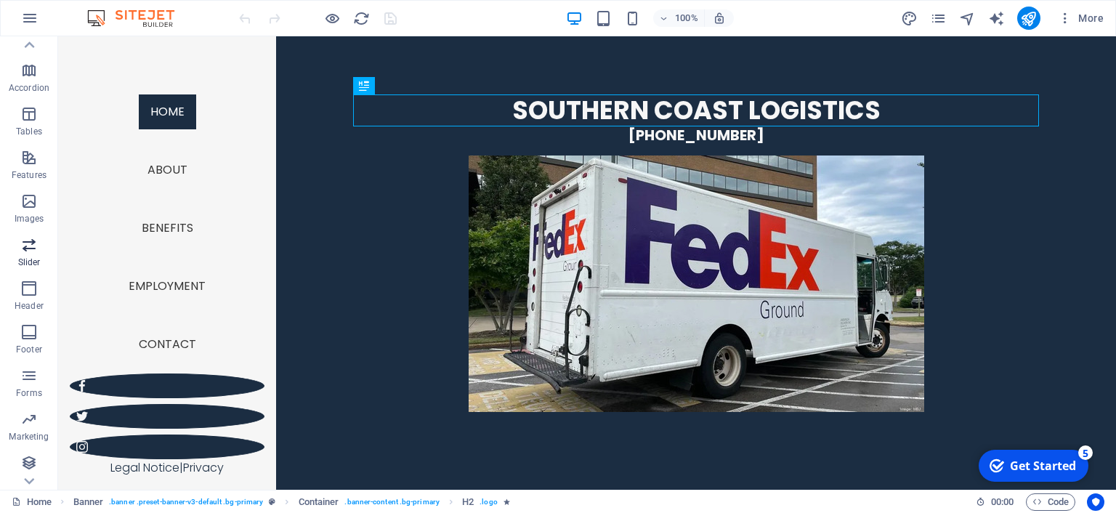
scroll to position [201, 0]
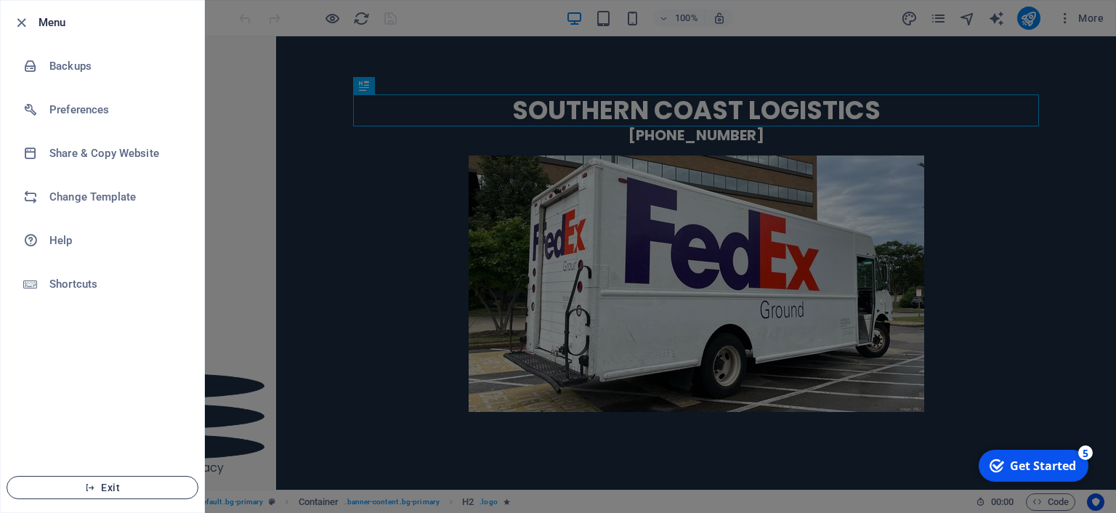
click at [106, 493] on span "Exit" at bounding box center [102, 488] width 167 height 12
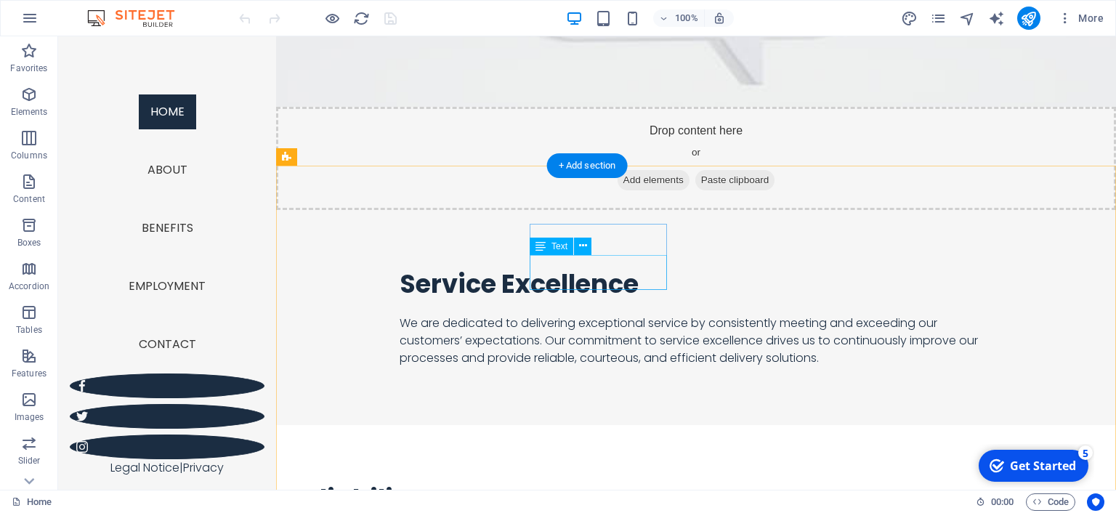
scroll to position [1733, 0]
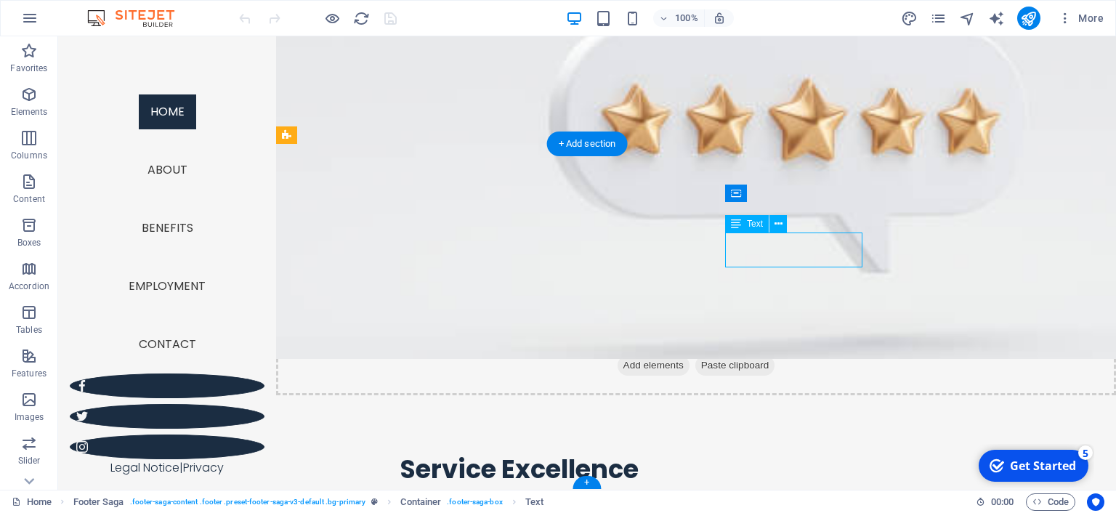
scroll to position [1949, 0]
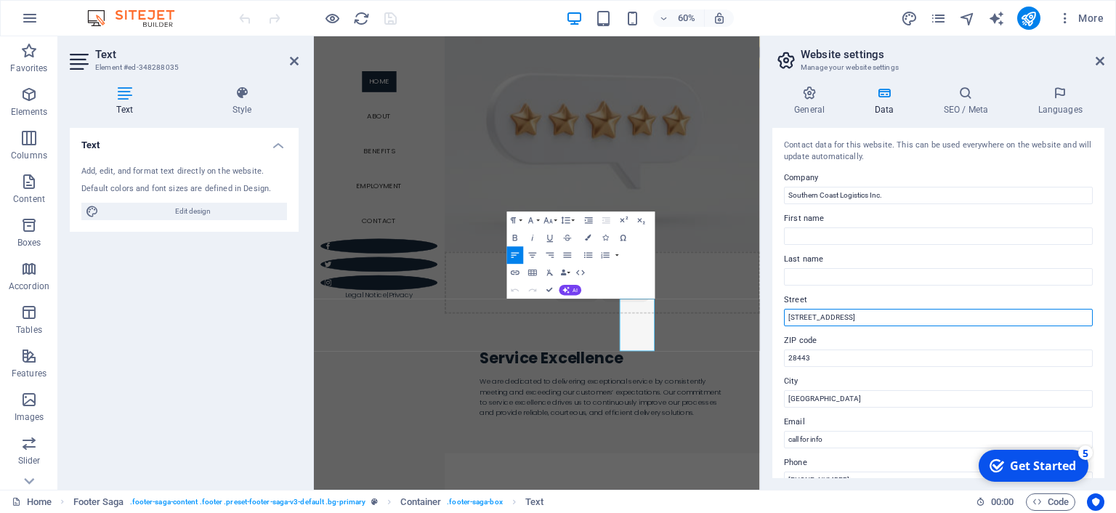
click at [851, 317] on input "[STREET_ADDRESS]" at bounding box center [938, 317] width 309 height 17
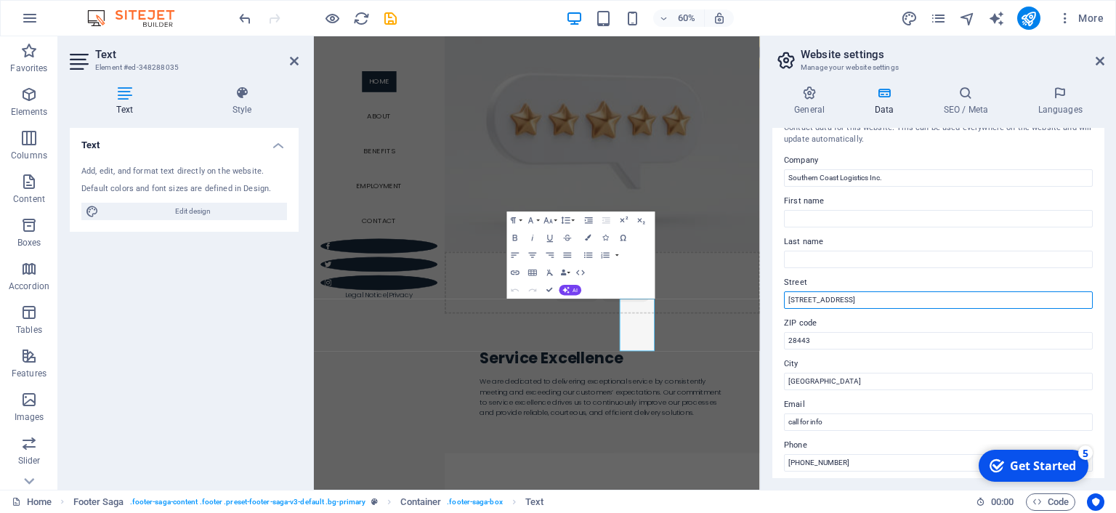
scroll to position [0, 0]
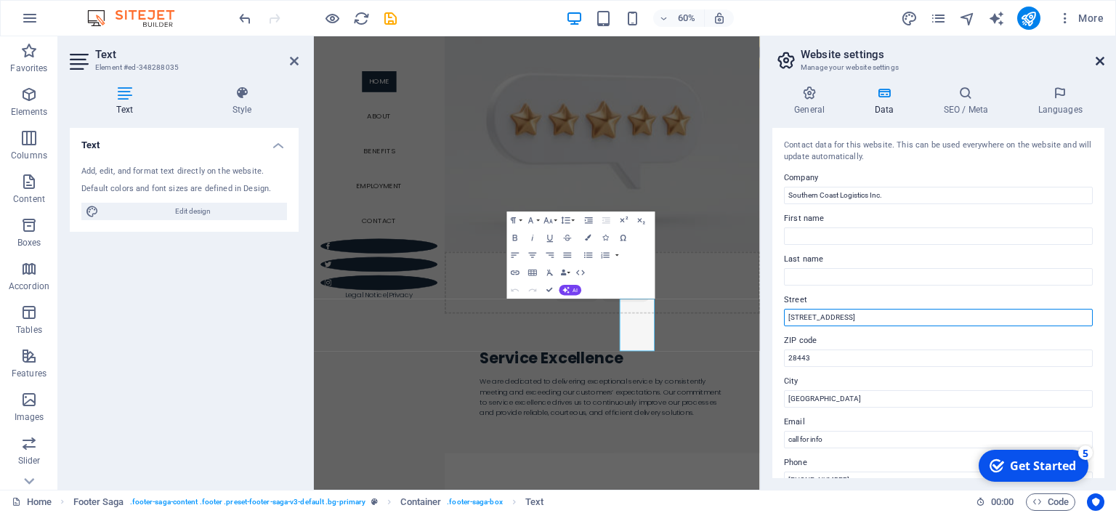
type input "2761 NC HWY 210 E STE G #151"
click at [1103, 60] on icon at bounding box center [1100, 61] width 9 height 12
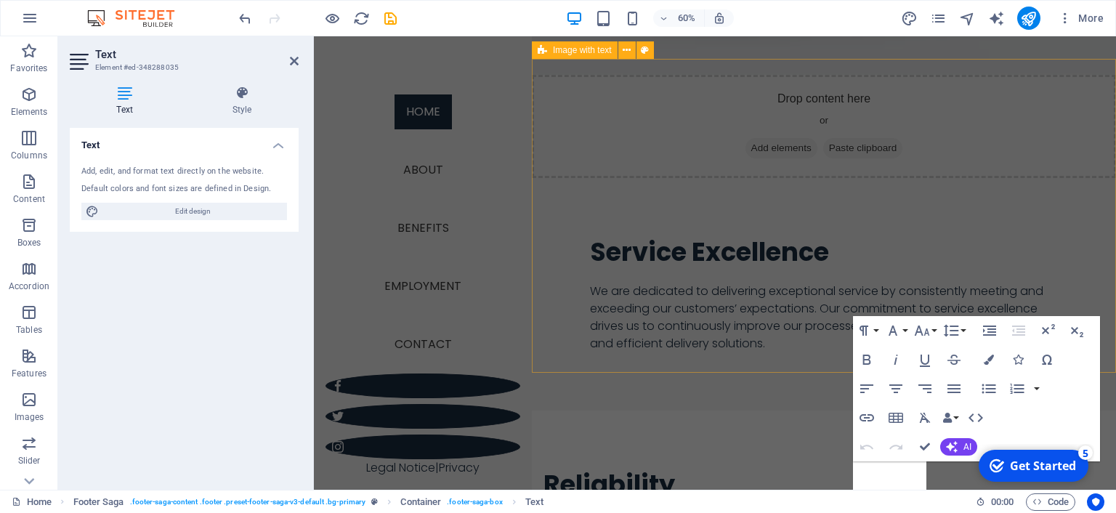
scroll to position [1717, 0]
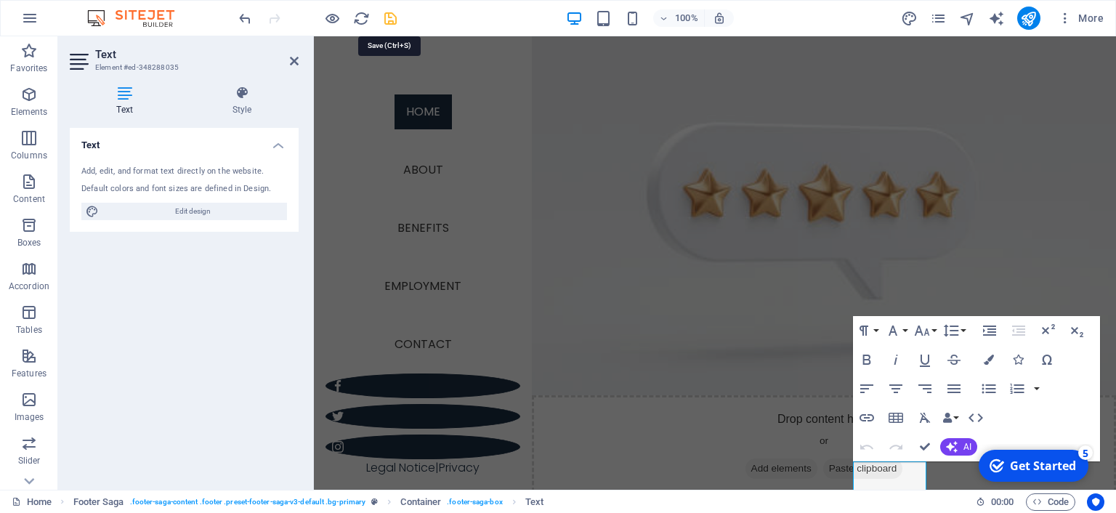
click at [0, 0] on icon "save" at bounding box center [0, 0] width 0 height 0
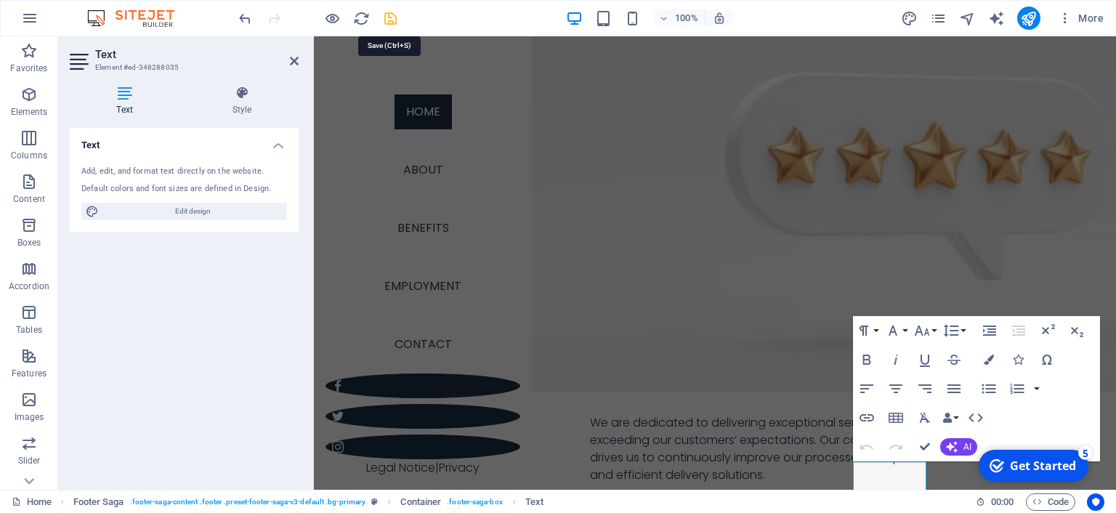
scroll to position [1729, 0]
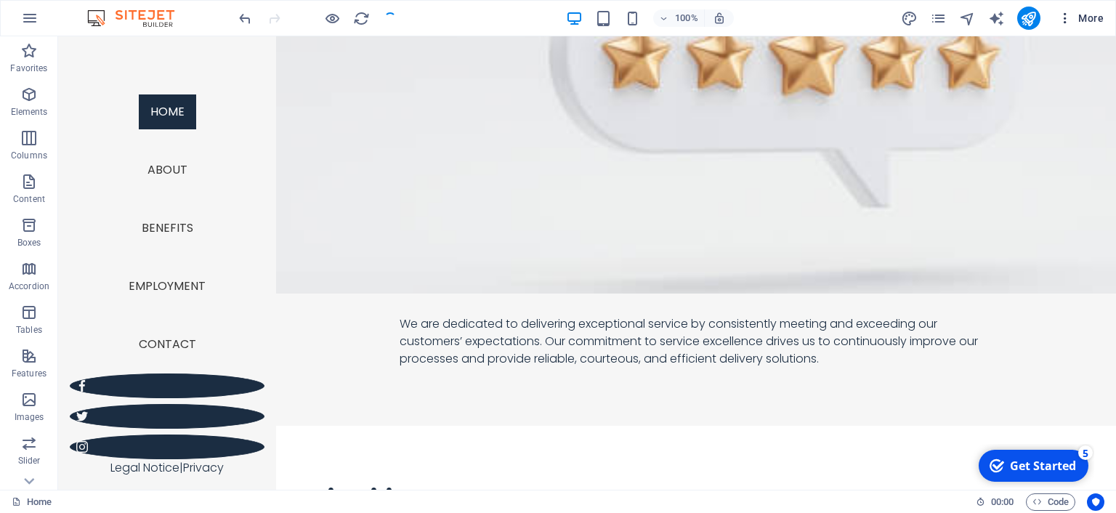
click at [1081, 19] on span "More" at bounding box center [1081, 18] width 46 height 15
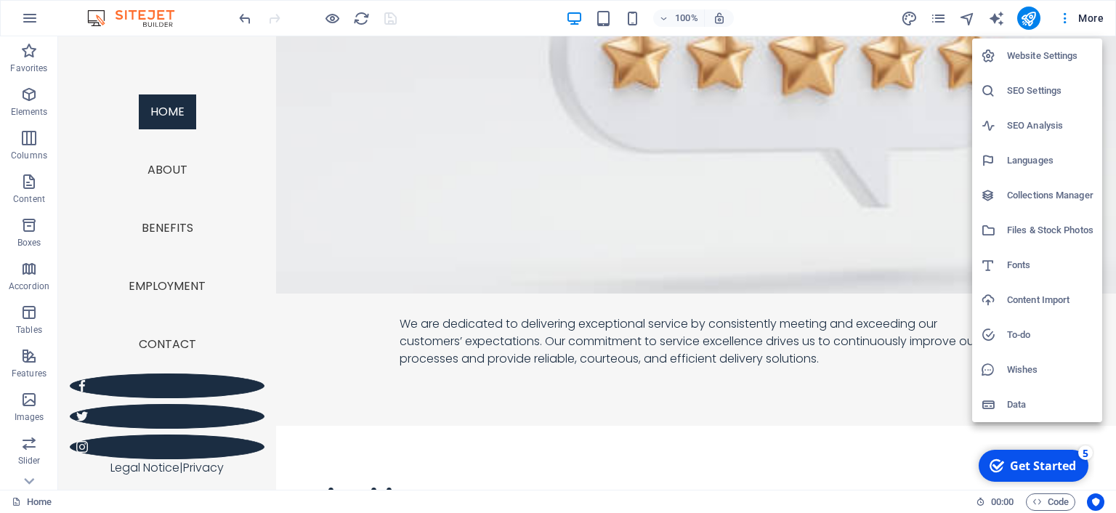
click at [1003, 57] on div at bounding box center [994, 56] width 26 height 15
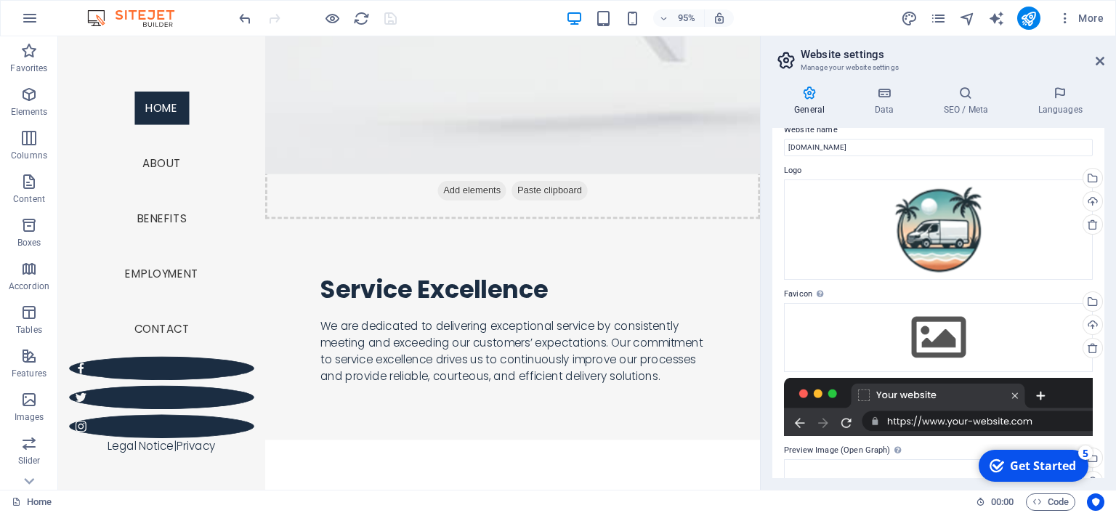
scroll to position [0, 0]
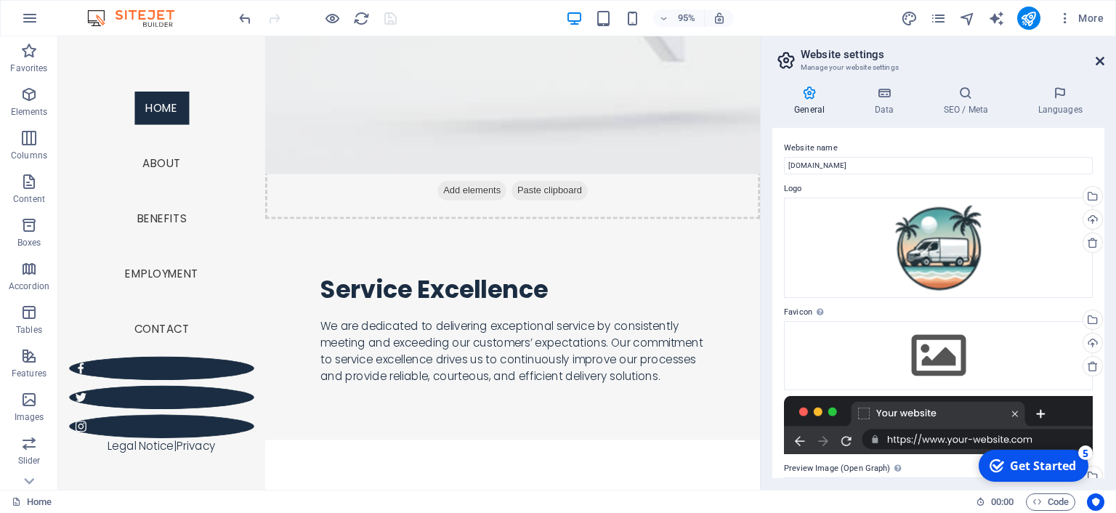
click at [1103, 60] on icon at bounding box center [1100, 61] width 9 height 12
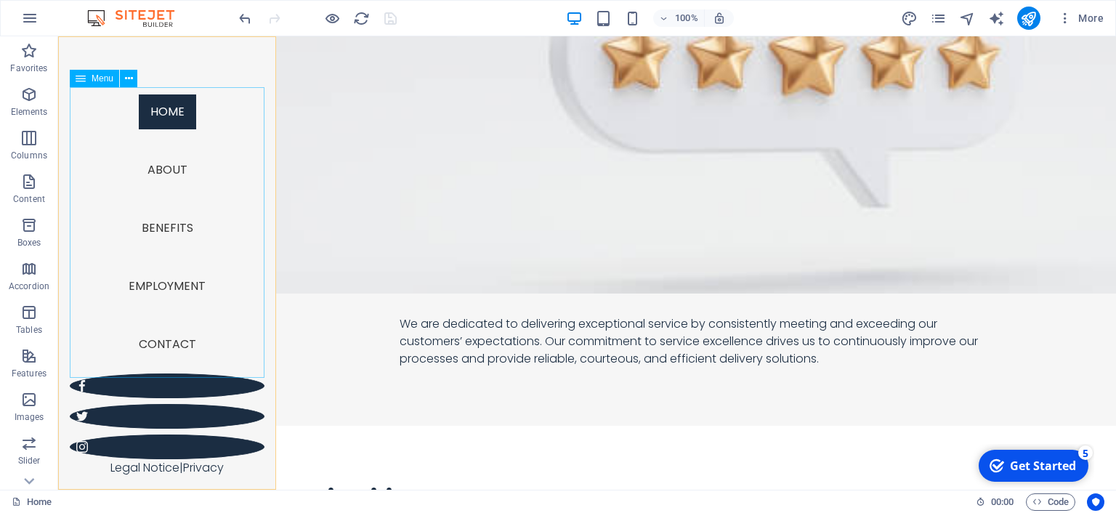
scroll to position [1733, 0]
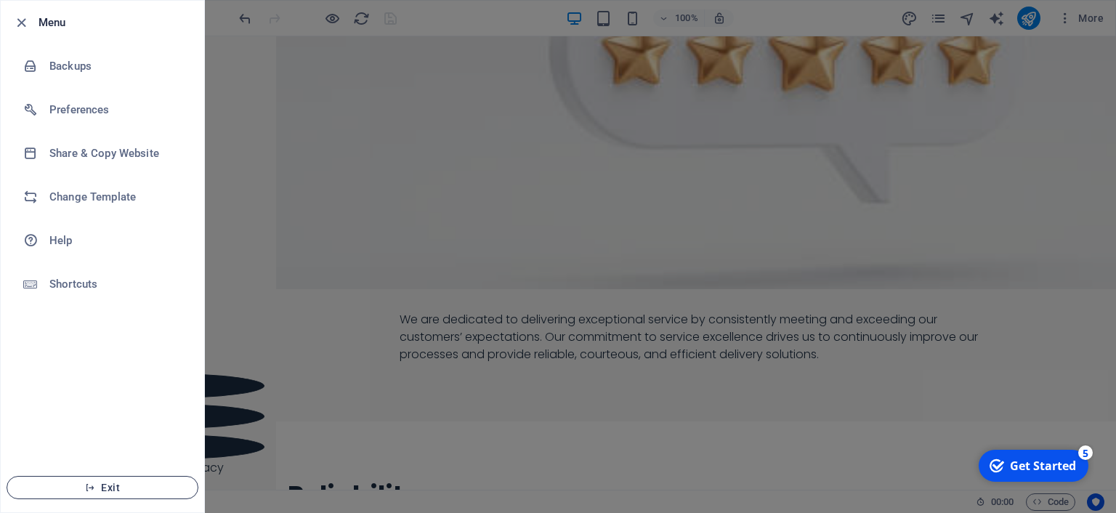
click at [106, 488] on span "Exit" at bounding box center [102, 488] width 167 height 12
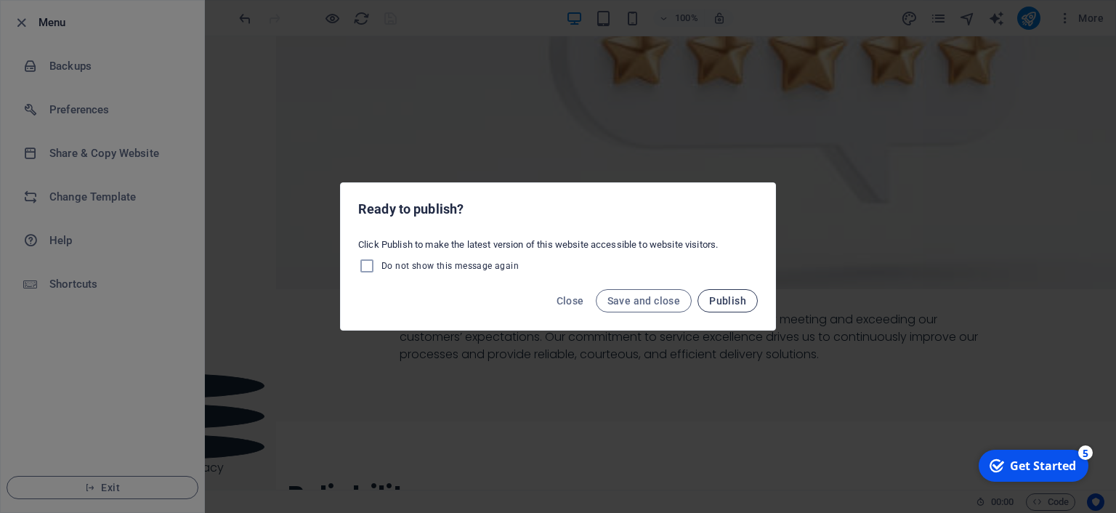
click at [746, 294] on button "Publish" at bounding box center [728, 300] width 60 height 23
